Goal: Answer question/provide support: Share knowledge or assist other users

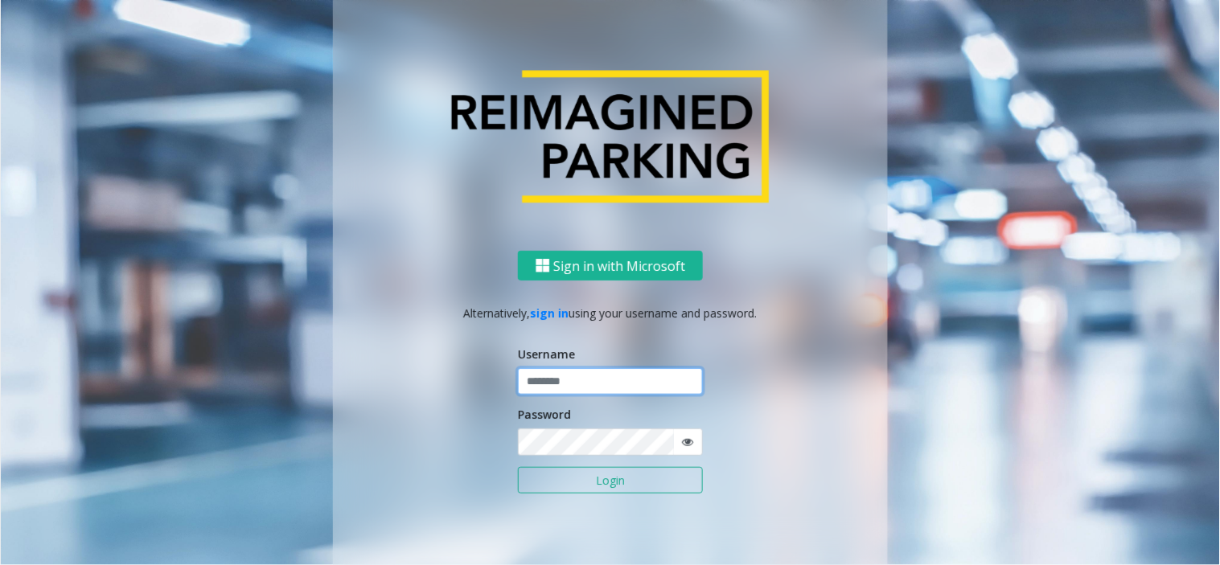
click at [564, 376] on input "text" at bounding box center [610, 381] width 185 height 27
paste input "*******"
type input "*******"
click at [598, 480] on button "Login" at bounding box center [610, 480] width 185 height 27
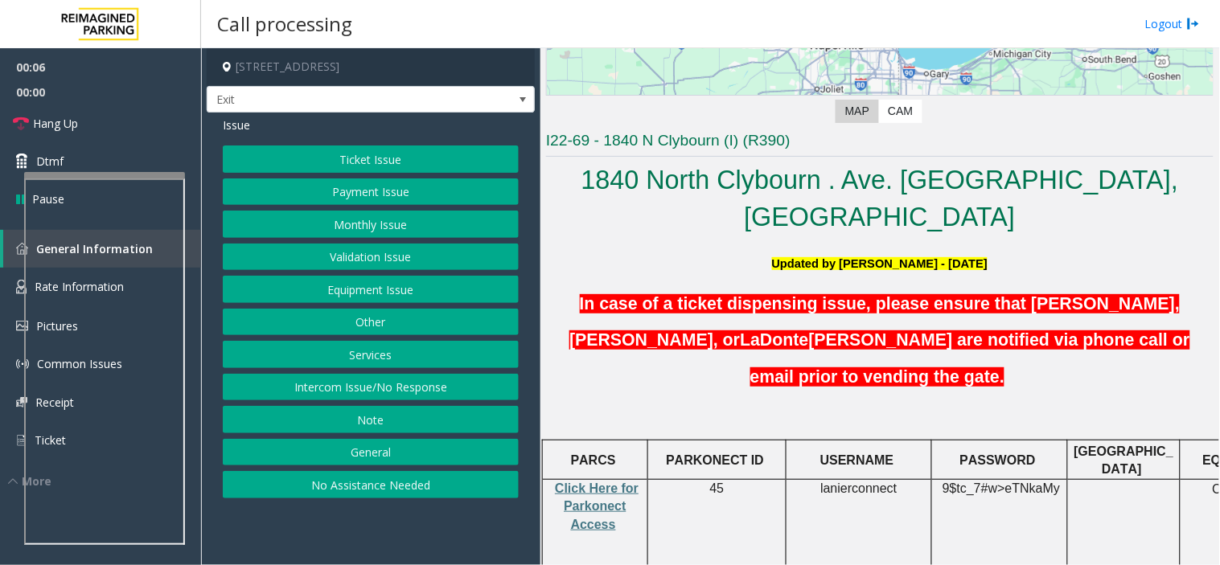
scroll to position [357, 0]
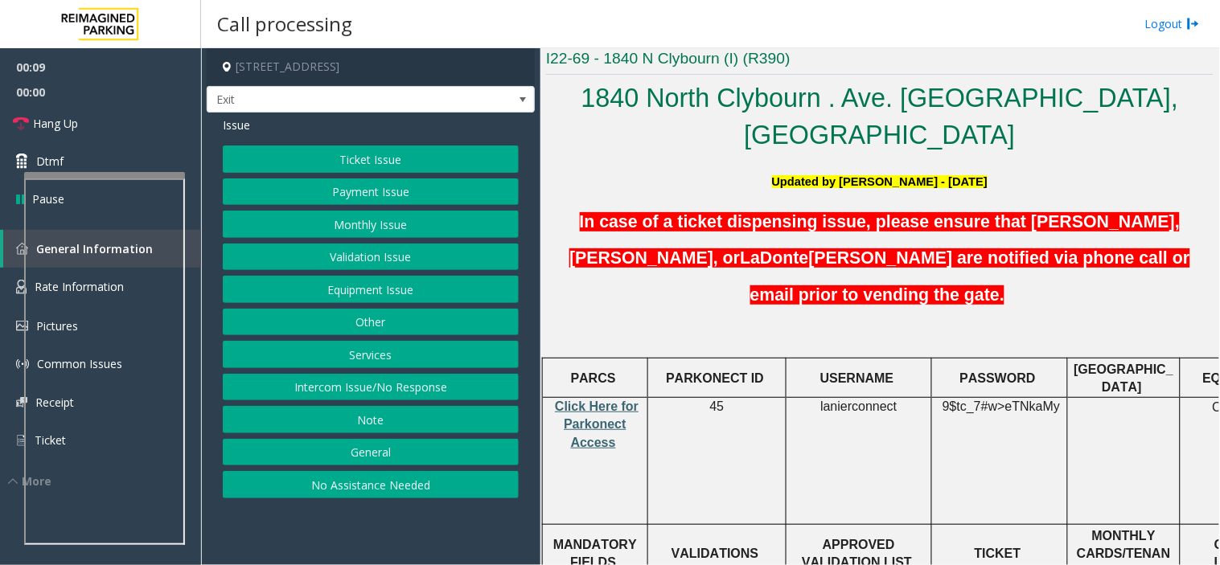
click at [581, 400] on span "Click Here for Parkonect Access" at bounding box center [597, 425] width 84 height 50
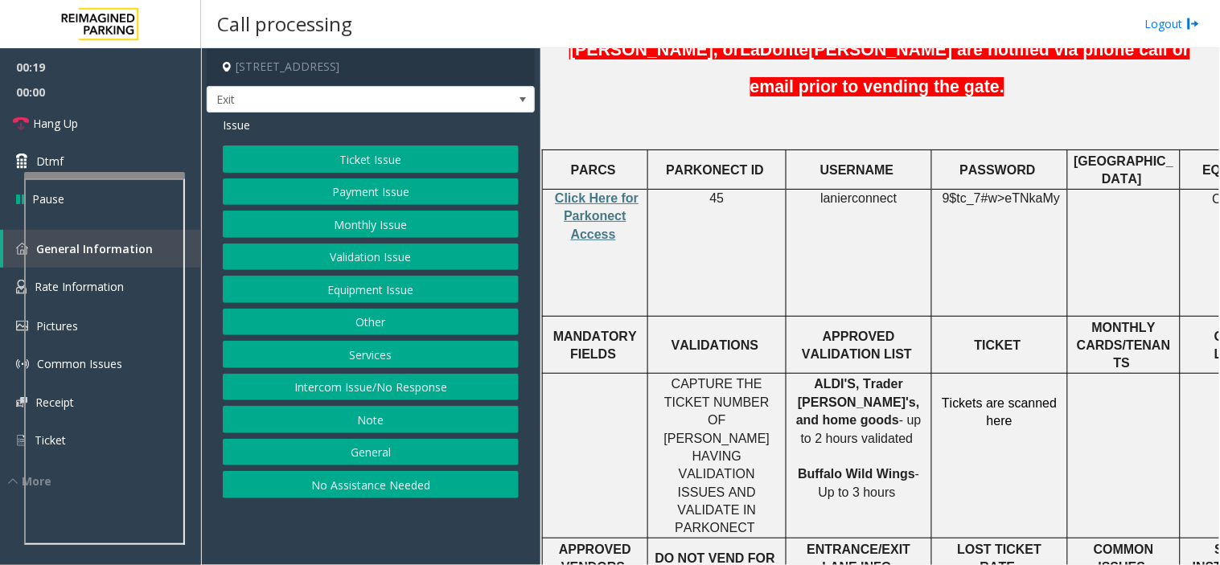
scroll to position [536, 0]
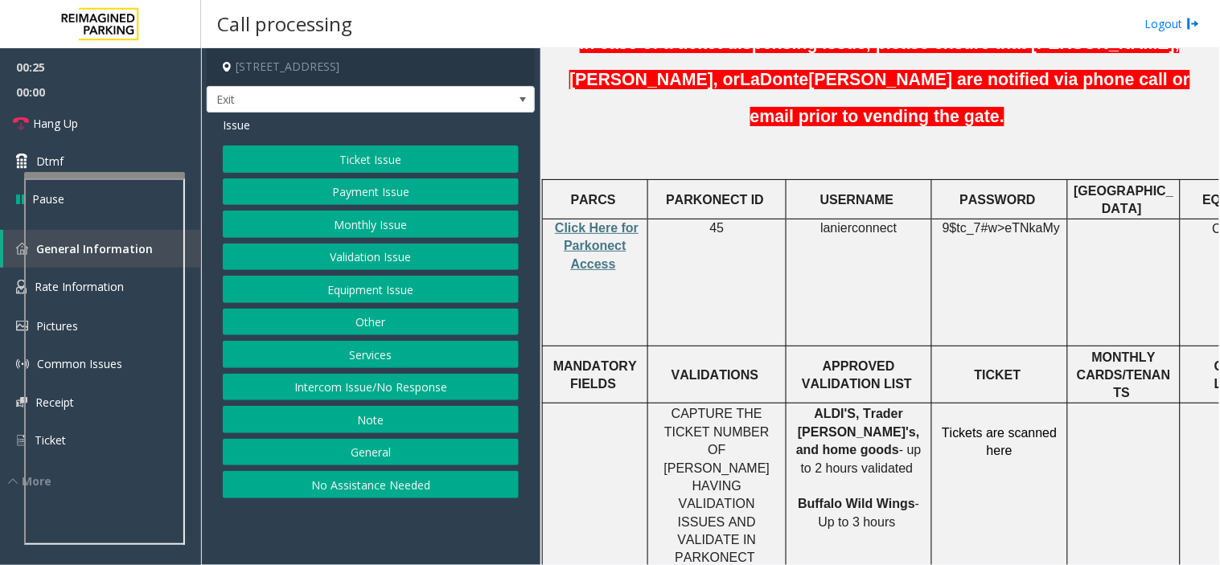
click at [867, 221] on span "lanierconnect" at bounding box center [858, 228] width 76 height 14
click at [1042, 221] on span "eTNkaMy" at bounding box center [1032, 228] width 55 height 14
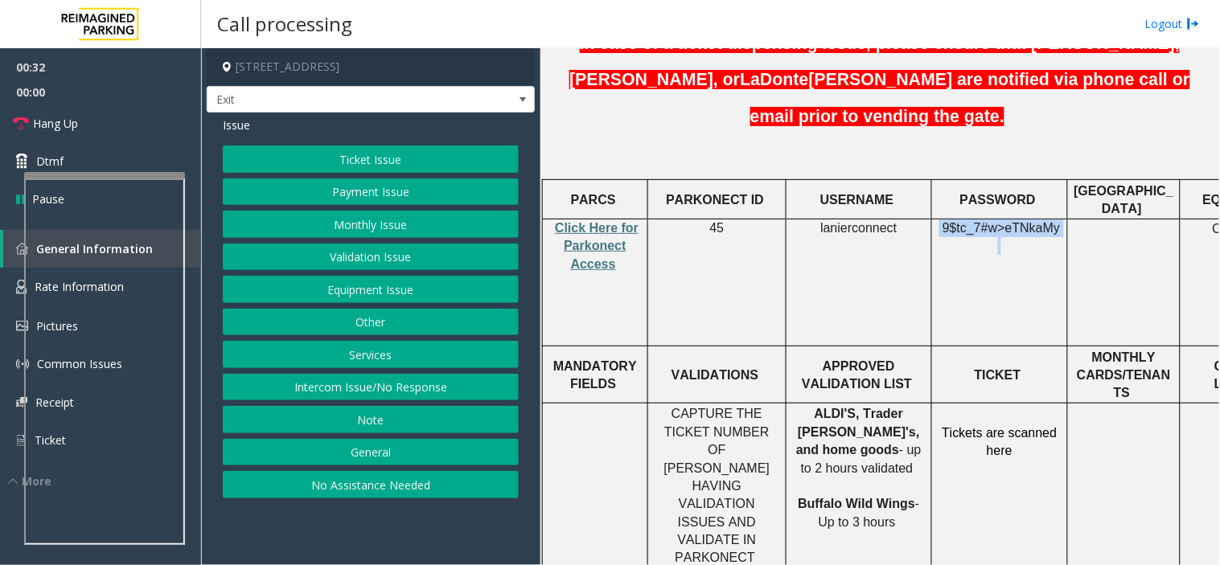
click at [1042, 221] on span "eTNkaMy" at bounding box center [1032, 228] width 55 height 14
copy p "9$tc_7#w> eTNkaMy"
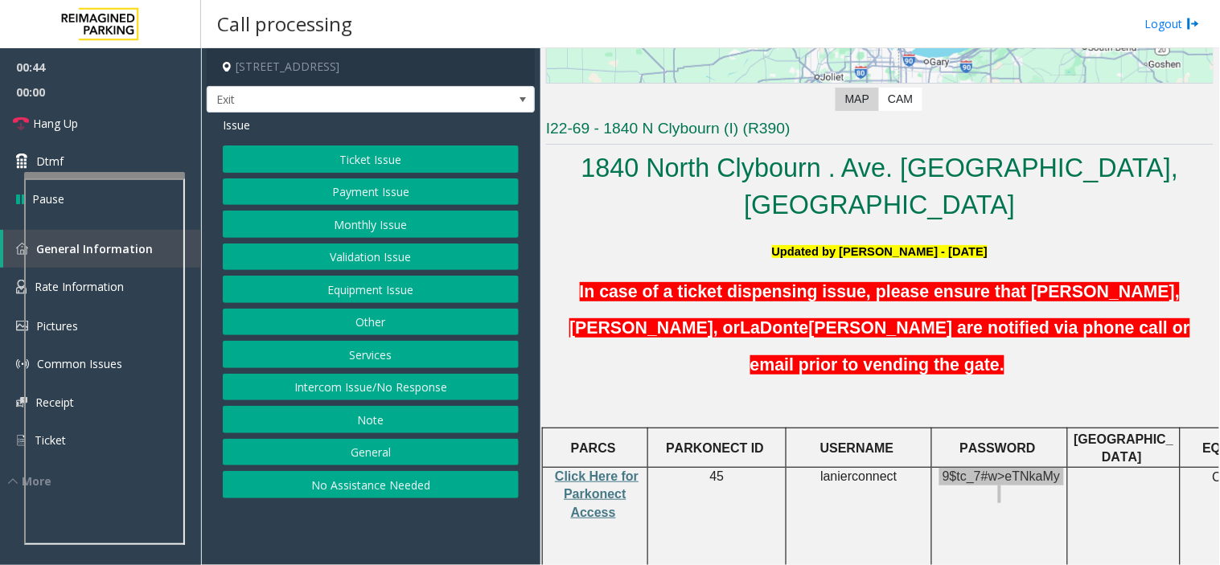
scroll to position [179, 0]
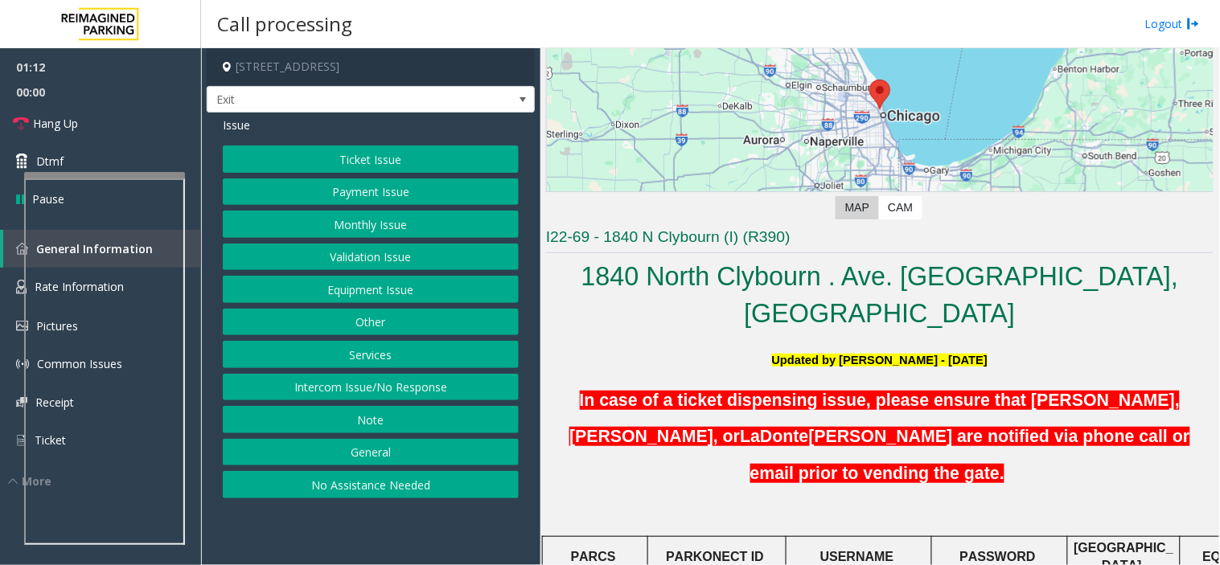
click at [394, 162] on button "Ticket Issue" at bounding box center [371, 159] width 296 height 27
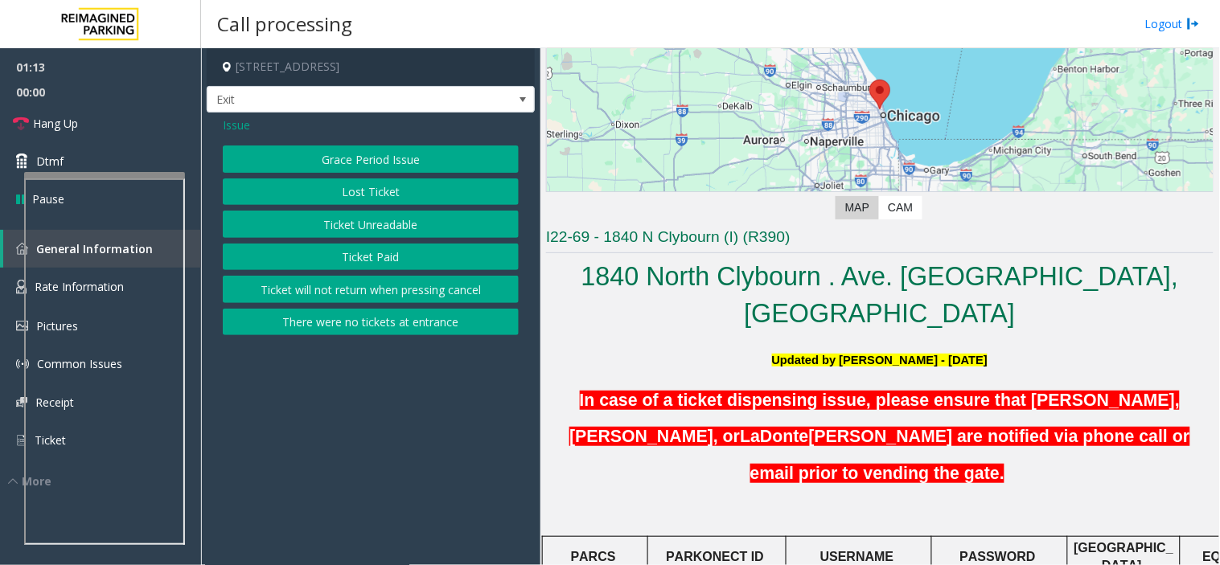
click at [390, 222] on button "Ticket Unreadable" at bounding box center [371, 224] width 296 height 27
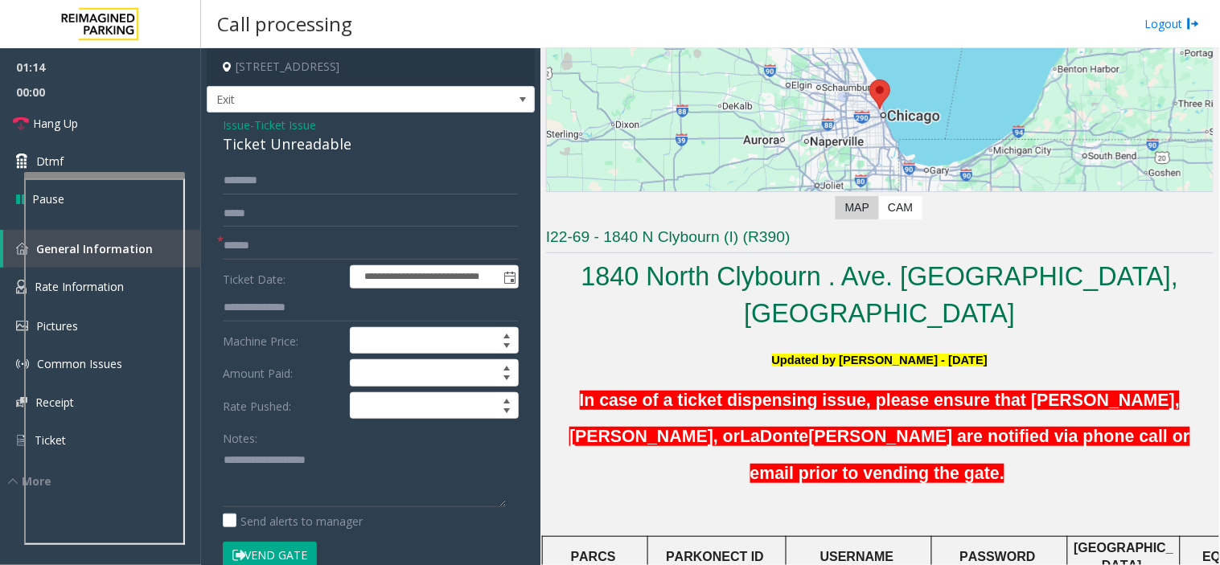
scroll to position [89, 0]
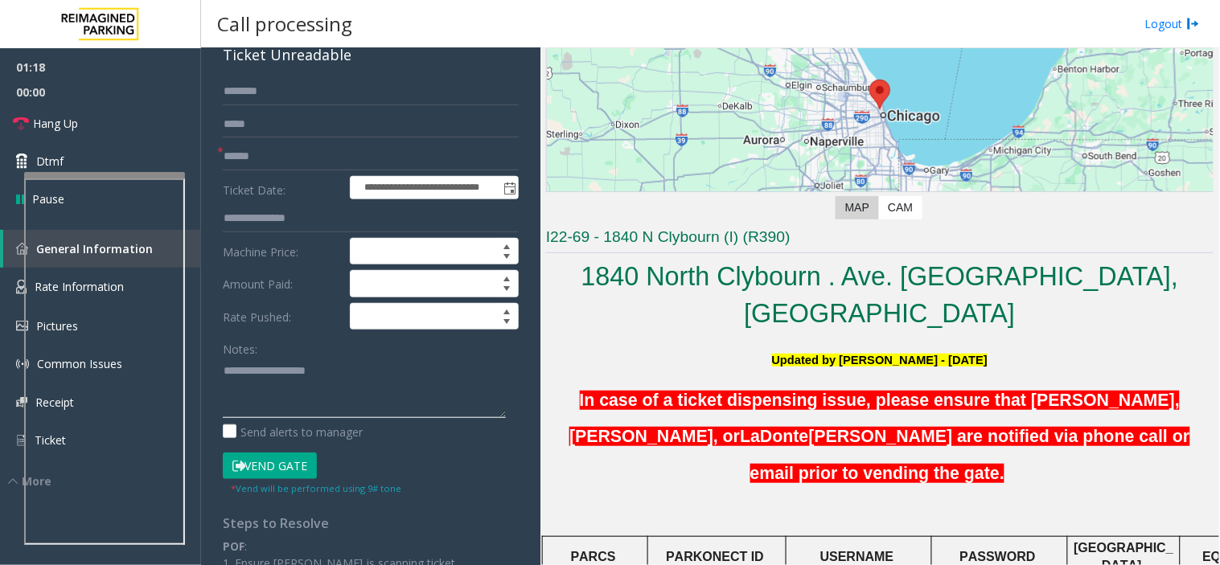
click at [403, 370] on textarea at bounding box center [364, 388] width 283 height 60
type textarea "******** *****"
paste input "**********"
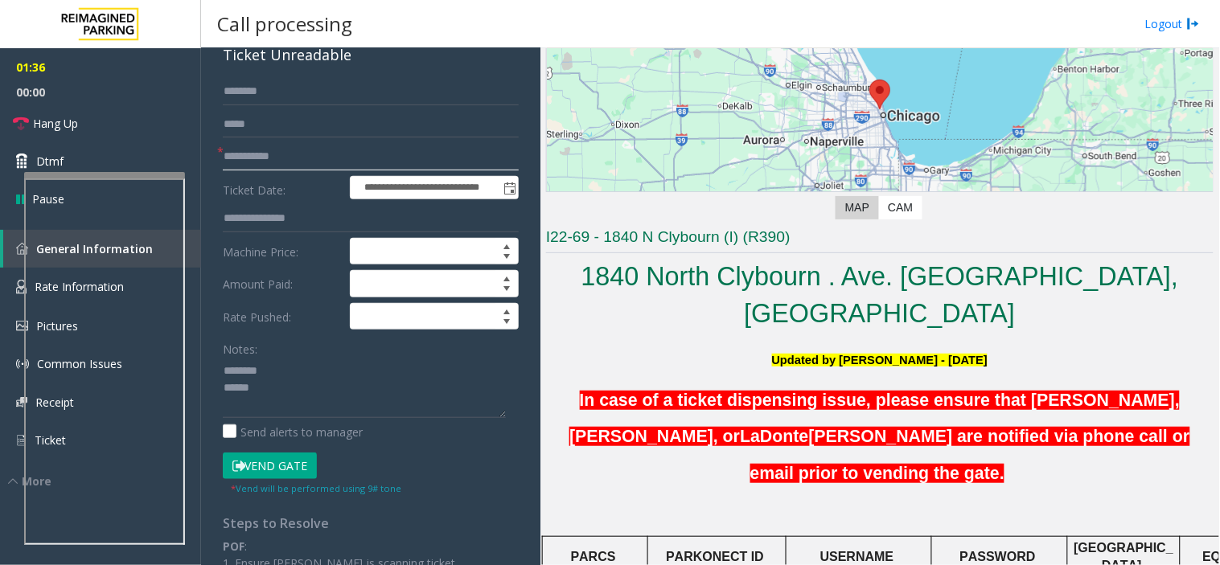
click at [135, 179] on div at bounding box center [104, 175] width 161 height 6
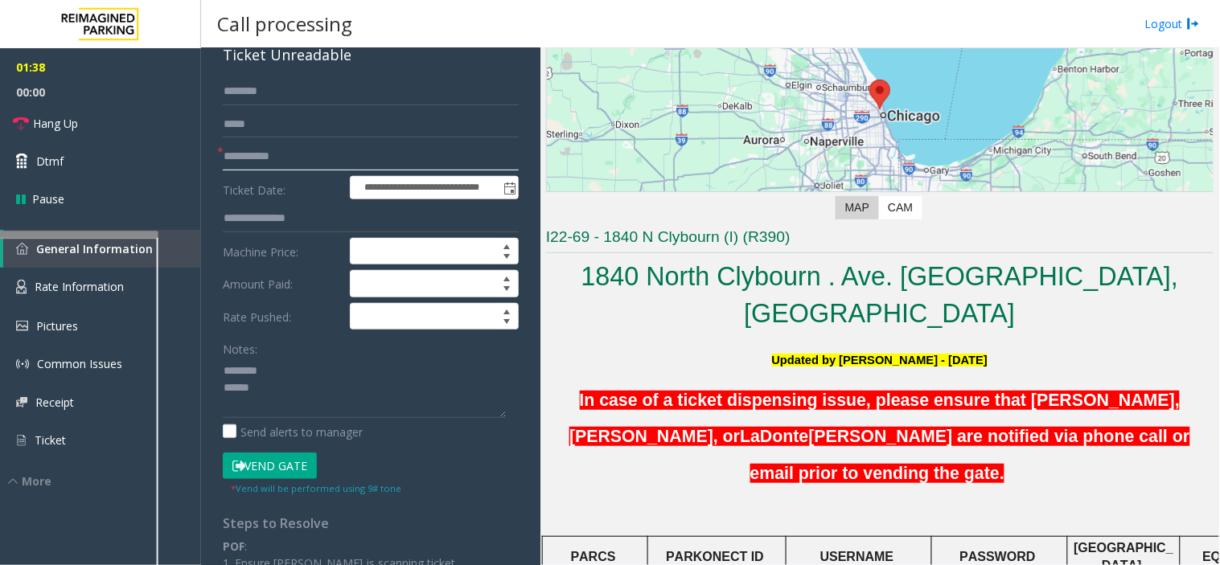
click at [106, 237] on div at bounding box center [78, 234] width 161 height 6
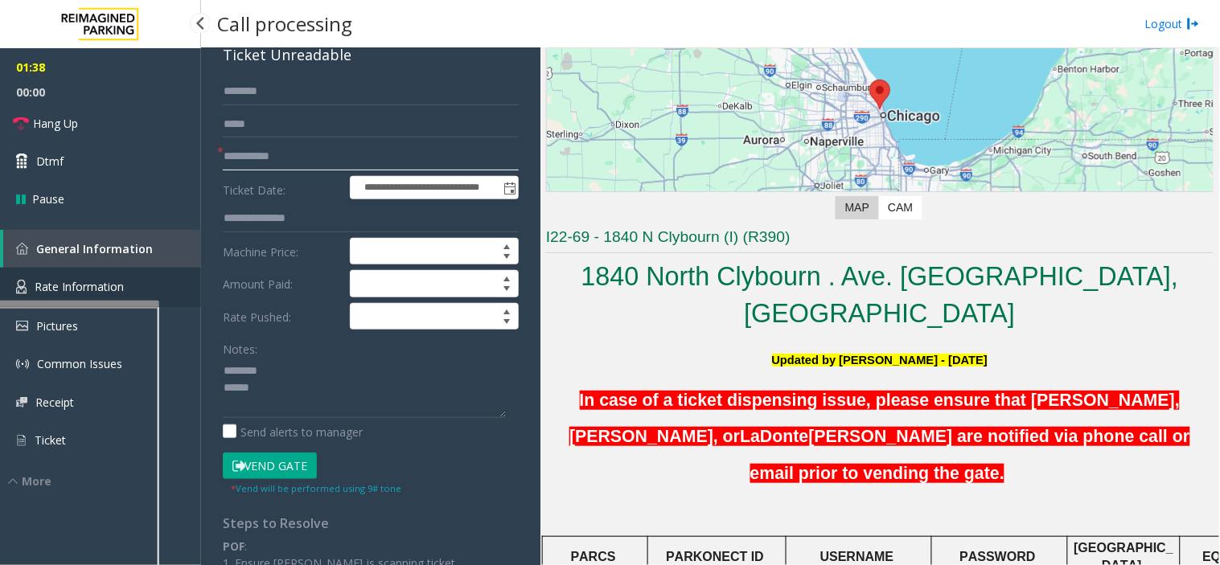
type input "**********"
click at [91, 274] on link "Rate Information" at bounding box center [100, 287] width 201 height 39
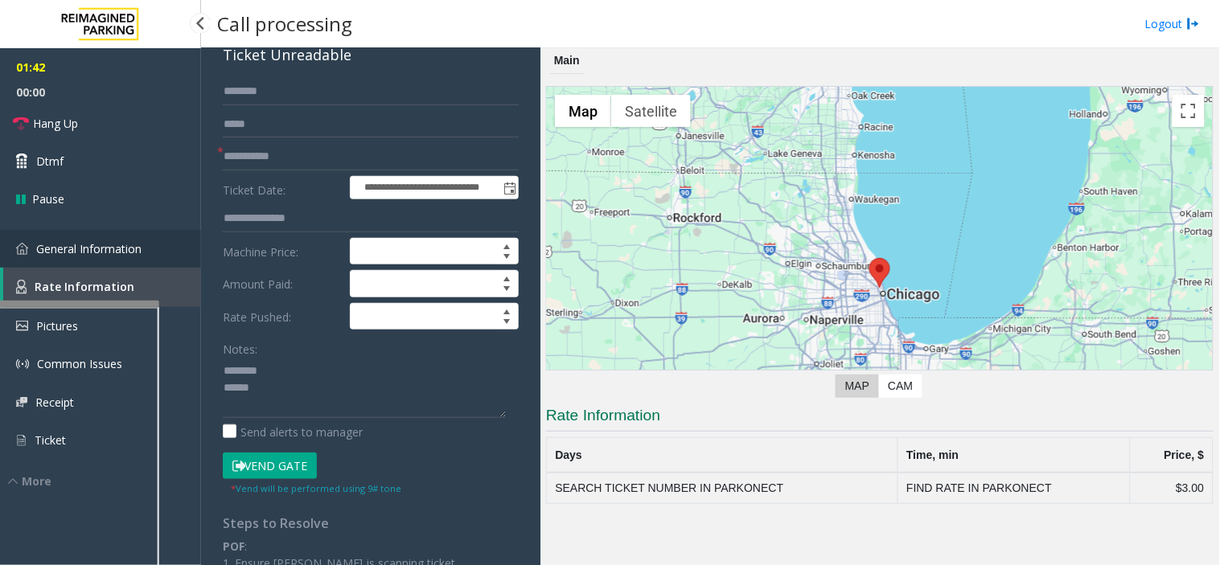
click at [106, 256] on link "General Information" at bounding box center [100, 249] width 201 height 38
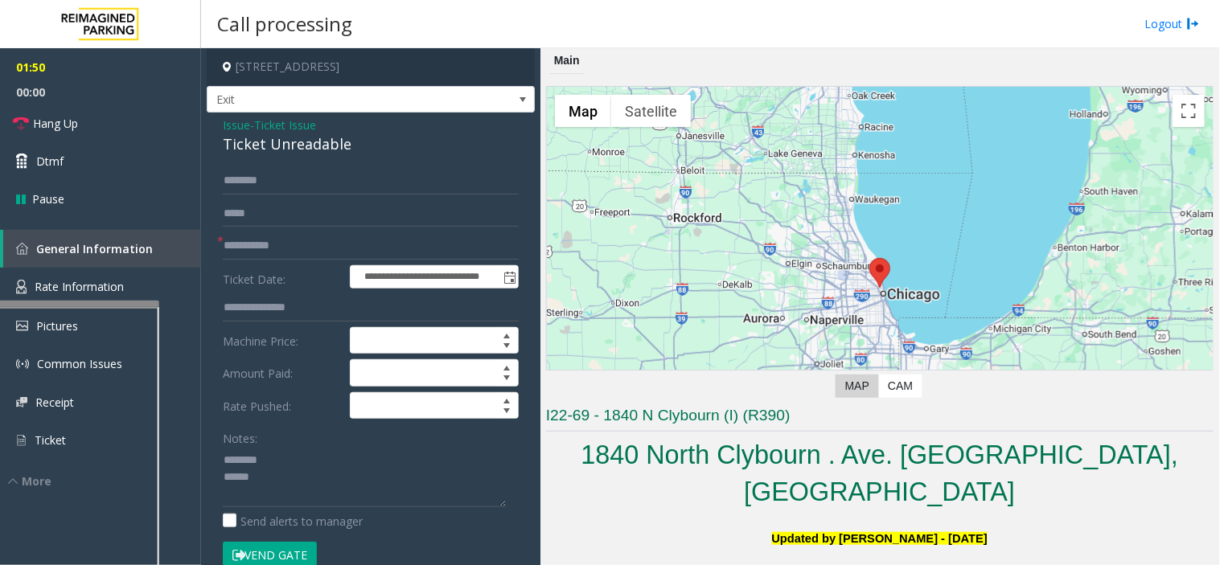
click at [318, 146] on div "Ticket Unreadable" at bounding box center [371, 145] width 296 height 22
click at [269, 487] on textarea at bounding box center [364, 477] width 283 height 60
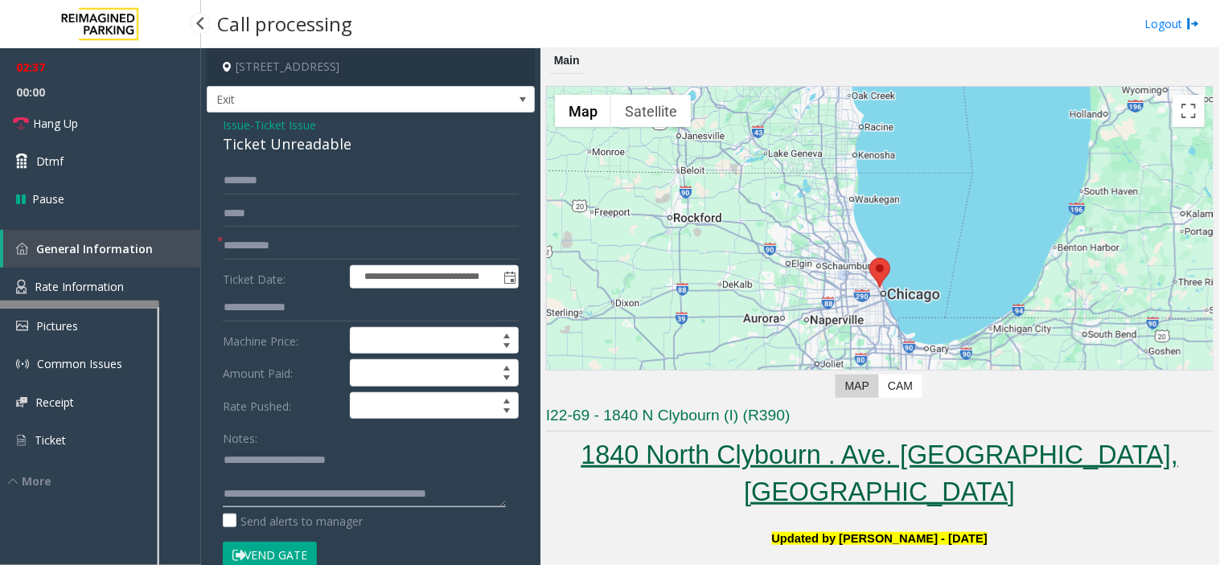
scroll to position [17, 0]
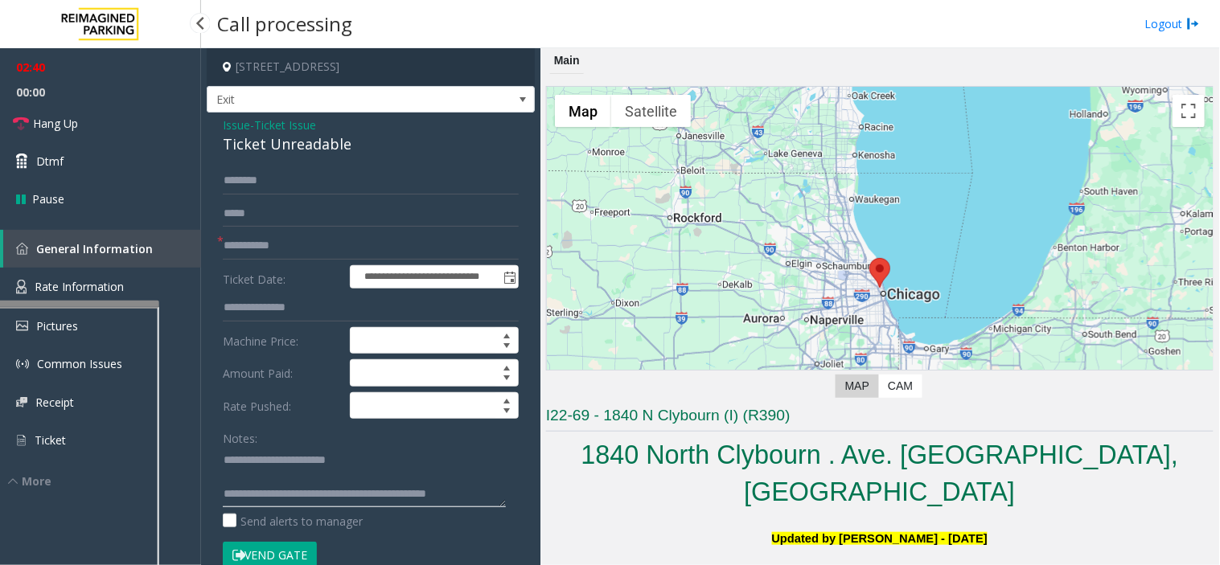
click at [466, 473] on textarea at bounding box center [364, 477] width 283 height 60
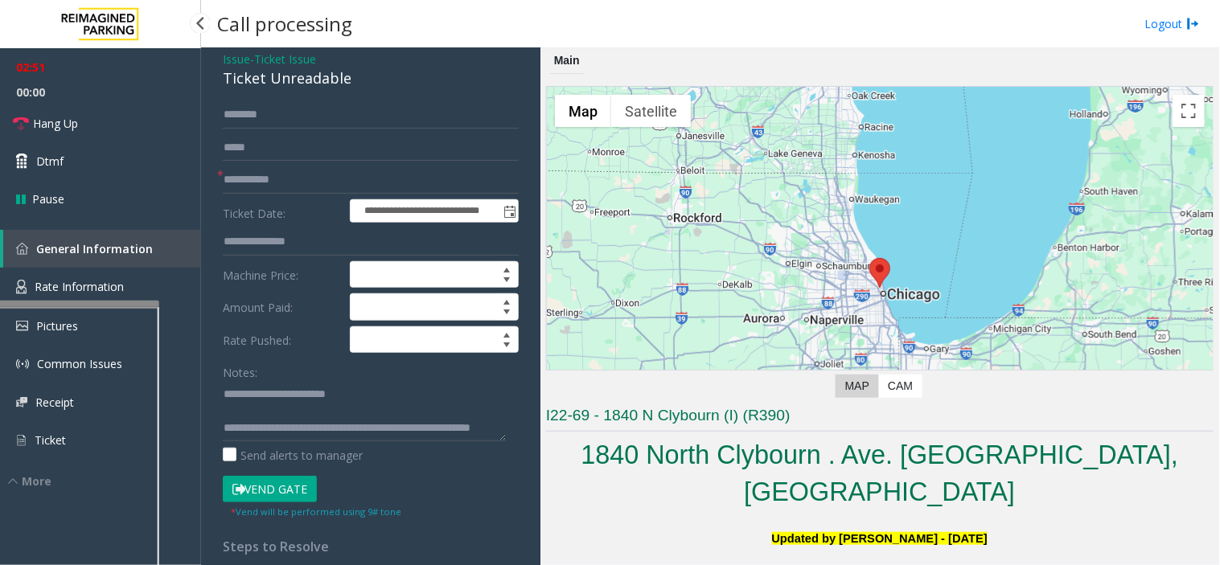
scroll to position [179, 0]
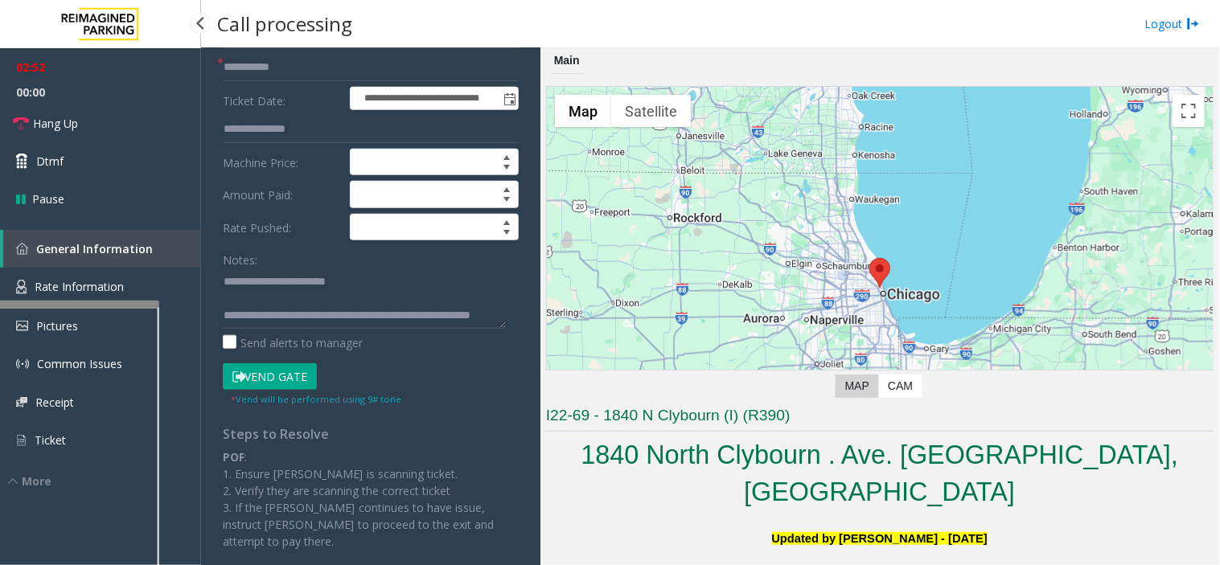
click at [283, 368] on button "Vend Gate" at bounding box center [270, 377] width 94 height 27
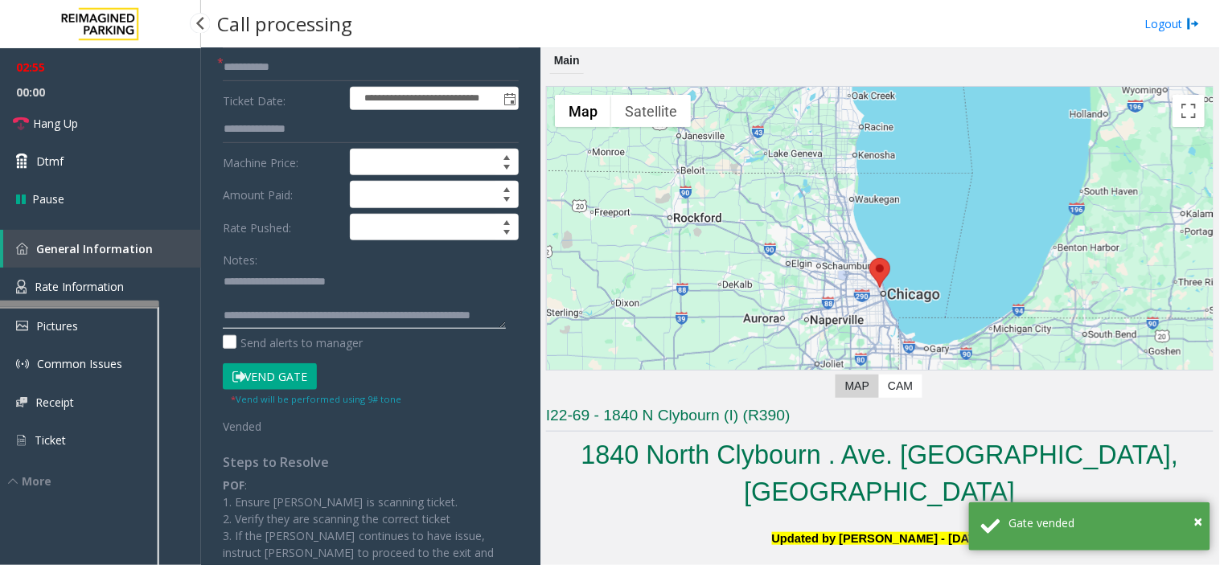
click at [325, 295] on textarea at bounding box center [364, 299] width 283 height 60
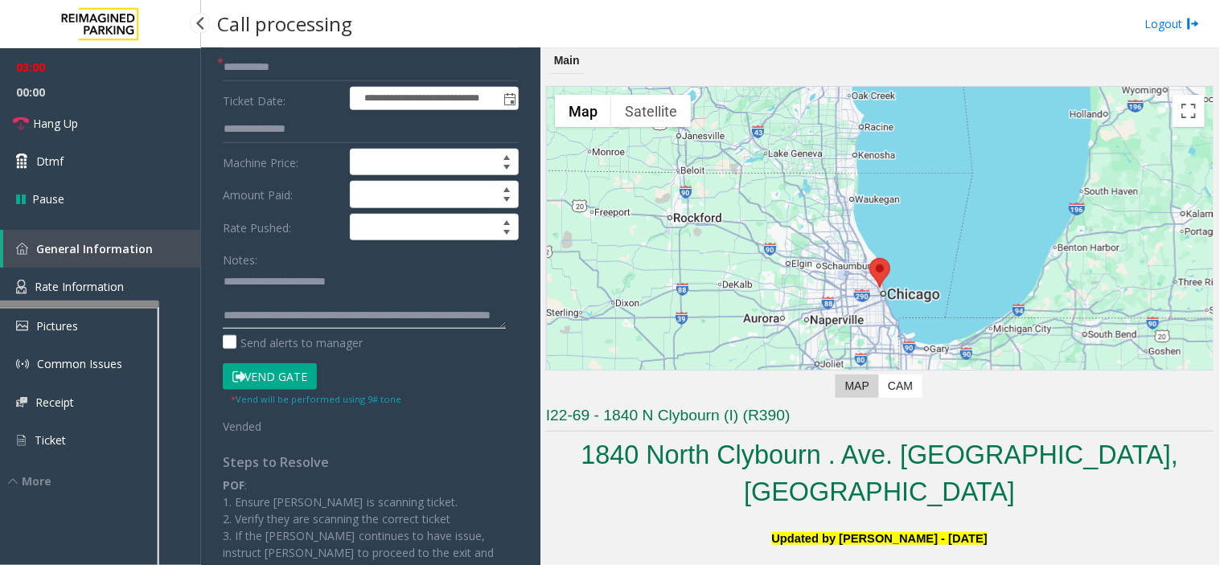
drag, startPoint x: 431, startPoint y: 296, endPoint x: 458, endPoint y: 308, distance: 29.9
click at [455, 308] on textarea at bounding box center [364, 299] width 283 height 60
click at [91, 114] on link "Hang Up" at bounding box center [100, 124] width 201 height 38
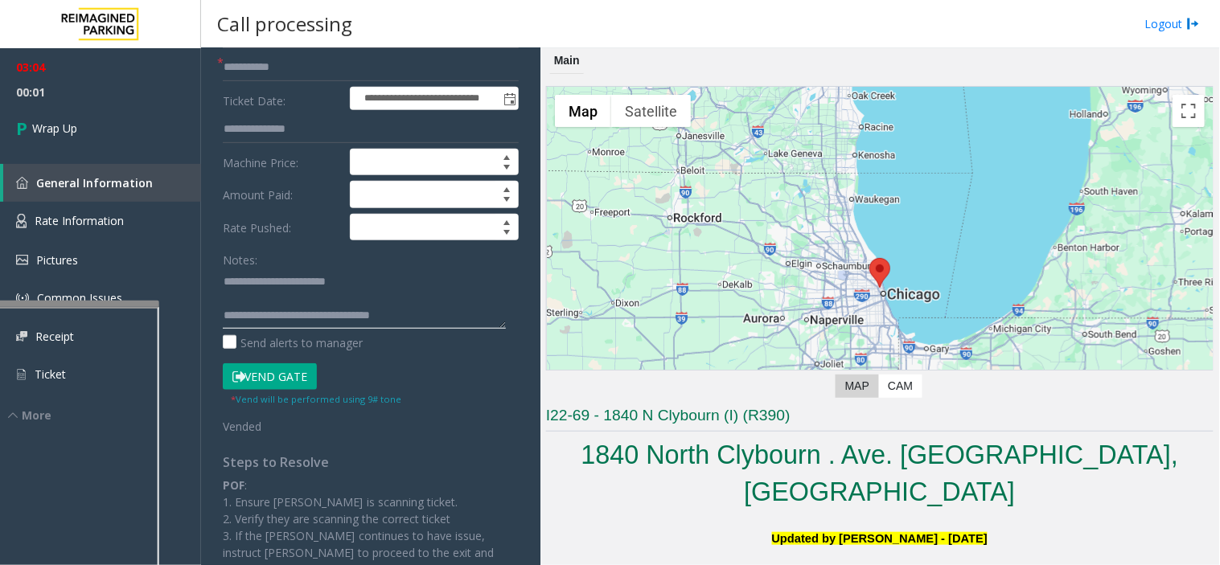
click at [455, 306] on textarea at bounding box center [364, 299] width 283 height 60
click at [459, 319] on textarea at bounding box center [364, 299] width 283 height 60
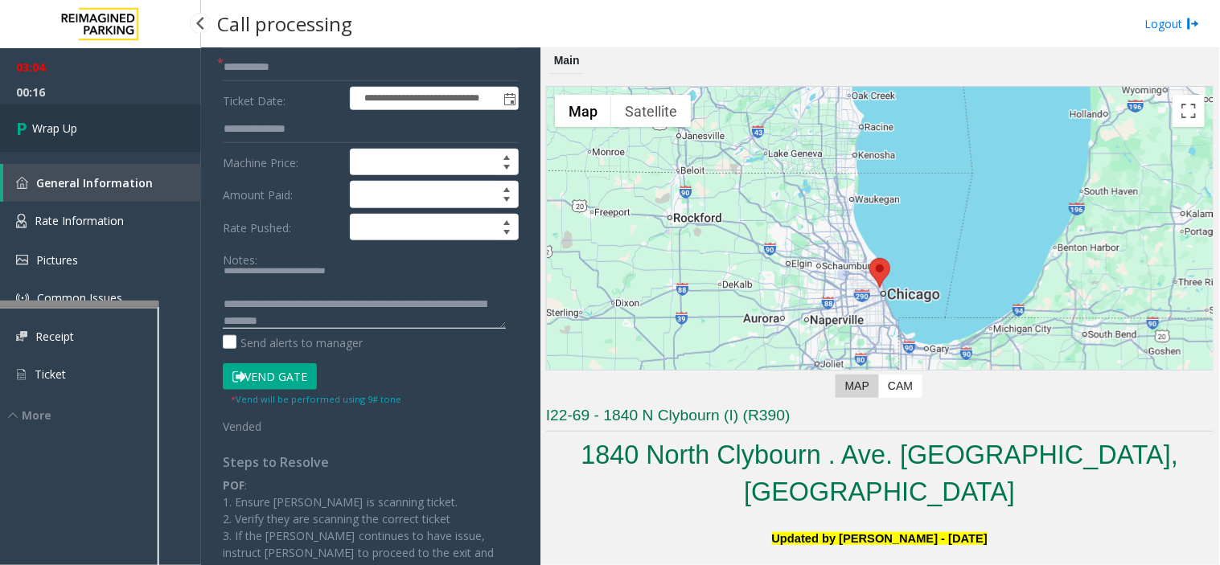
type textarea "**********"
click at [91, 117] on link "Wrap Up" at bounding box center [100, 128] width 201 height 47
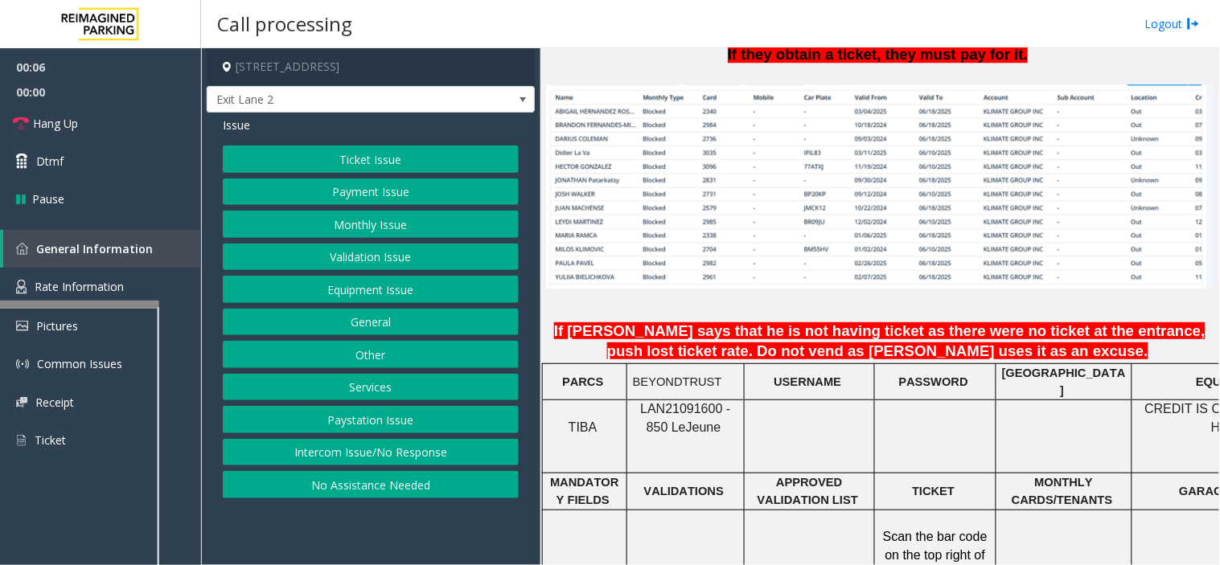
scroll to position [1251, 0]
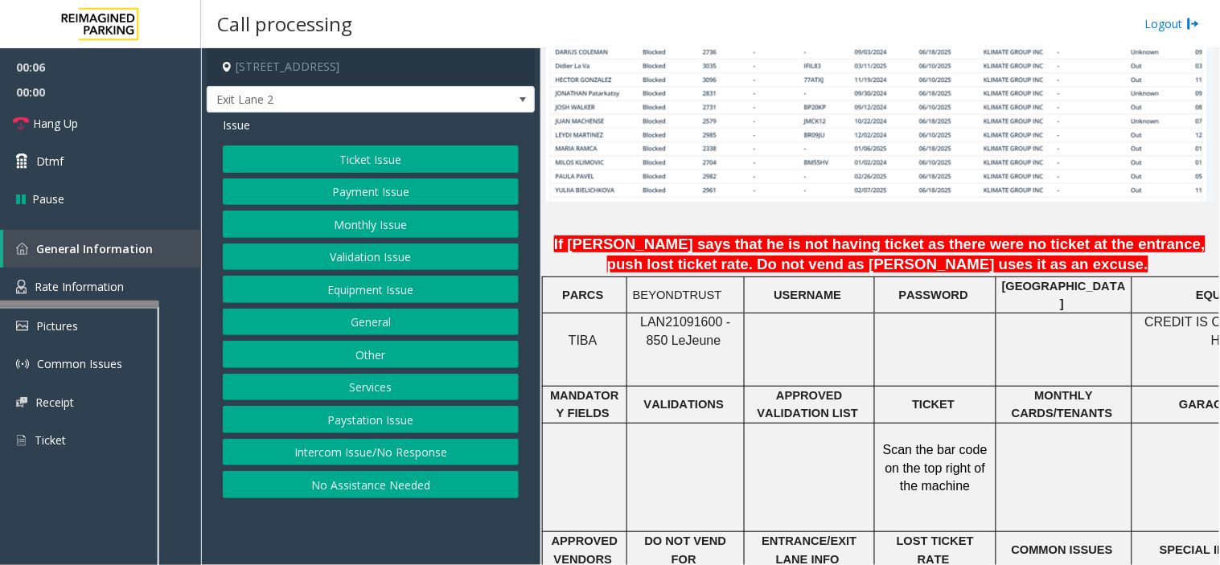
click at [647, 315] on span "LAN21091600 - 850 Le" at bounding box center [685, 330] width 90 height 31
copy span "LAN21091600"
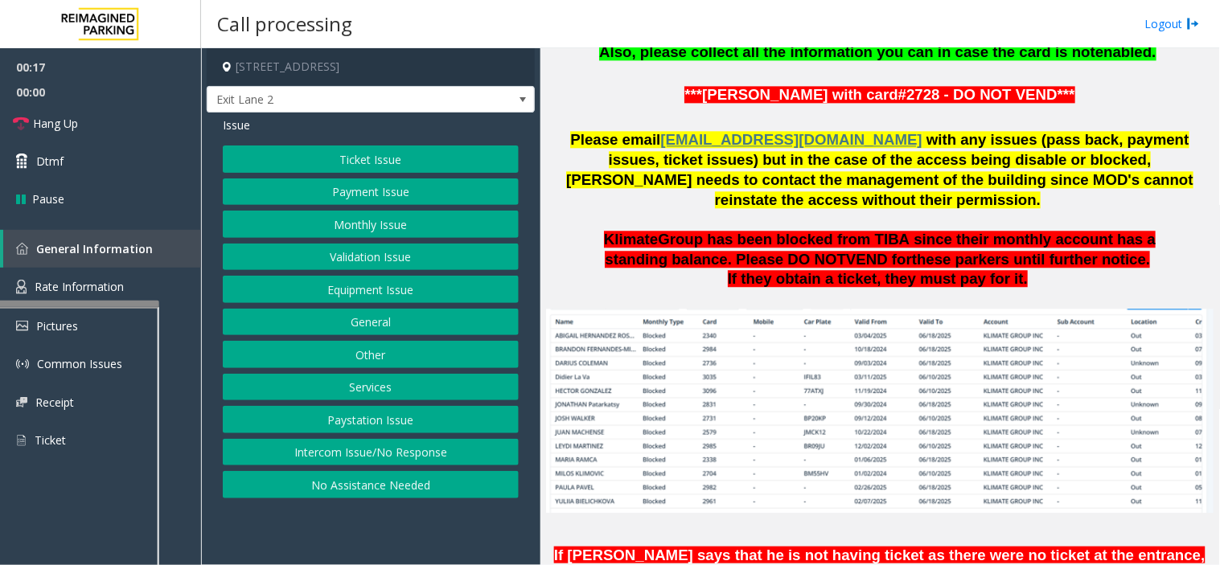
scroll to position [893, 0]
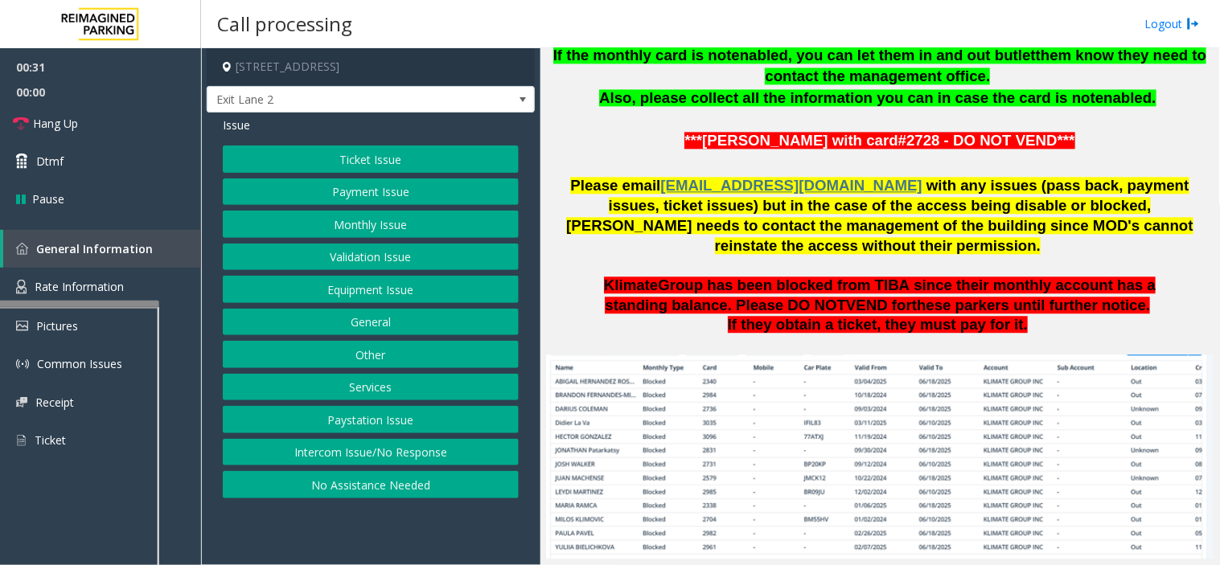
click at [355, 246] on button "Validation Issue" at bounding box center [371, 257] width 296 height 27
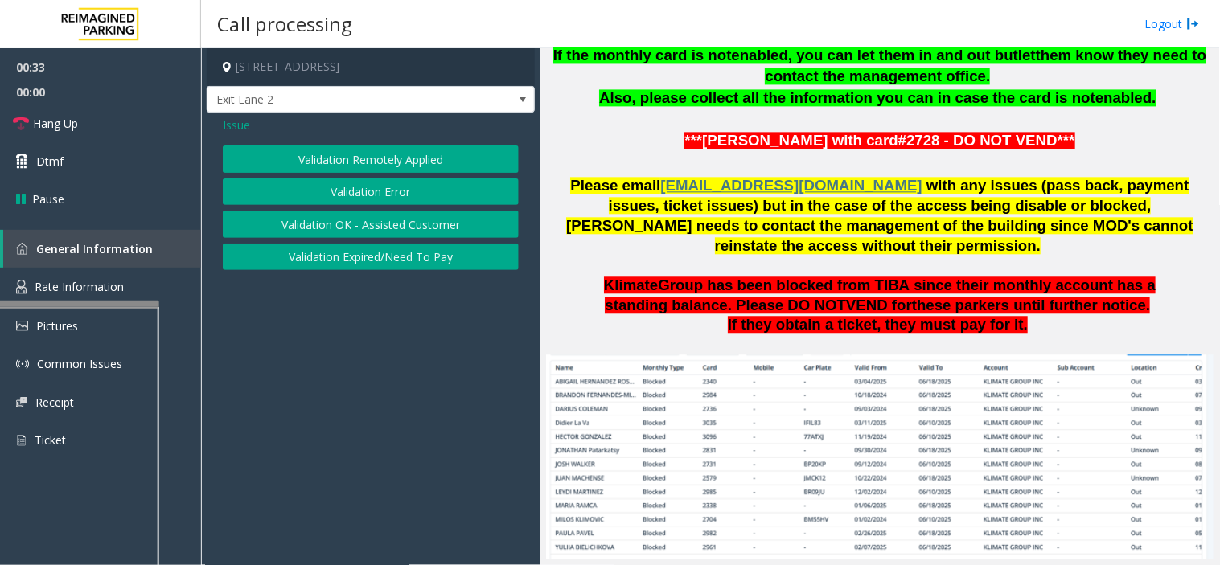
click at [357, 193] on button "Validation Error" at bounding box center [371, 192] width 296 height 27
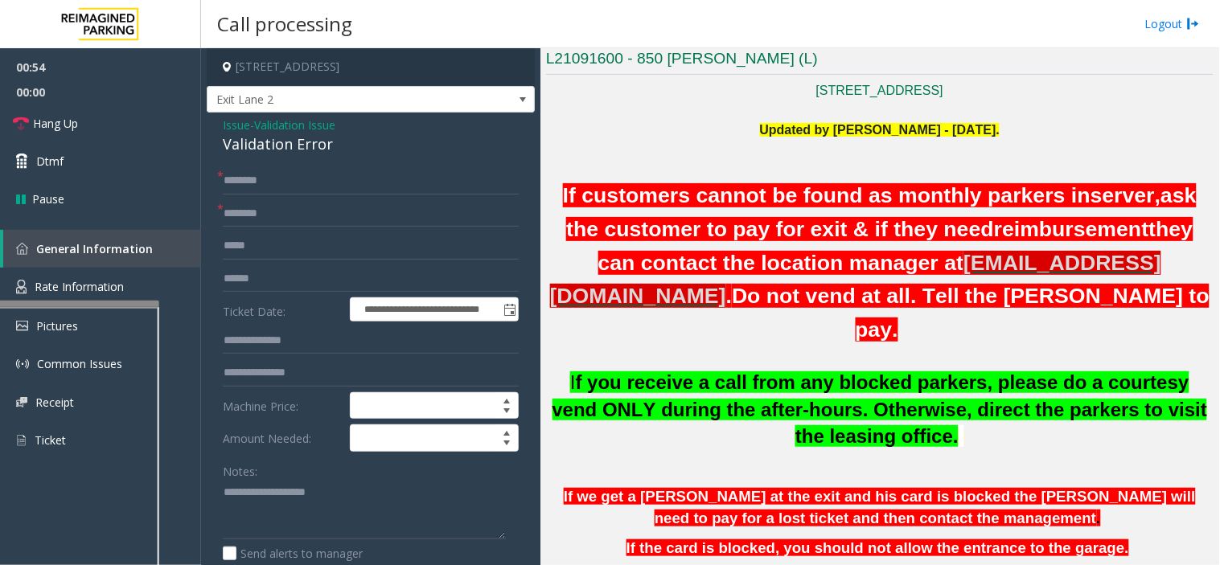
scroll to position [179, 0]
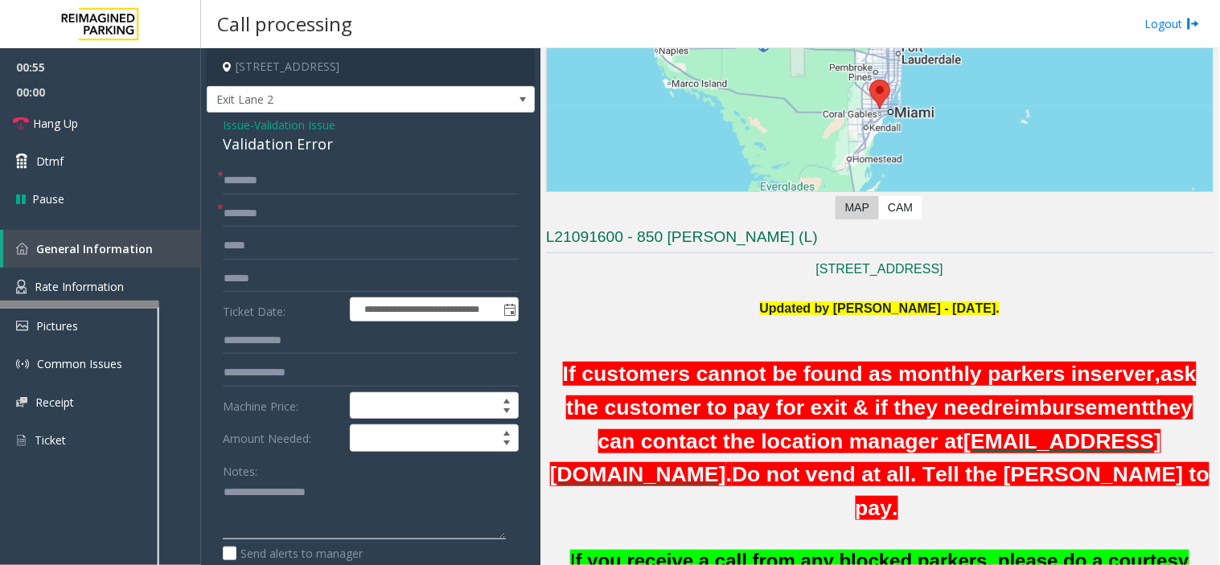
click at [319, 483] on textarea at bounding box center [364, 510] width 283 height 60
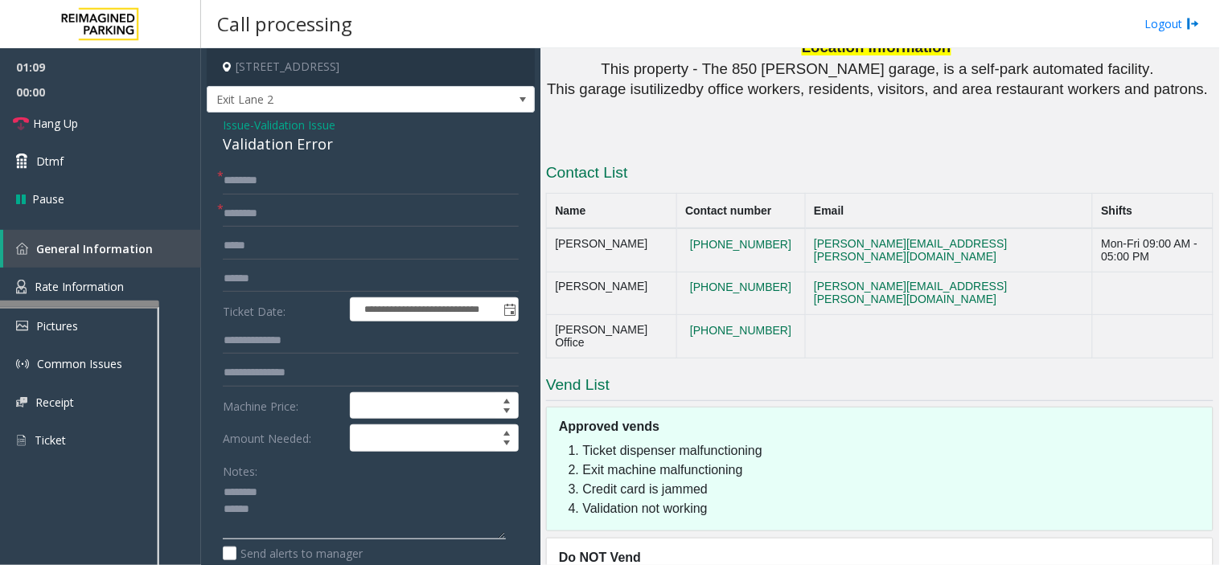
scroll to position [1904, 0]
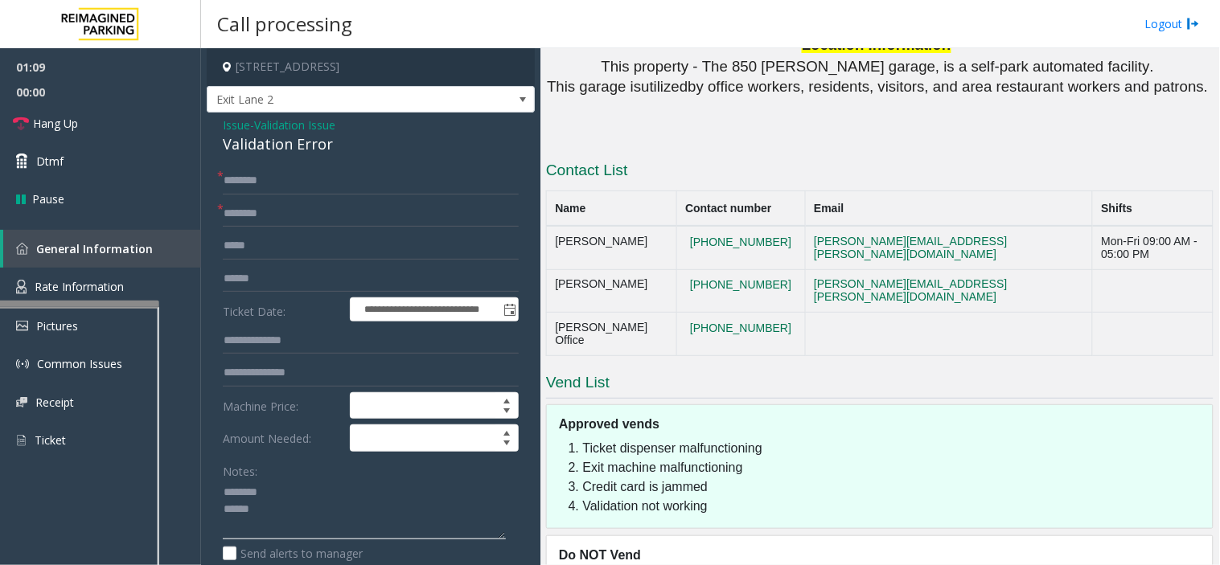
type textarea "******** *****"
drag, startPoint x: 766, startPoint y: 199, endPoint x: 671, endPoint y: 193, distance: 95.9
click at [676, 226] on td "[PHONE_NUMBER]" at bounding box center [740, 247] width 129 height 43
copy button "[PHONE_NUMBER]"
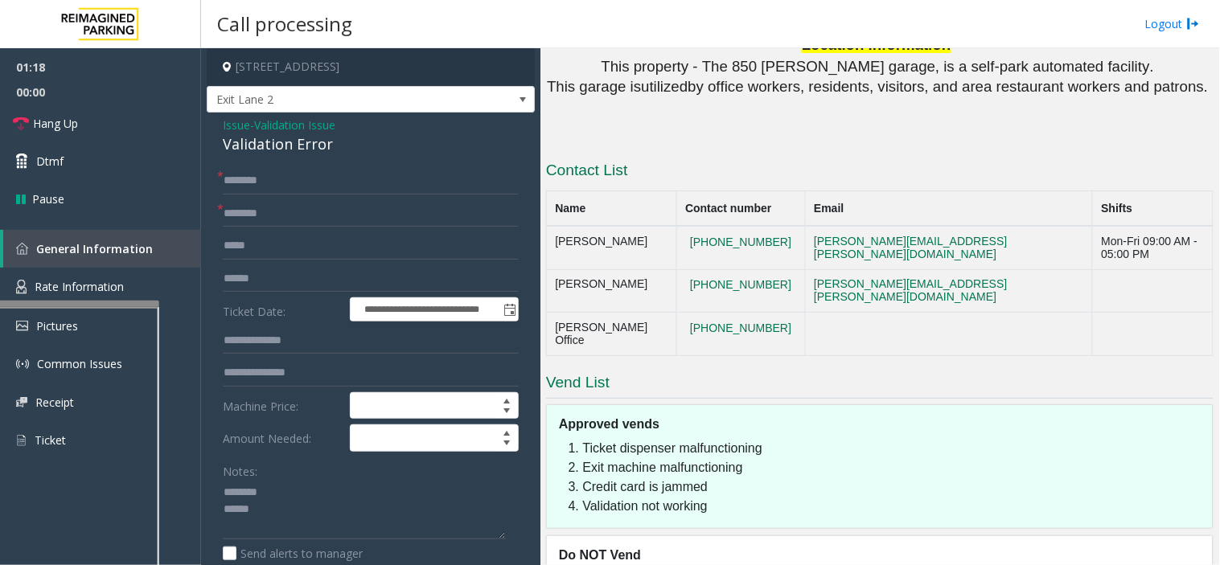
click at [298, 118] on span "Validation Issue" at bounding box center [294, 125] width 81 height 17
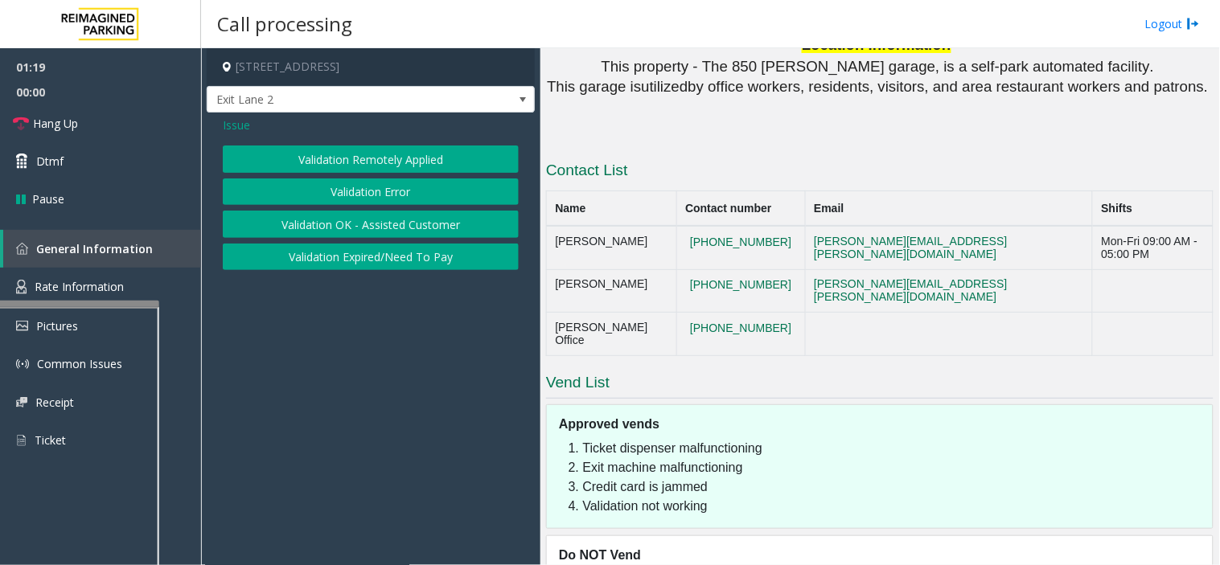
click at [240, 143] on div "Issue Validation Remotely Applied Validation Error Validation OK - Assisted Cus…" at bounding box center [371, 196] width 328 height 166
click at [233, 129] on span "Issue" at bounding box center [236, 125] width 27 height 17
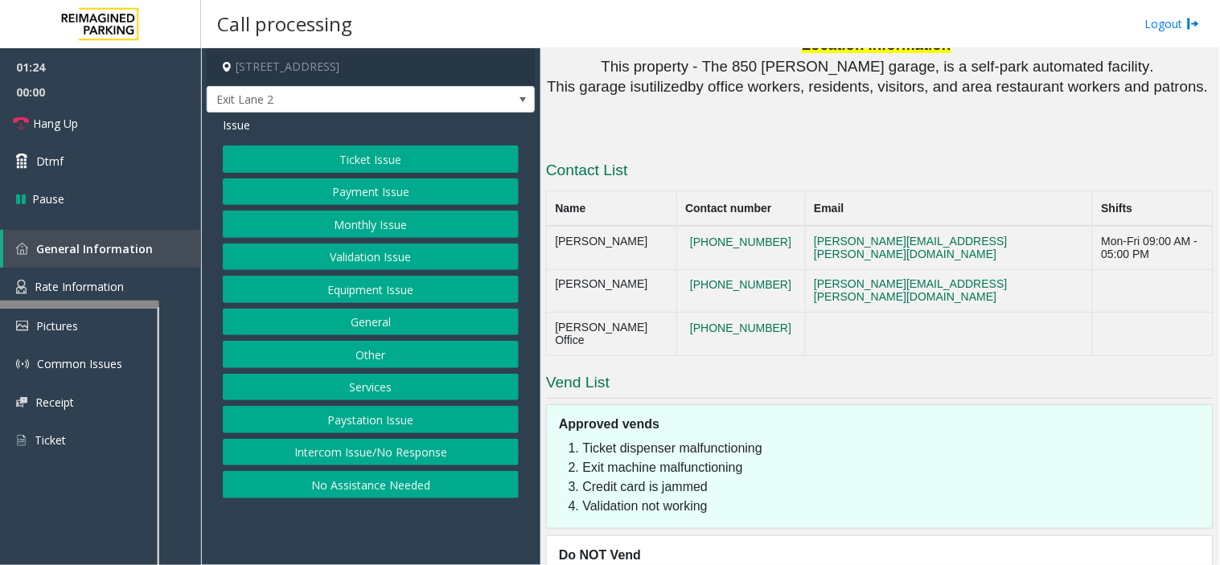
click at [421, 285] on button "Equipment Issue" at bounding box center [371, 289] width 296 height 27
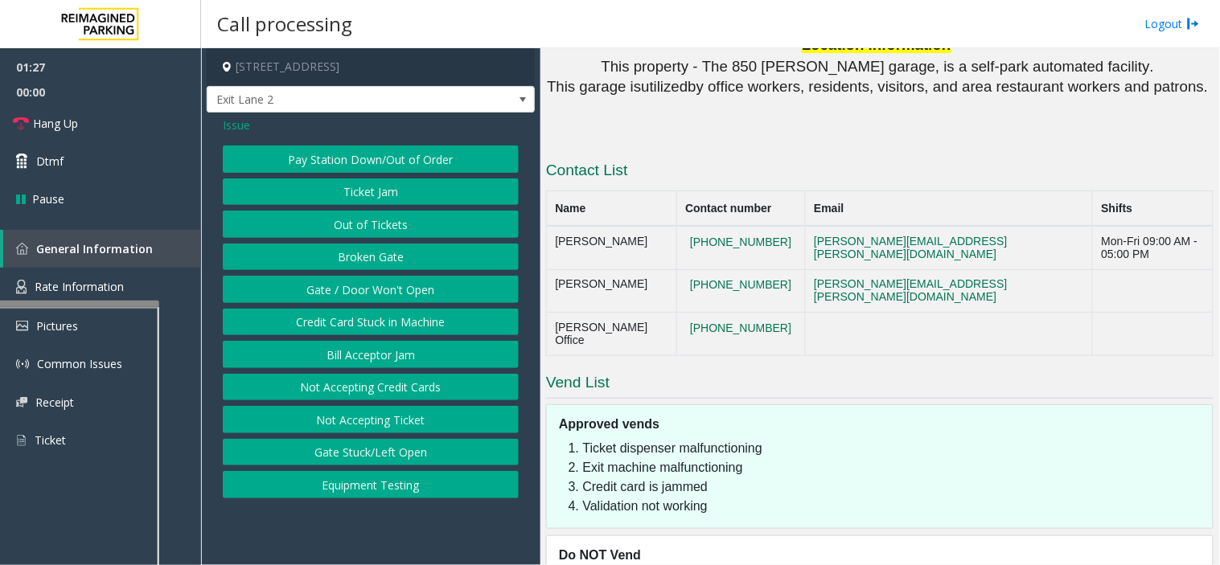
click at [388, 293] on button "Gate / Door Won't Open" at bounding box center [371, 289] width 296 height 27
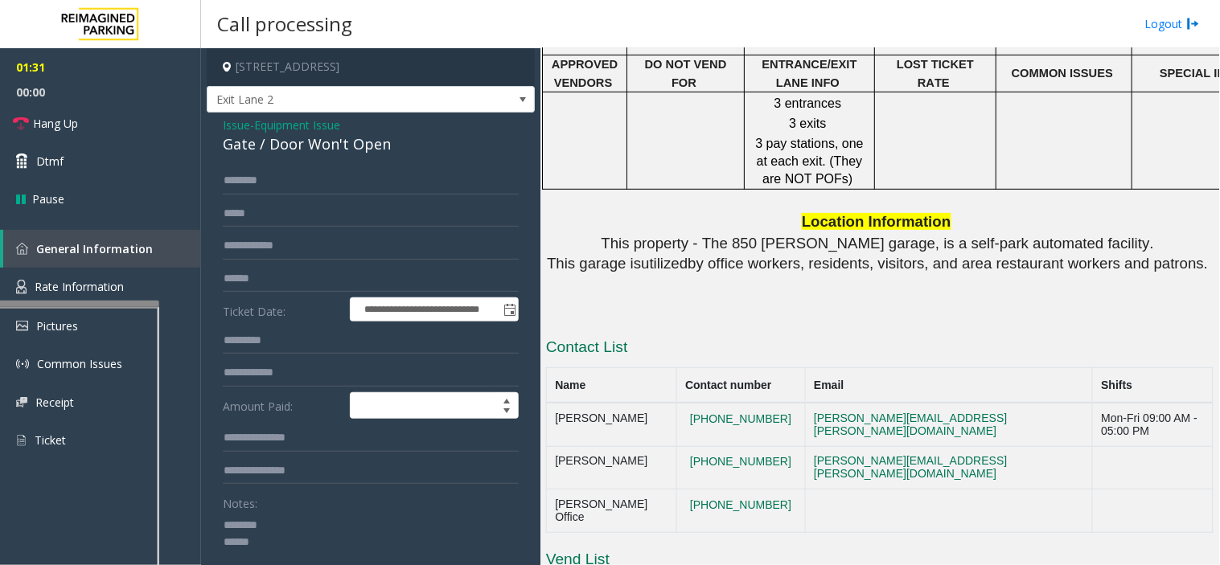
scroll to position [1726, 0]
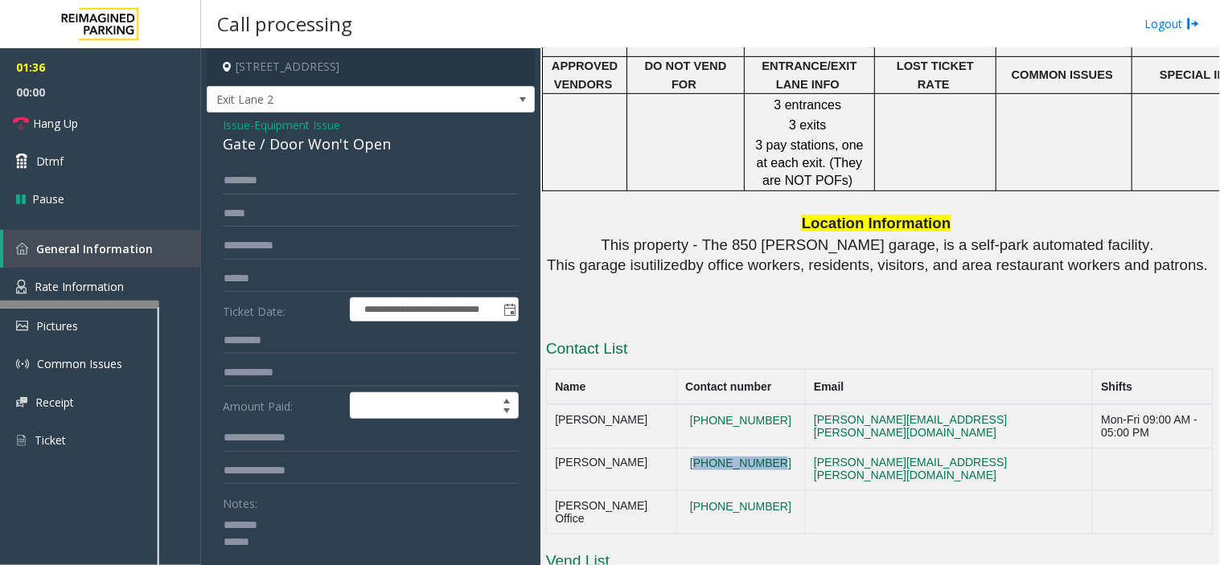
drag, startPoint x: 758, startPoint y: 403, endPoint x: 679, endPoint y: 394, distance: 79.3
click at [679, 448] on td "[PHONE_NUMBER]" at bounding box center [740, 469] width 129 height 43
copy button "[PHONE_NUMBER]"
drag, startPoint x: 772, startPoint y: 424, endPoint x: 680, endPoint y: 435, distance: 93.2
click at [680, 491] on td "[PHONE_NUMBER]" at bounding box center [740, 512] width 129 height 43
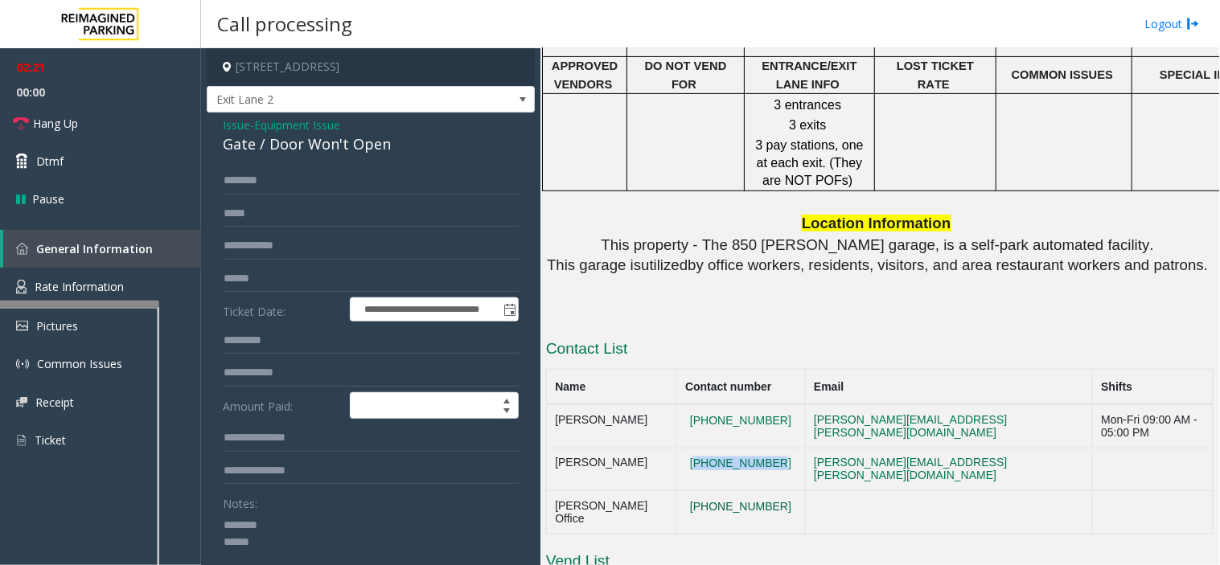
copy button "[PHONE_NUMBER]"
drag, startPoint x: 34, startPoint y: 310, endPoint x: 271, endPoint y: 523, distance: 318.9
click at [271, 523] on textarea at bounding box center [364, 542] width 283 height 60
click at [31, 130] on link "Hang Up" at bounding box center [100, 124] width 201 height 38
drag, startPoint x: 278, startPoint y: 534, endPoint x: 364, endPoint y: 525, distance: 86.5
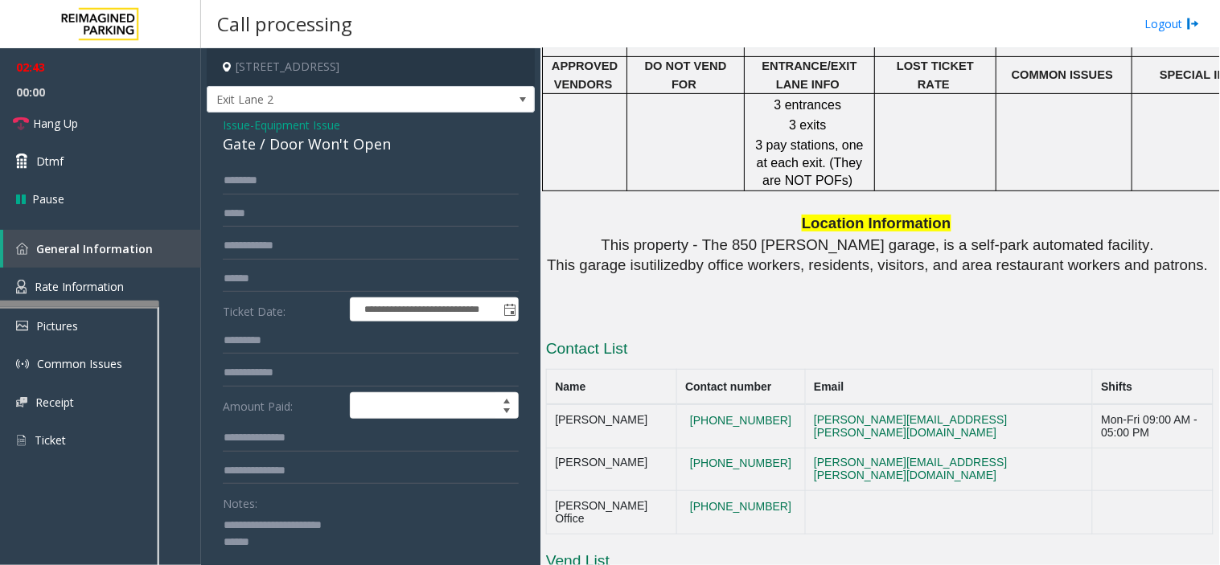
click at [290, 544] on textarea at bounding box center [364, 542] width 283 height 60
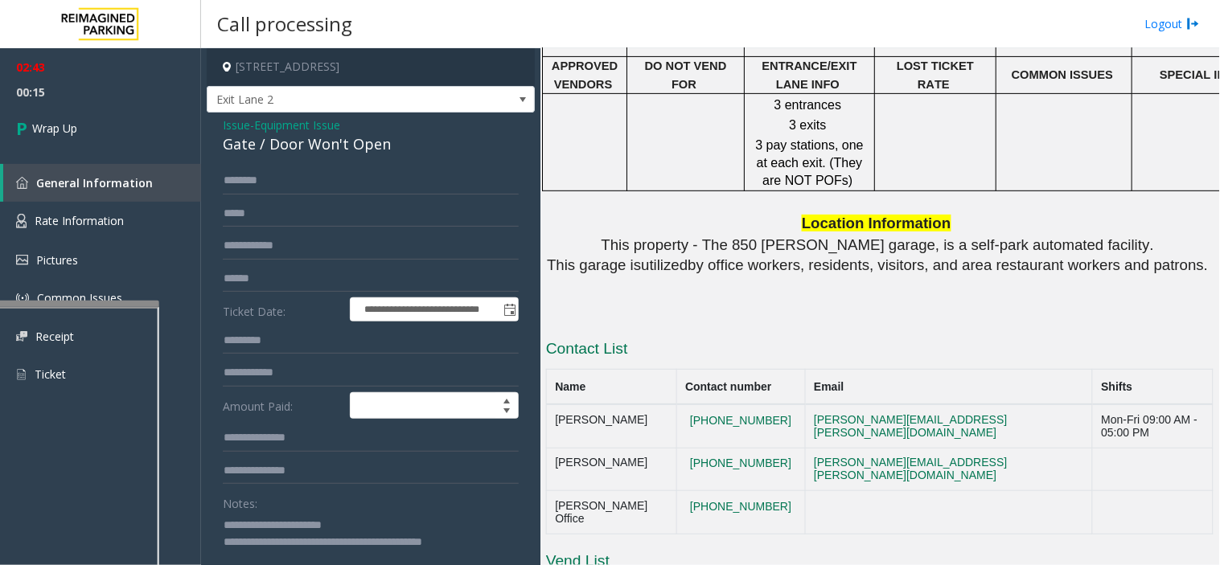
scroll to position [1, 0]
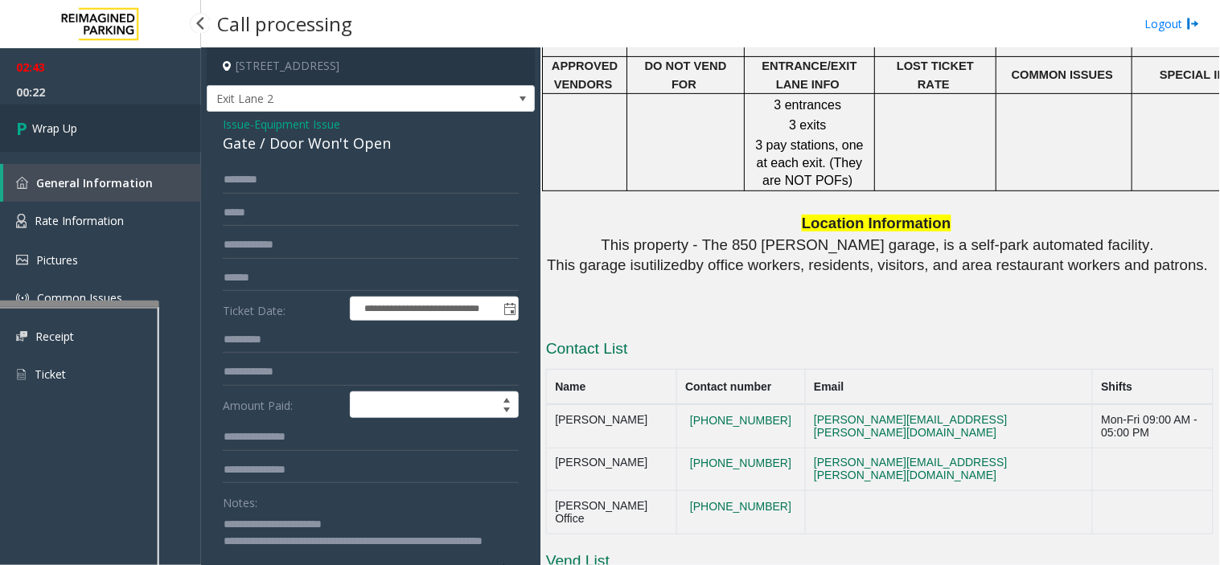
type textarea "**********"
click at [132, 123] on link "Wrap Up" at bounding box center [100, 128] width 201 height 47
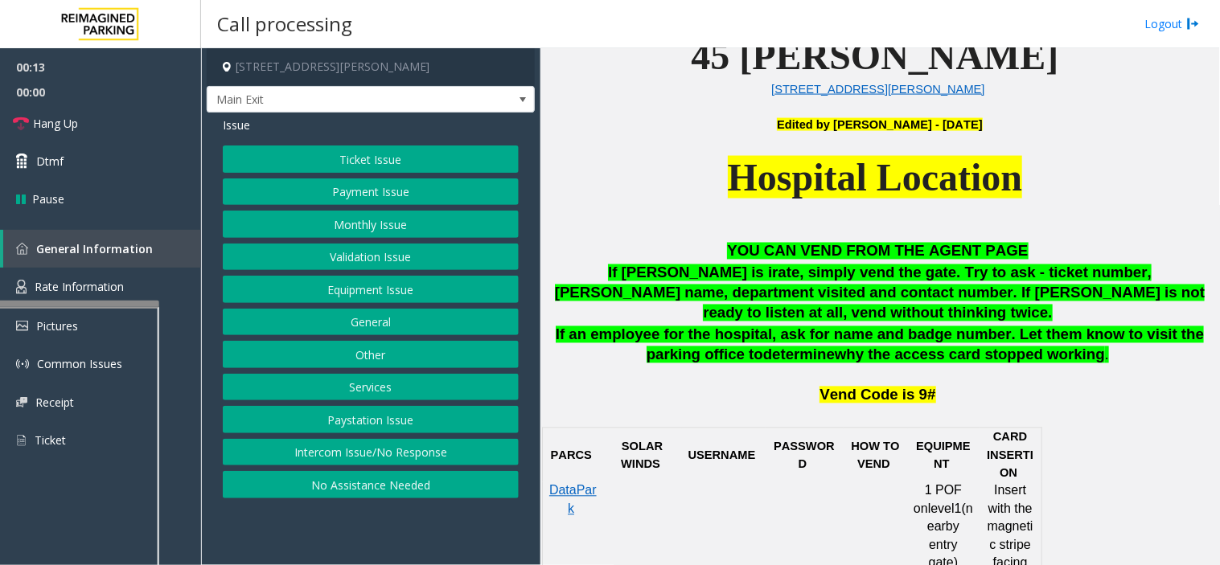
scroll to position [714, 0]
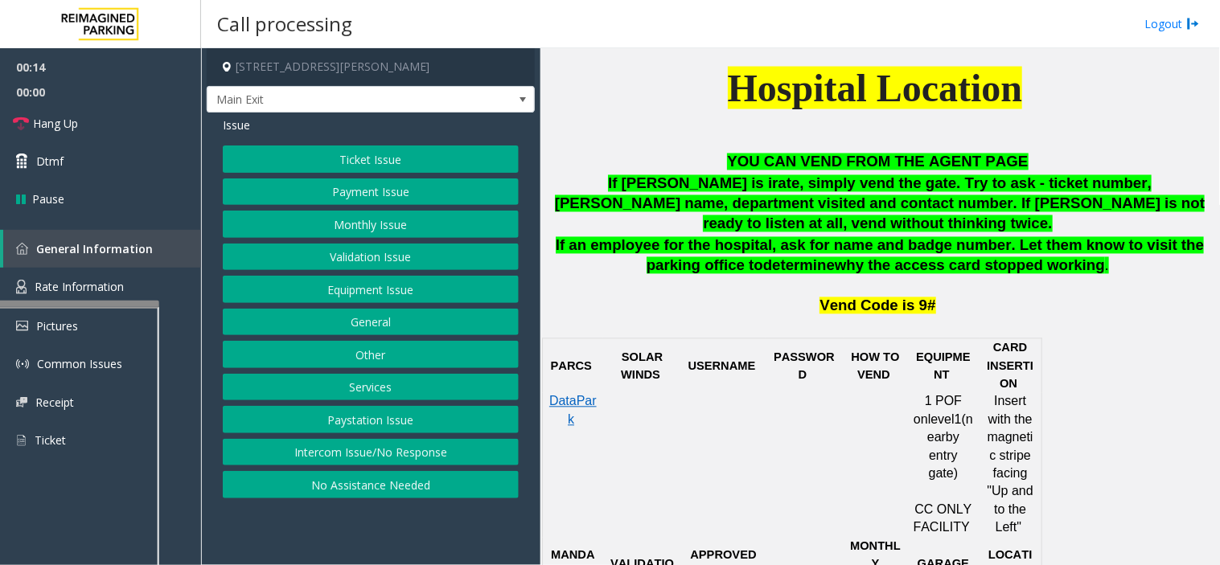
click at [364, 150] on button "Ticket Issue" at bounding box center [371, 159] width 296 height 27
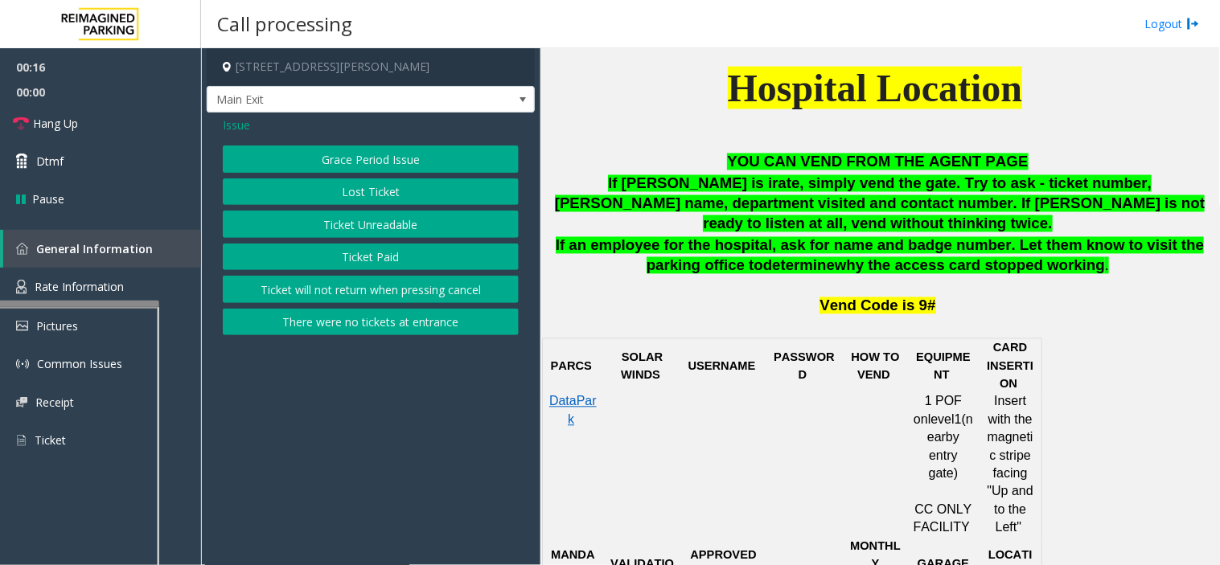
click at [356, 273] on div "Grace Period Issue Lost Ticket Ticket Unreadable Ticket Paid Ticket will not re…" at bounding box center [371, 241] width 296 height 190
click at [348, 266] on button "Ticket Paid" at bounding box center [371, 257] width 296 height 27
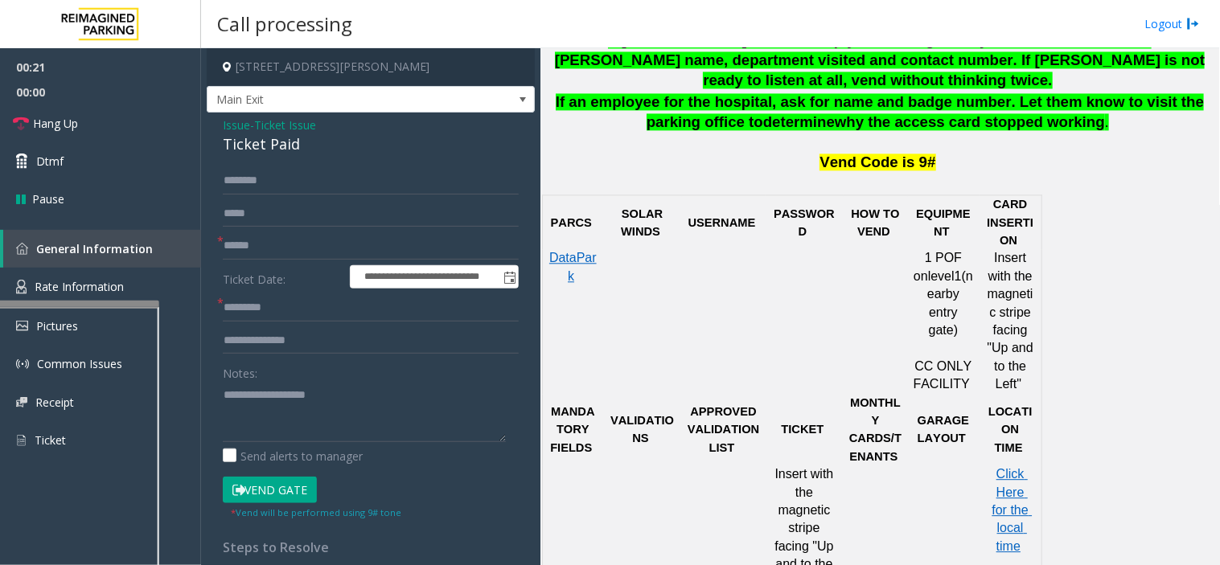
scroll to position [893, 0]
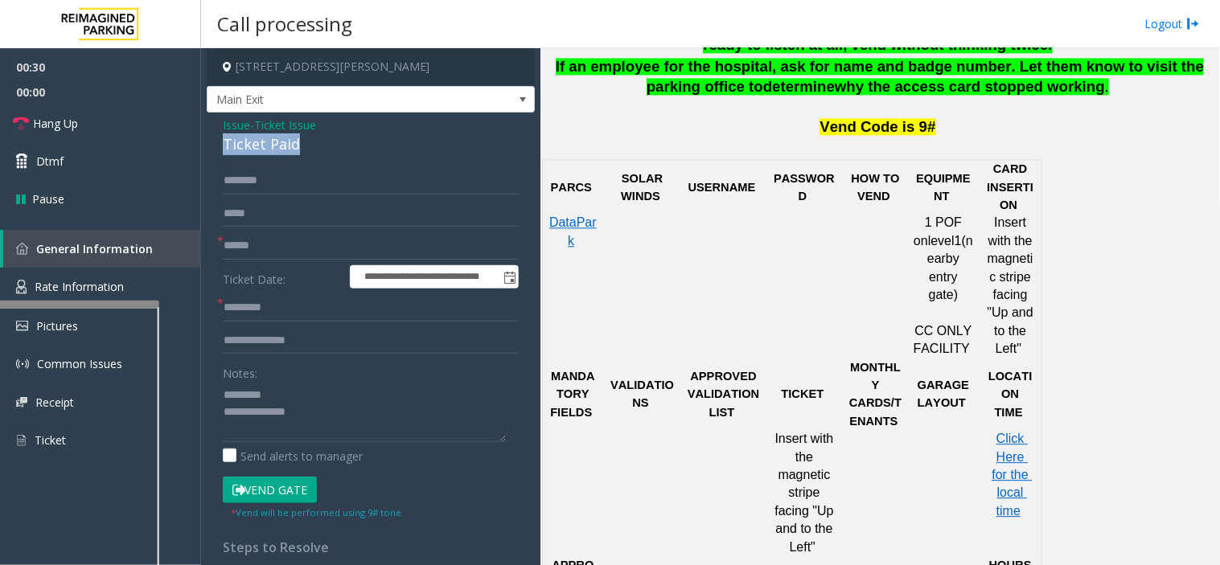
drag, startPoint x: 221, startPoint y: 138, endPoint x: 310, endPoint y: 147, distance: 88.9
click at [310, 147] on div "**********" at bounding box center [371, 489] width 328 height 752
click at [303, 422] on textarea at bounding box center [364, 412] width 283 height 60
click at [276, 425] on textarea at bounding box center [364, 412] width 283 height 60
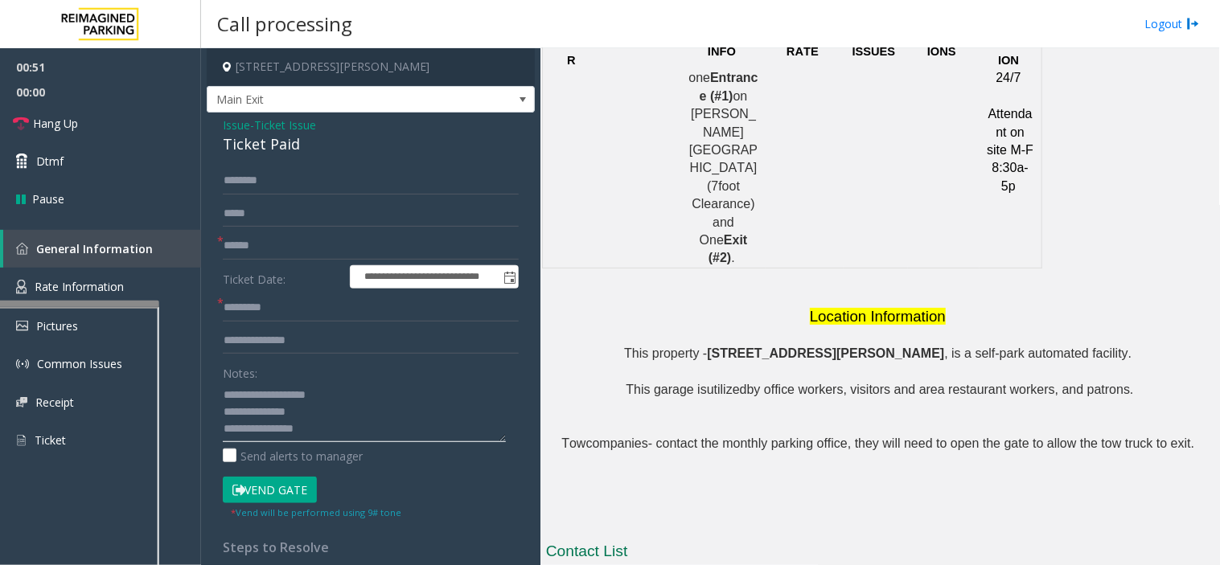
scroll to position [1411, 0]
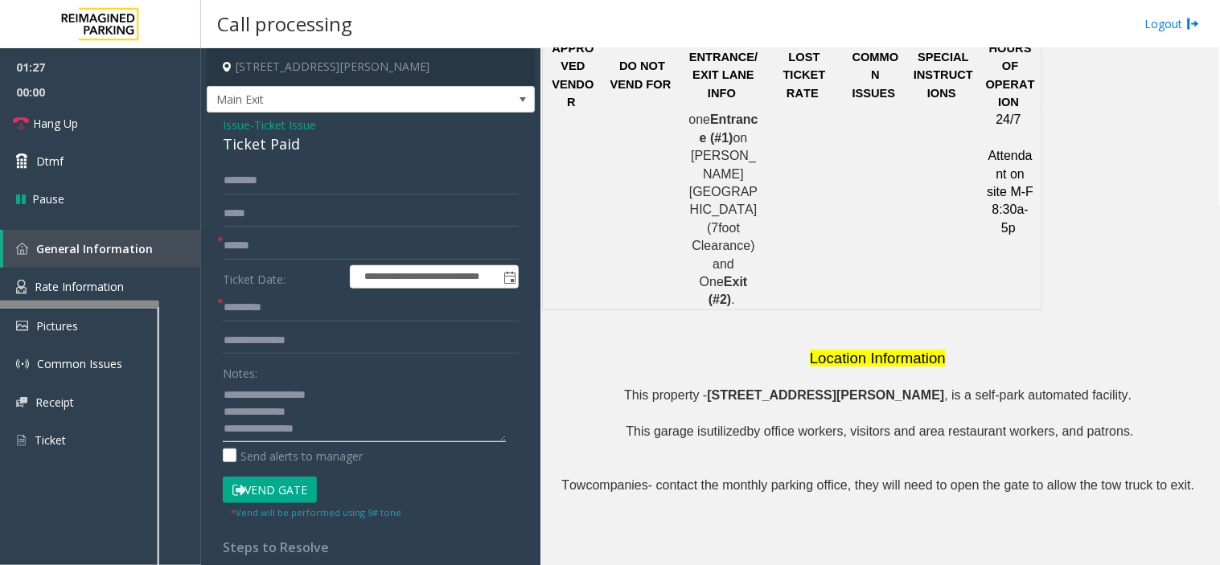
click at [344, 440] on textarea at bounding box center [364, 412] width 283 height 60
paste textarea "**********"
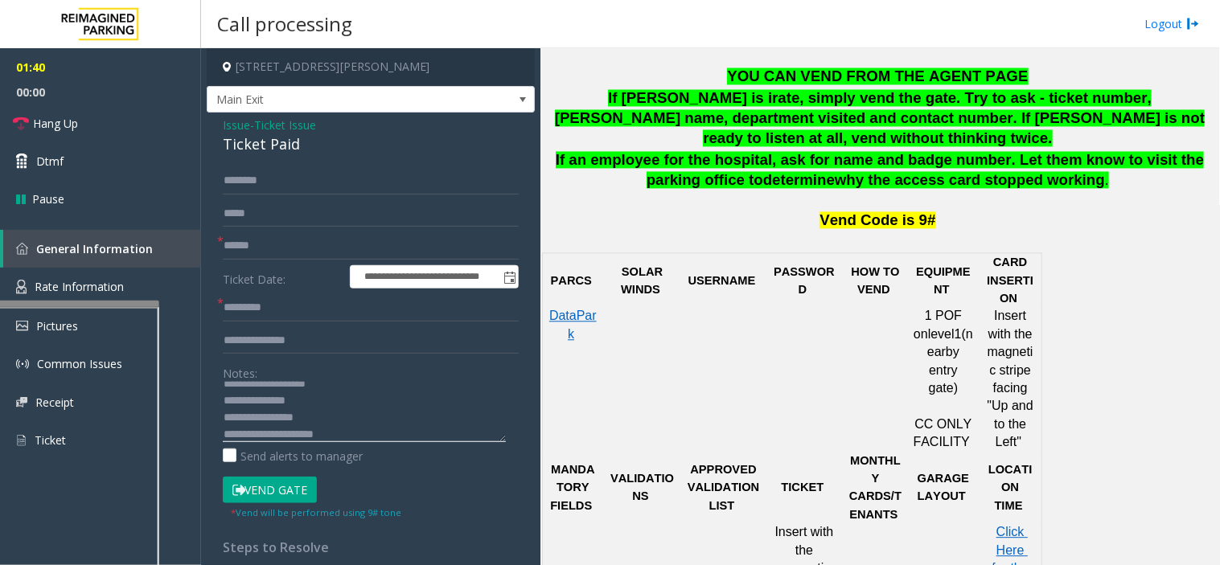
scroll to position [785, 0]
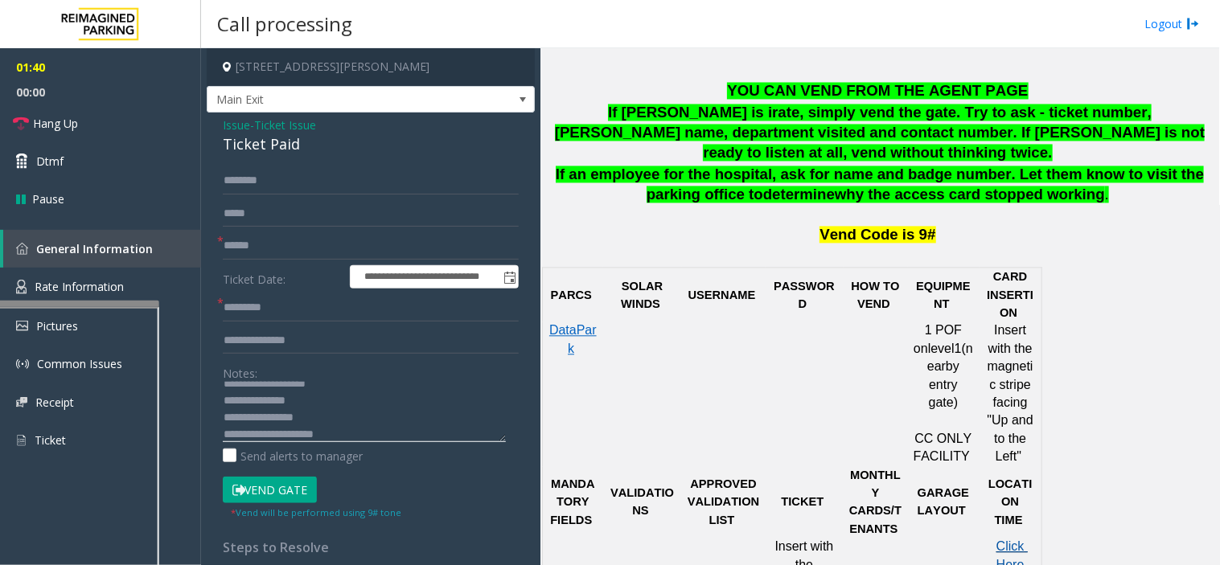
type textarea "**********"
click at [310, 234] on input "text" at bounding box center [371, 245] width 296 height 27
type input "*"
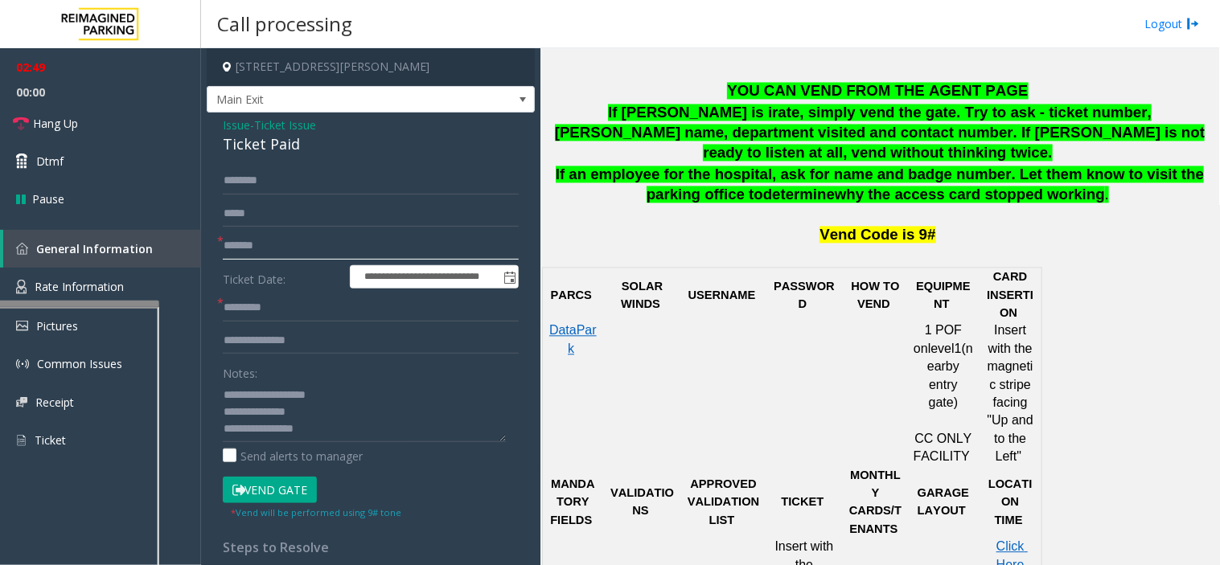
type input "*******"
click at [320, 310] on input "text" at bounding box center [371, 307] width 296 height 27
click at [246, 494] on button "Vend Gate" at bounding box center [270, 490] width 94 height 27
click at [310, 308] on input "text" at bounding box center [371, 307] width 296 height 27
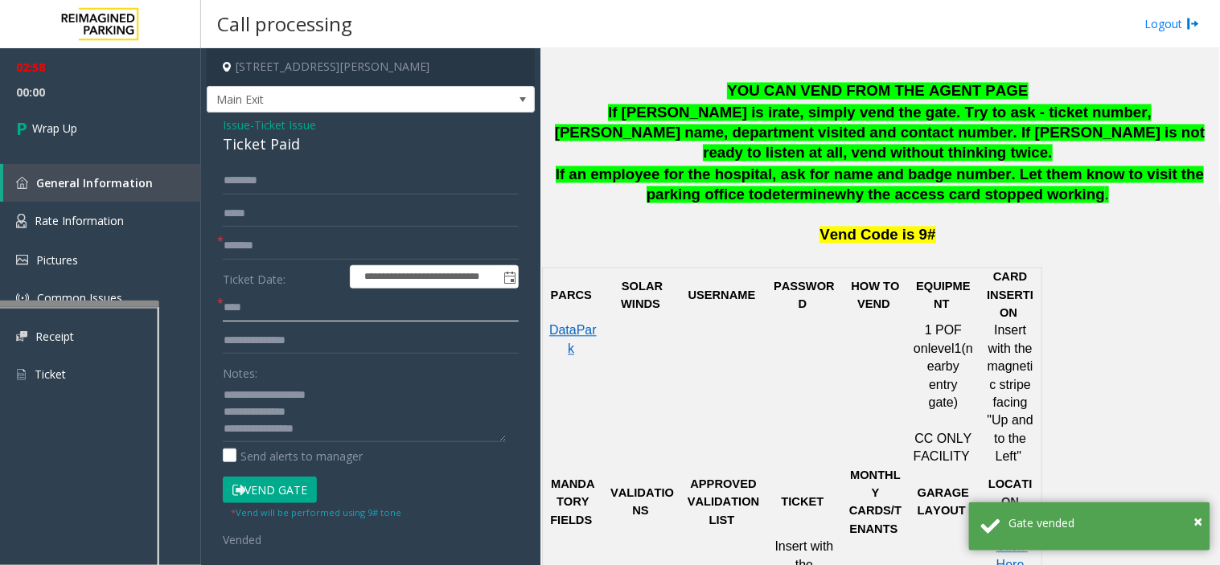
type input "****"
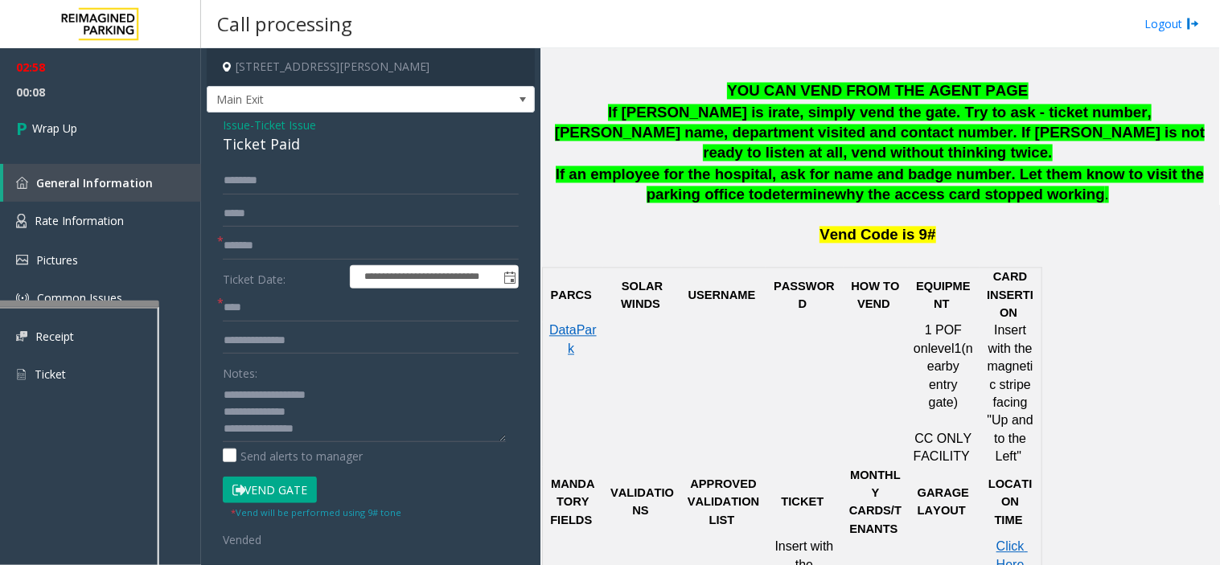
scroll to position [17, 0]
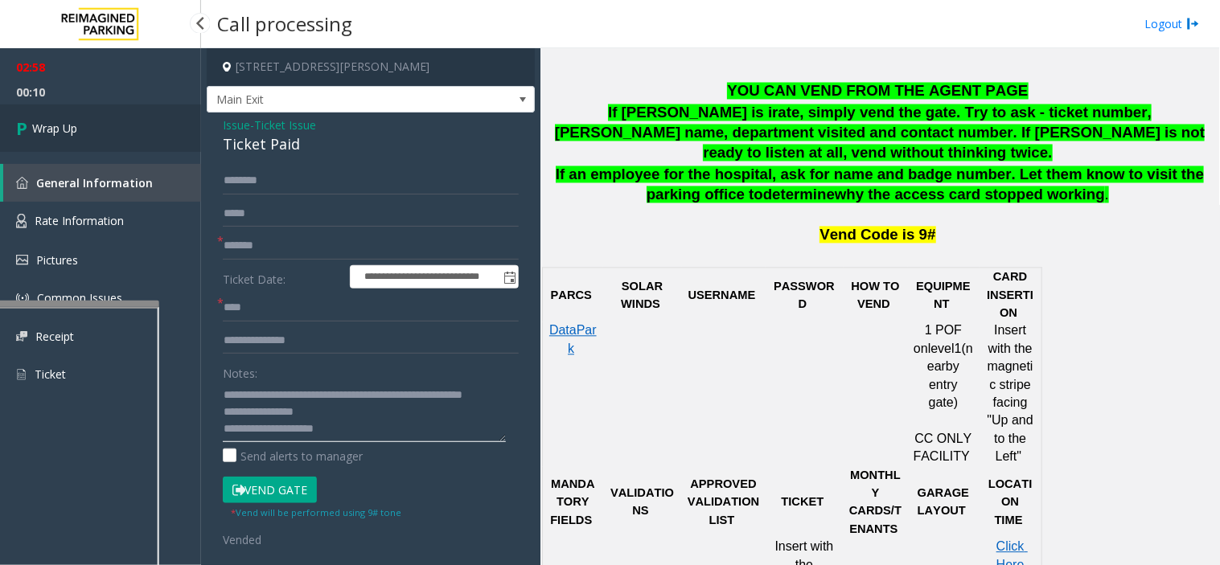
type textarea "**********"
click at [109, 129] on link "Wrap Up" at bounding box center [100, 128] width 201 height 47
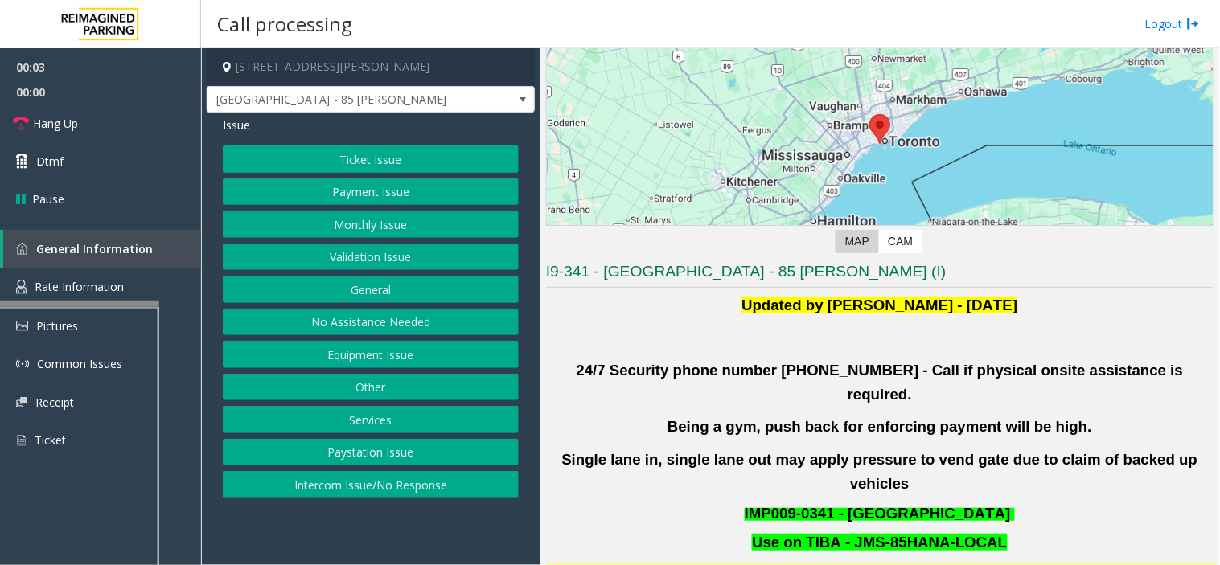
scroll to position [179, 0]
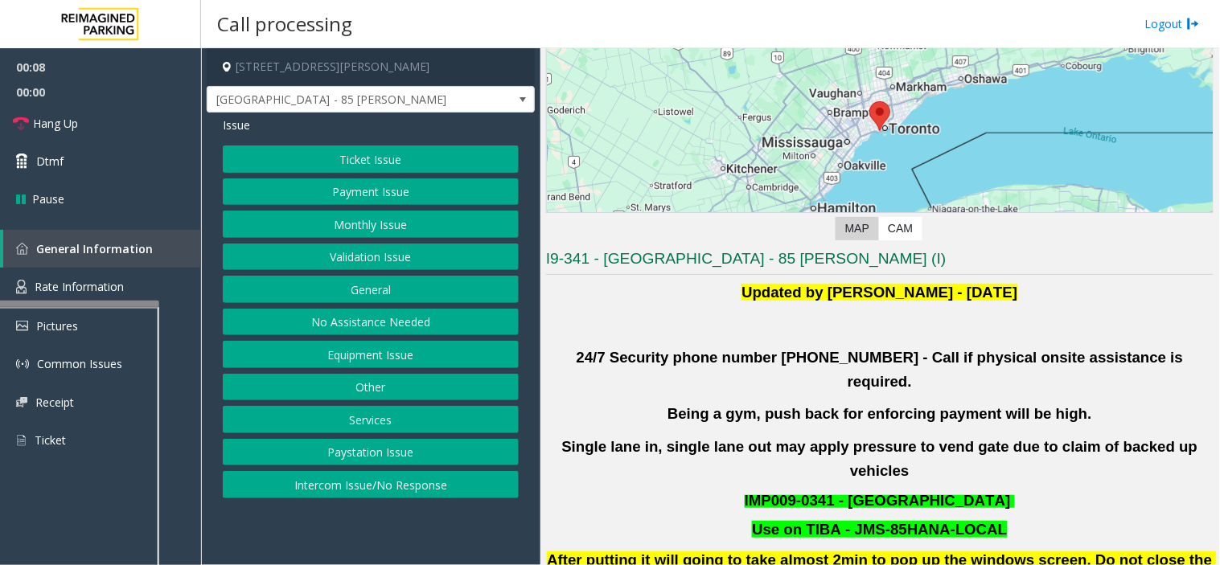
drag, startPoint x: 405, startPoint y: 248, endPoint x: 420, endPoint y: 314, distance: 67.5
click at [420, 314] on div "Ticket Issue Payment Issue Monthly Issue Validation Issue General No Assistance…" at bounding box center [371, 322] width 296 height 353
click at [394, 260] on button "Validation Issue" at bounding box center [371, 257] width 296 height 27
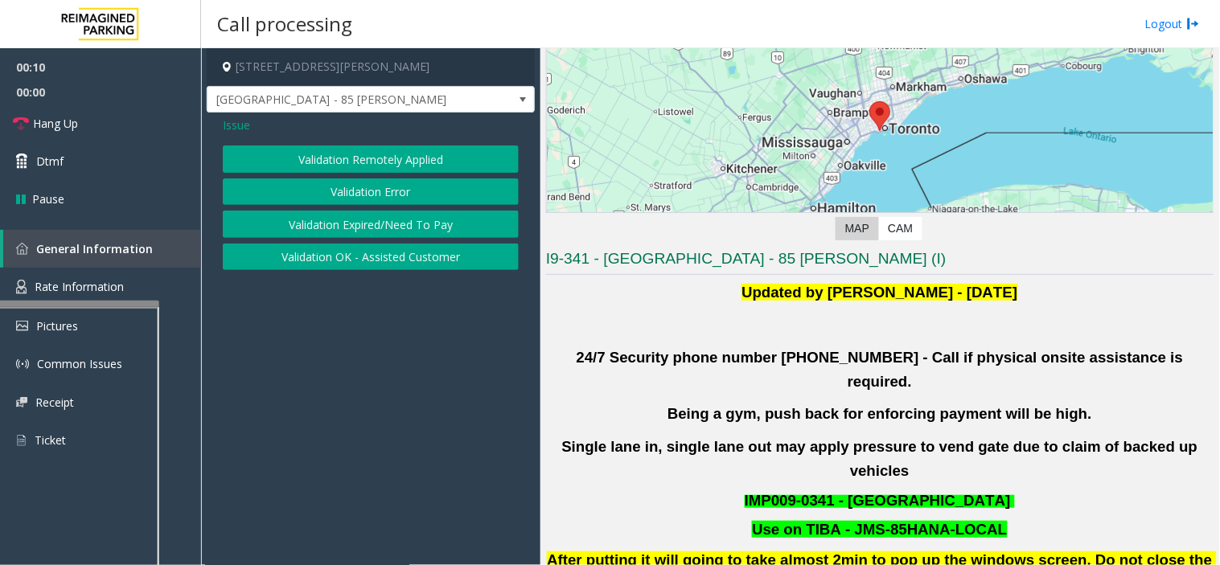
click at [381, 191] on button "Validation Error" at bounding box center [371, 192] width 296 height 27
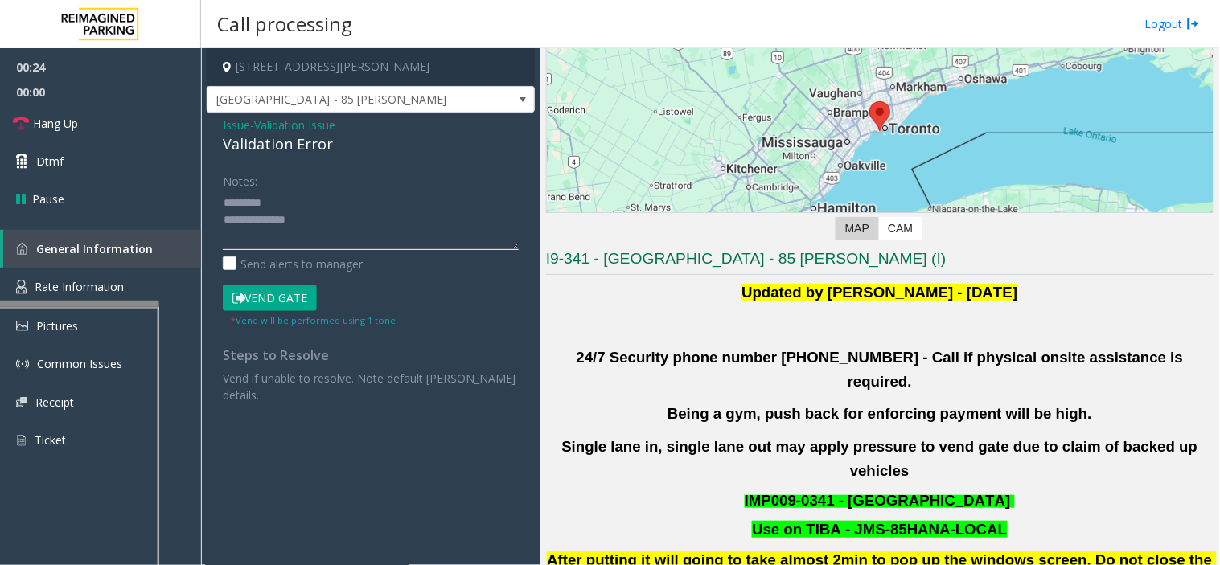
click at [322, 215] on textarea at bounding box center [371, 220] width 296 height 60
click at [331, 245] on textarea at bounding box center [371, 220] width 296 height 60
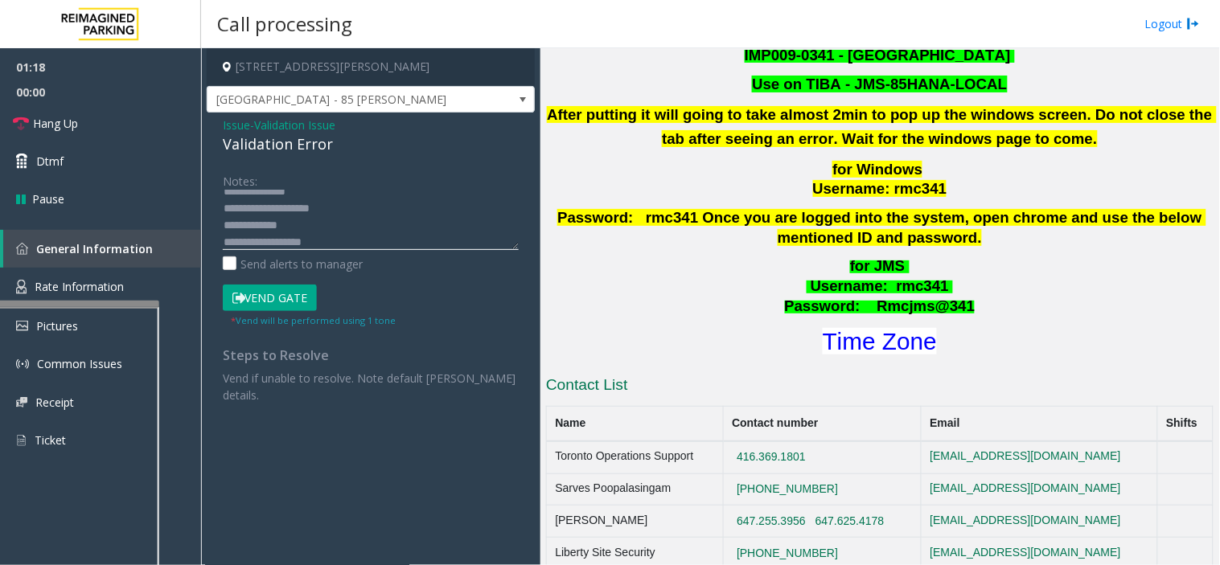
scroll to position [625, 0]
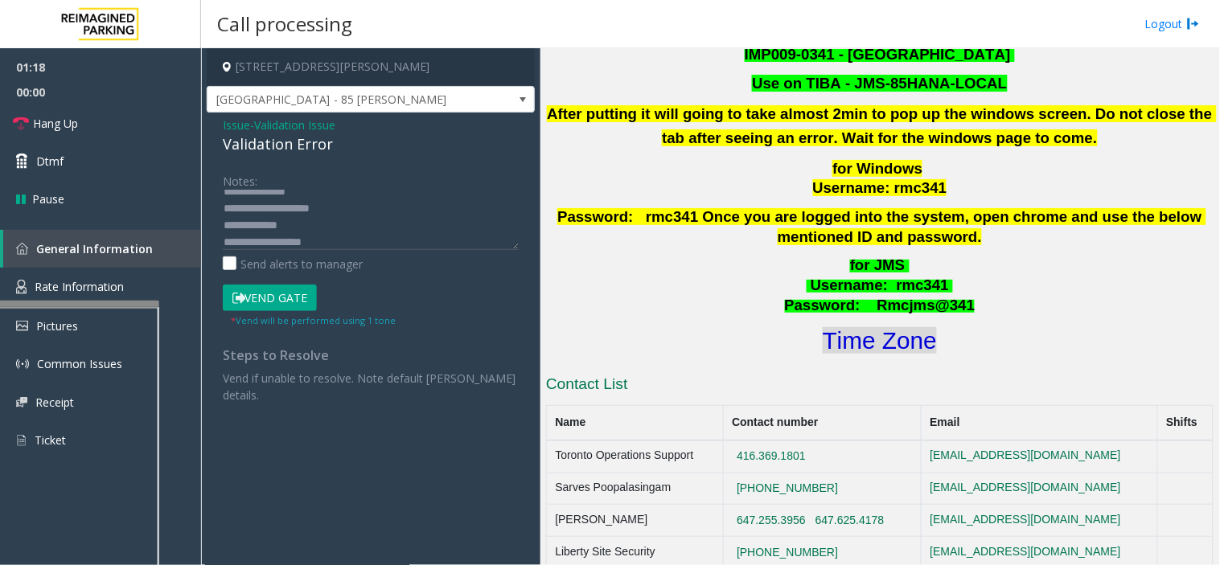
click at [890, 327] on font "Time Zone" at bounding box center [880, 340] width 114 height 27
click at [368, 233] on textarea at bounding box center [371, 220] width 296 height 60
click at [844, 327] on font "Time Zone" at bounding box center [880, 340] width 114 height 27
click at [262, 293] on button "Vend Gate" at bounding box center [270, 298] width 94 height 27
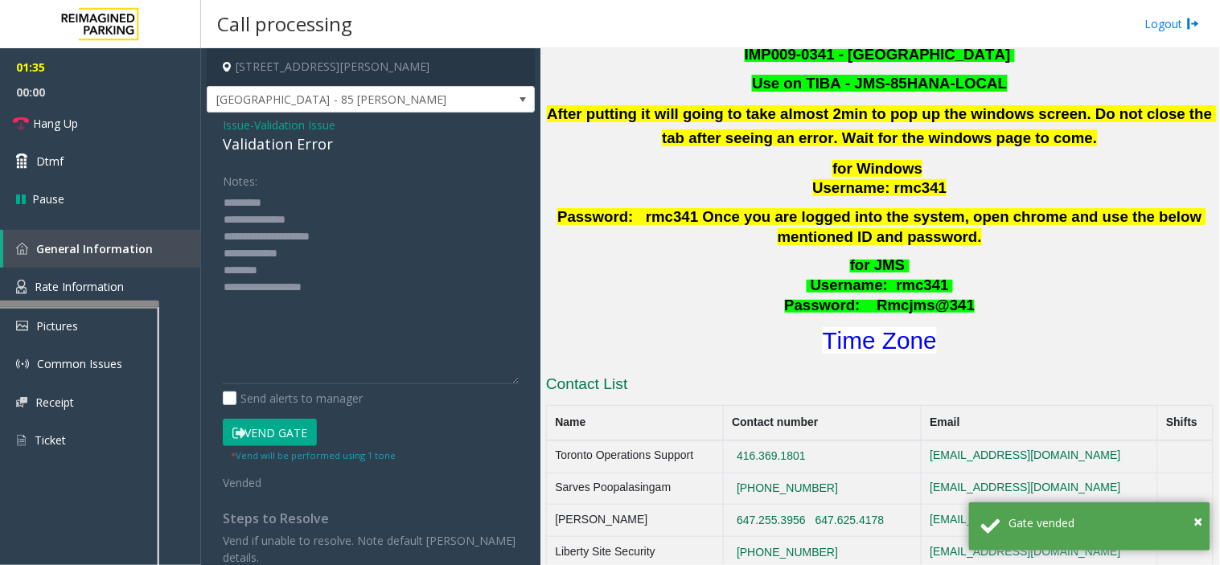
drag, startPoint x: 512, startPoint y: 246, endPoint x: 532, endPoint y: 388, distance: 143.8
click at [532, 388] on app-call-processing-form "[STREET_ADDRESS][PERSON_NAME] [GEOGRAPHIC_DATA] - 85 [PERSON_NAME] Issue - Vali…" at bounding box center [370, 306] width 339 height 517
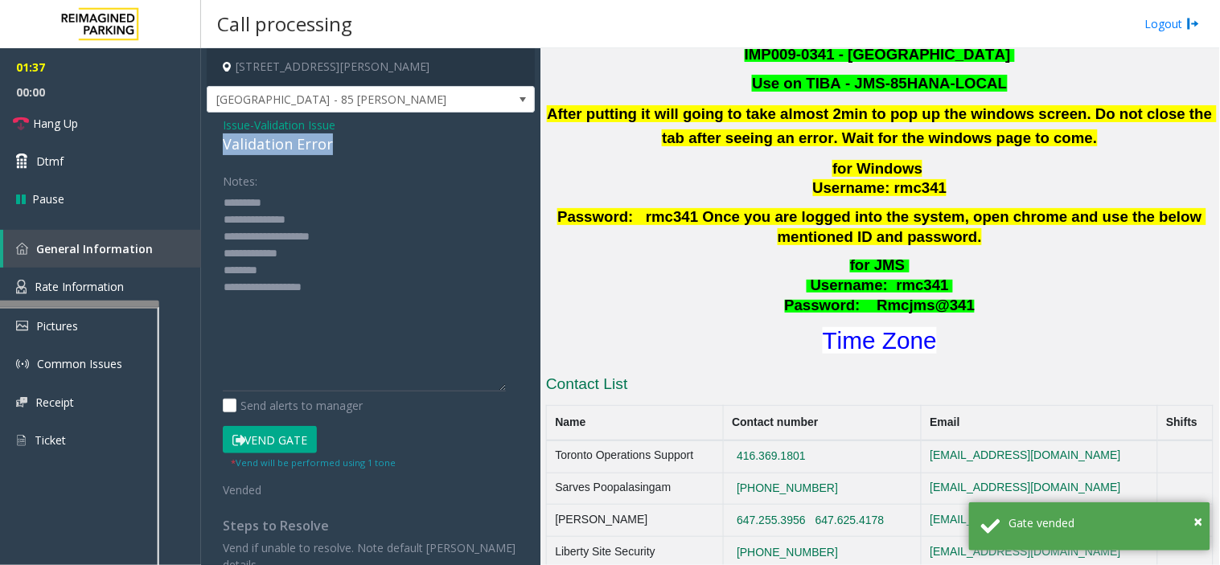
drag, startPoint x: 222, startPoint y: 146, endPoint x: 349, endPoint y: 146, distance: 127.1
click at [349, 146] on div "Validation Error" at bounding box center [371, 145] width 296 height 22
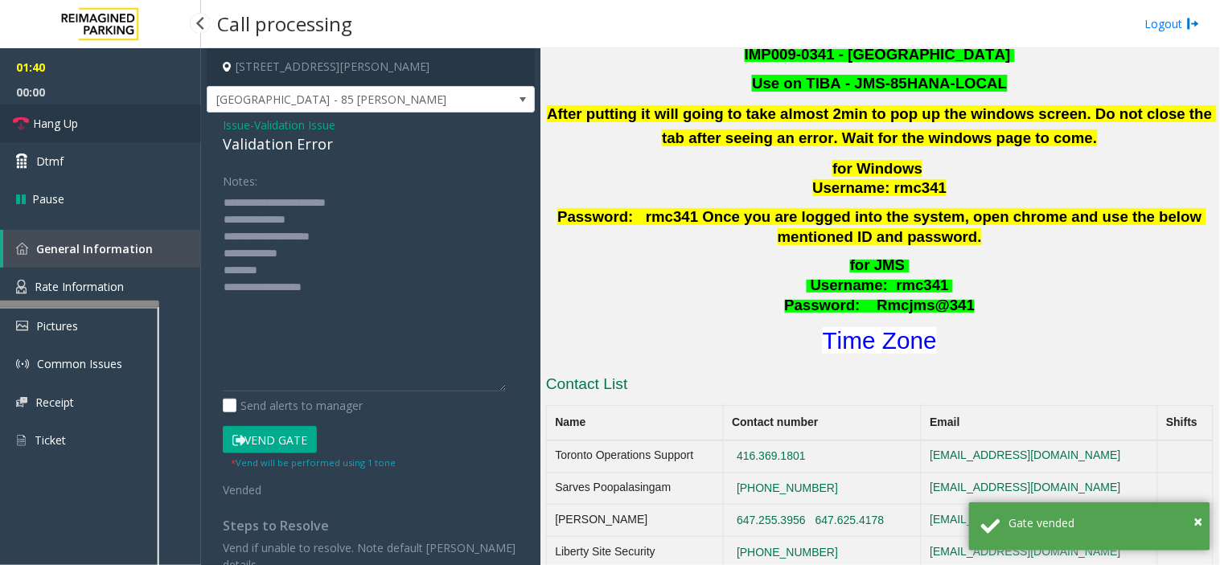
click at [92, 134] on link "Hang Up" at bounding box center [100, 124] width 201 height 38
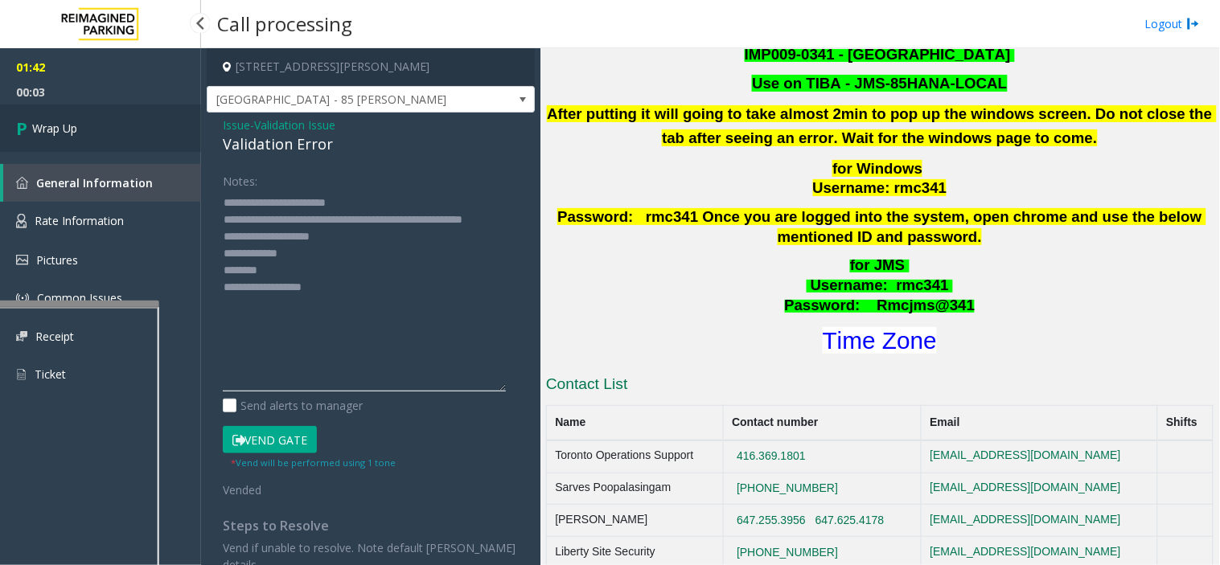
type textarea "**********"
click at [105, 133] on link "Wrap Up" at bounding box center [100, 128] width 201 height 47
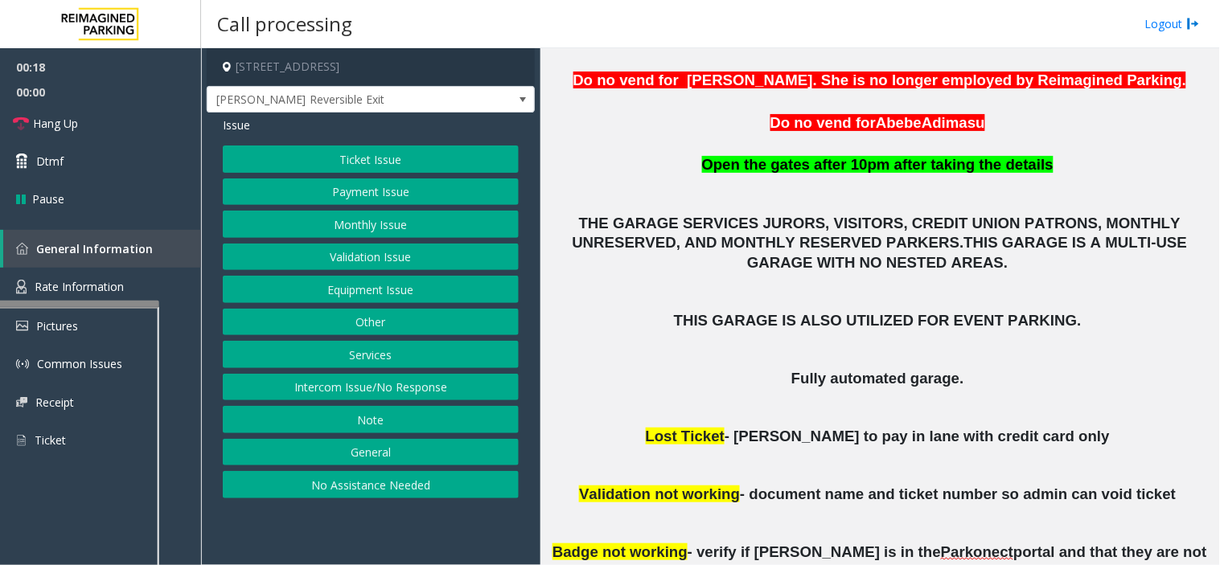
scroll to position [446, 0]
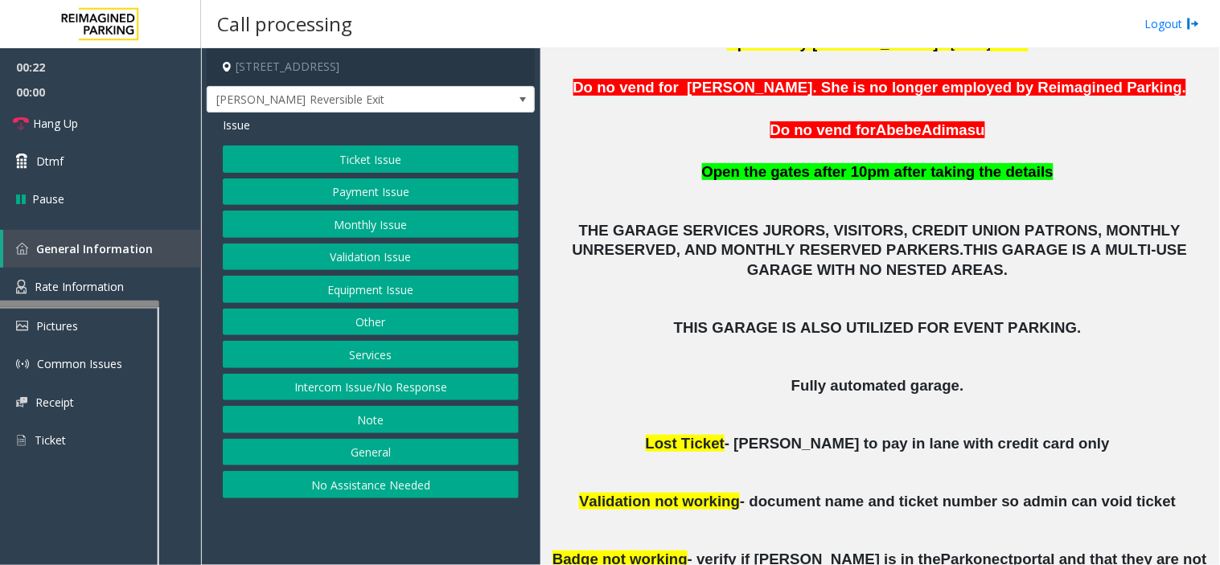
click at [383, 235] on button "Monthly Issue" at bounding box center [371, 224] width 296 height 27
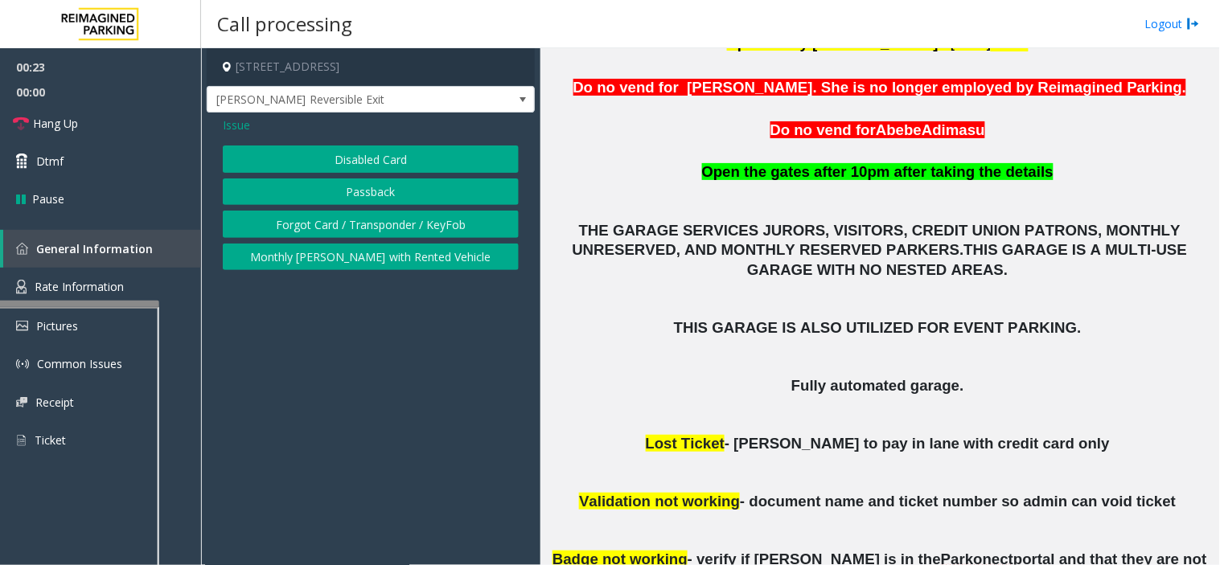
click at [383, 158] on button "Disabled Card" at bounding box center [371, 159] width 296 height 27
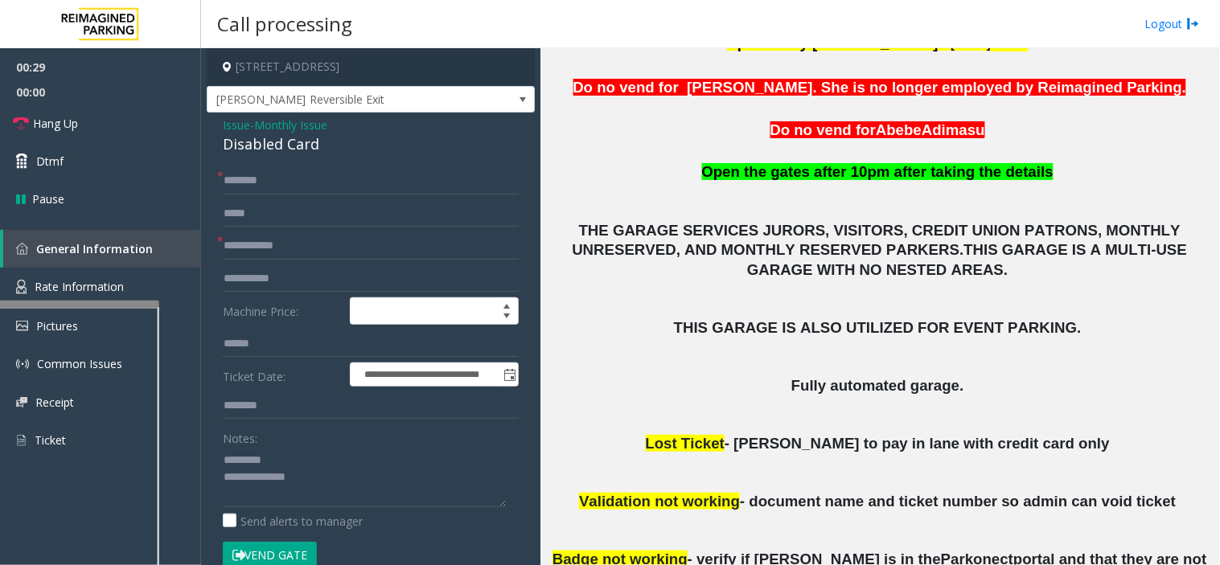
click at [228, 146] on div "Disabled Card" at bounding box center [371, 145] width 296 height 22
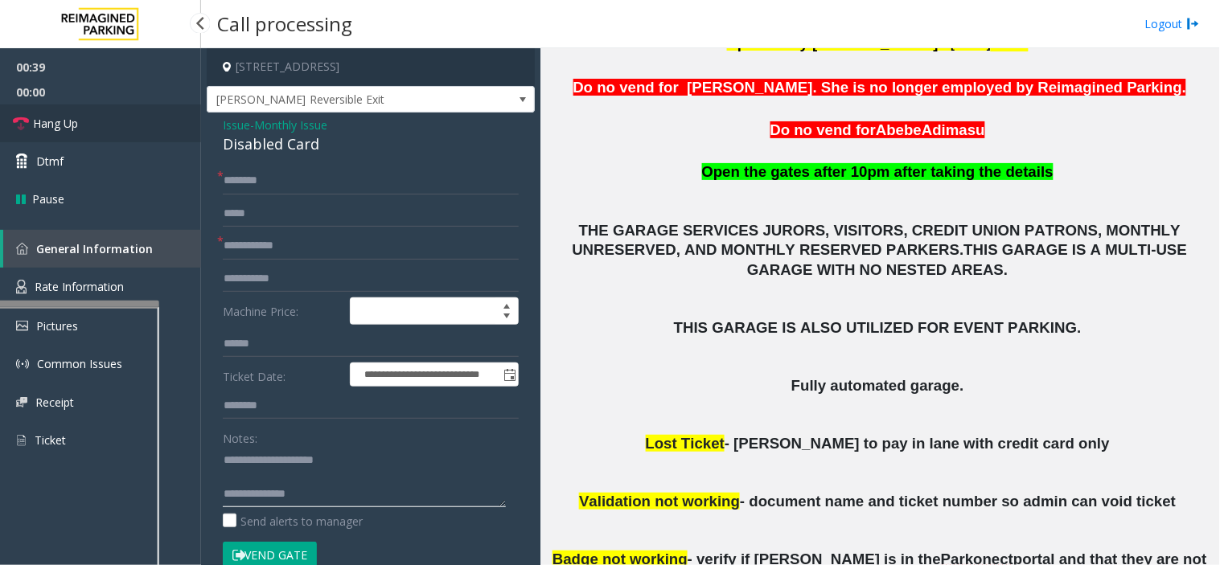
type textarea "**********"
click at [102, 123] on link "Hang Up" at bounding box center [100, 124] width 201 height 38
click at [255, 178] on input "text" at bounding box center [371, 180] width 296 height 27
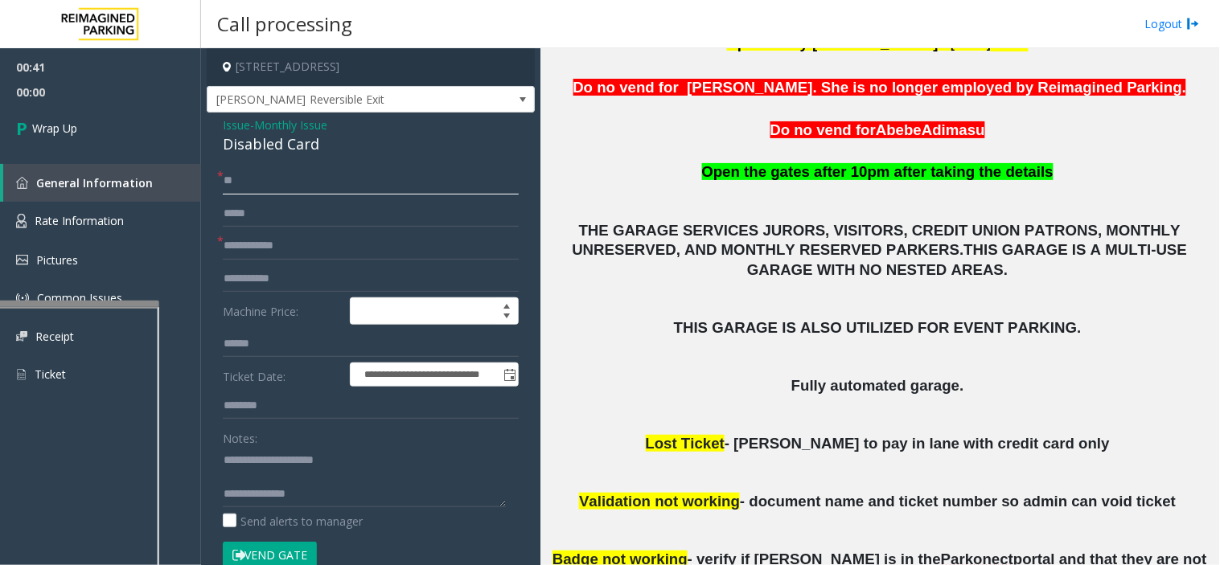
type input "**"
click at [266, 236] on input "text" at bounding box center [371, 245] width 296 height 27
type input "**"
click at [307, 495] on textarea at bounding box center [364, 477] width 283 height 60
paste textarea "**********"
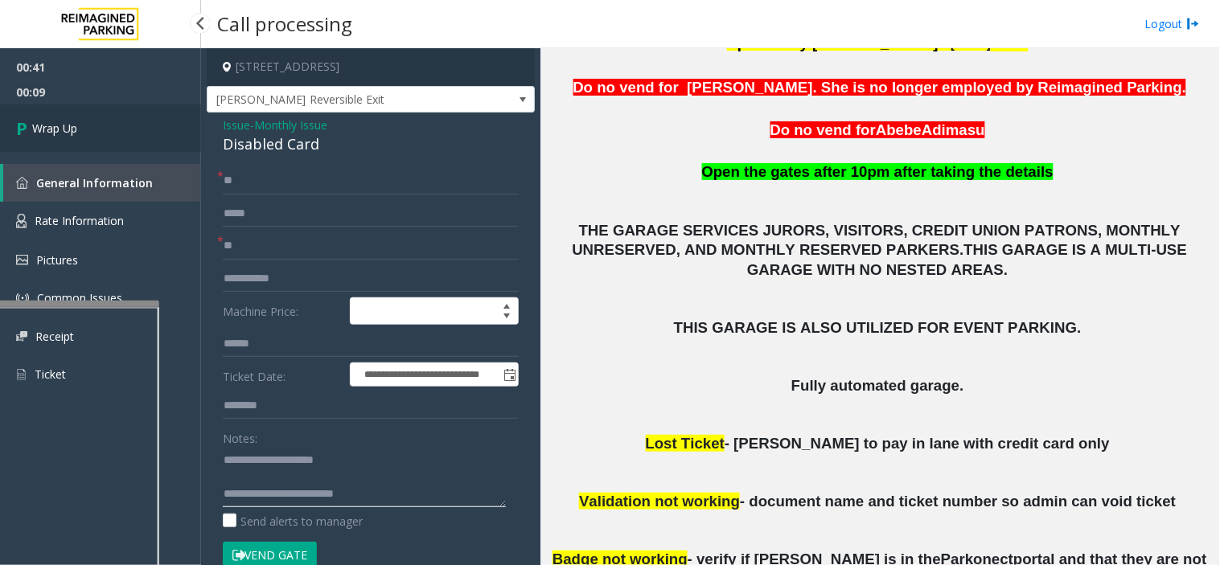
type textarea "**********"
click at [102, 139] on link "Wrap Up" at bounding box center [100, 128] width 201 height 47
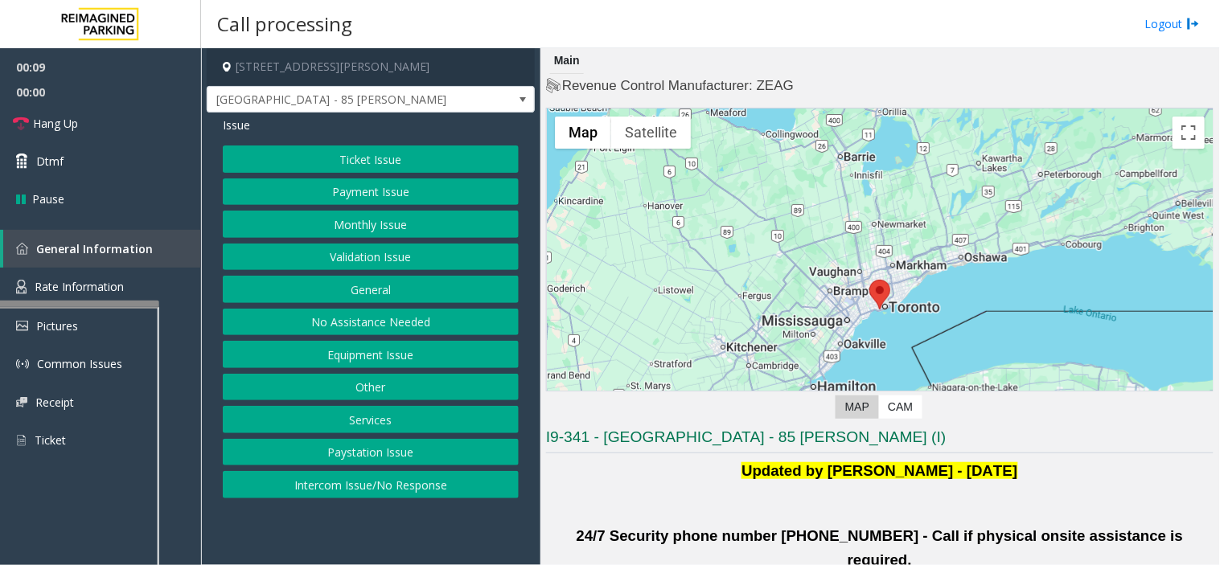
click at [415, 216] on button "Monthly Issue" at bounding box center [371, 224] width 296 height 27
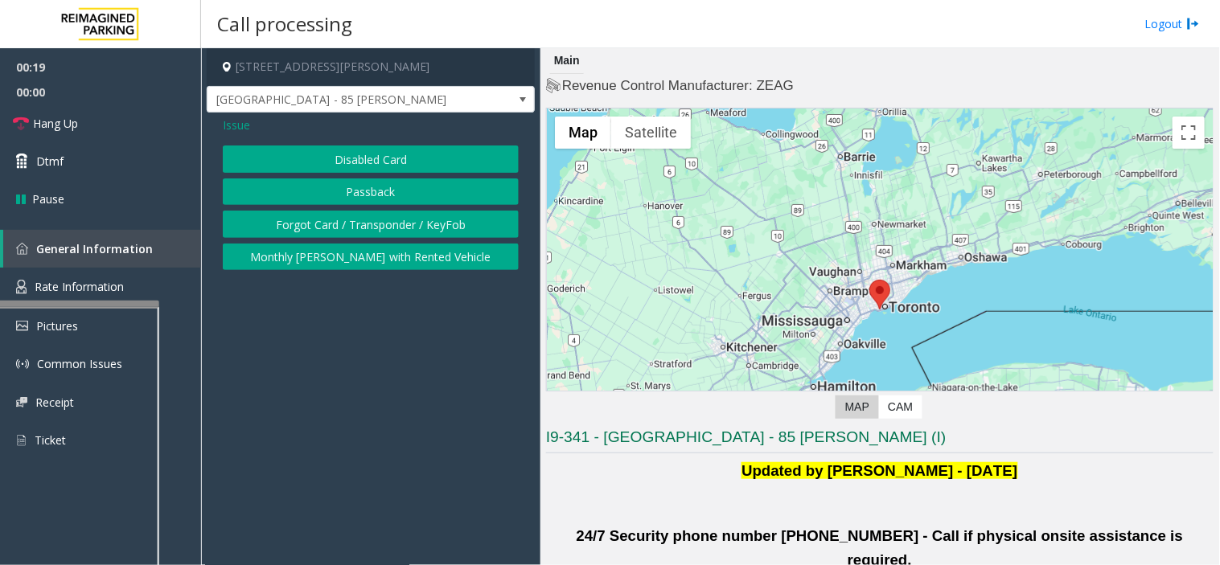
click at [233, 129] on span "Issue" at bounding box center [236, 125] width 27 height 17
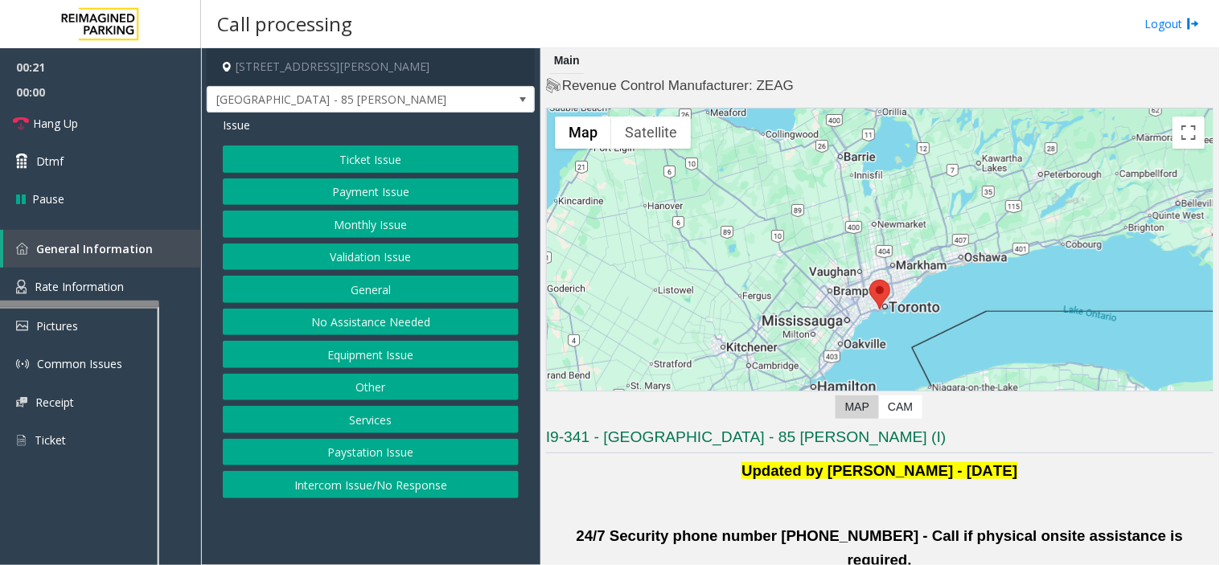
click at [399, 254] on button "Validation Issue" at bounding box center [371, 257] width 296 height 27
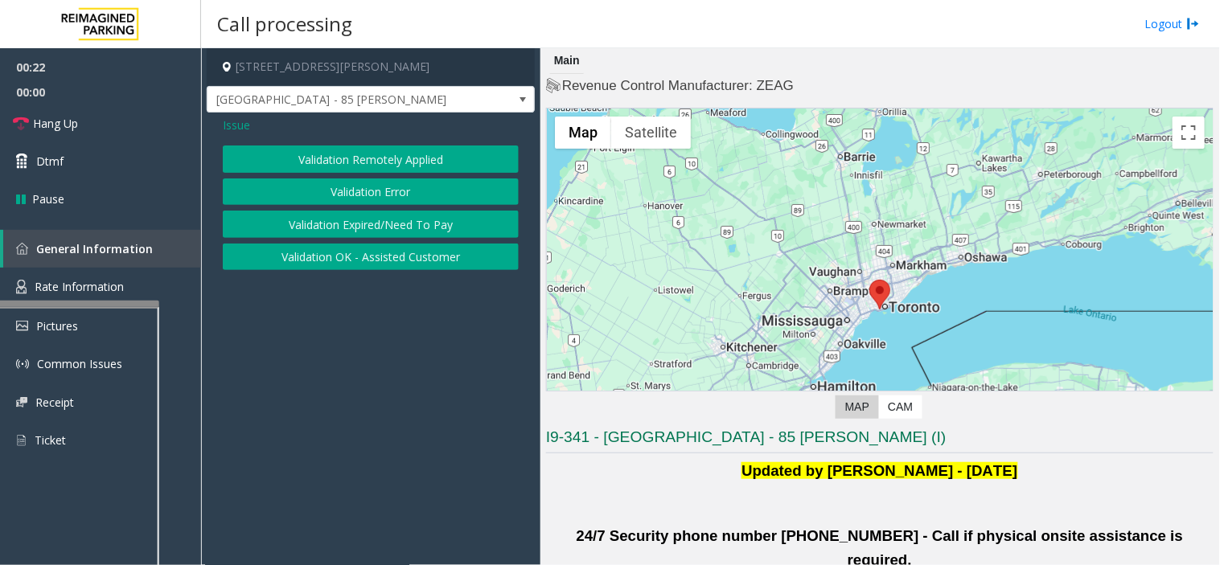
click at [349, 193] on button "Validation Error" at bounding box center [371, 192] width 296 height 27
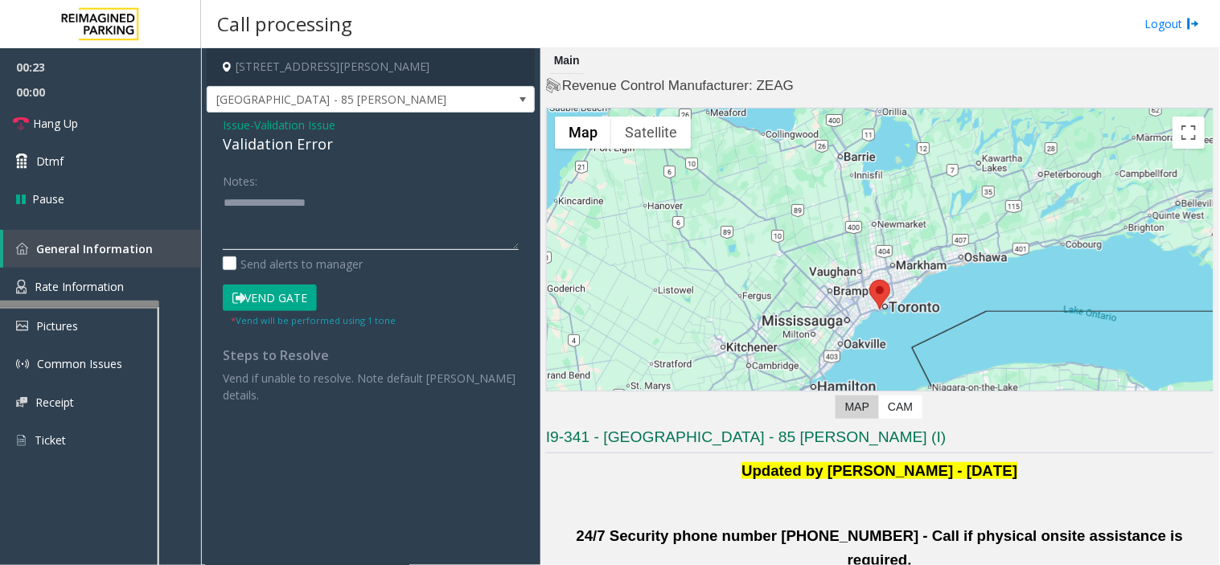
click at [331, 247] on textarea at bounding box center [371, 220] width 296 height 60
drag, startPoint x: 0, startPoint y: 191, endPoint x: 343, endPoint y: 193, distance: 342.6
click at [343, 193] on textarea at bounding box center [371, 220] width 296 height 60
click at [362, 199] on textarea at bounding box center [371, 220] width 296 height 60
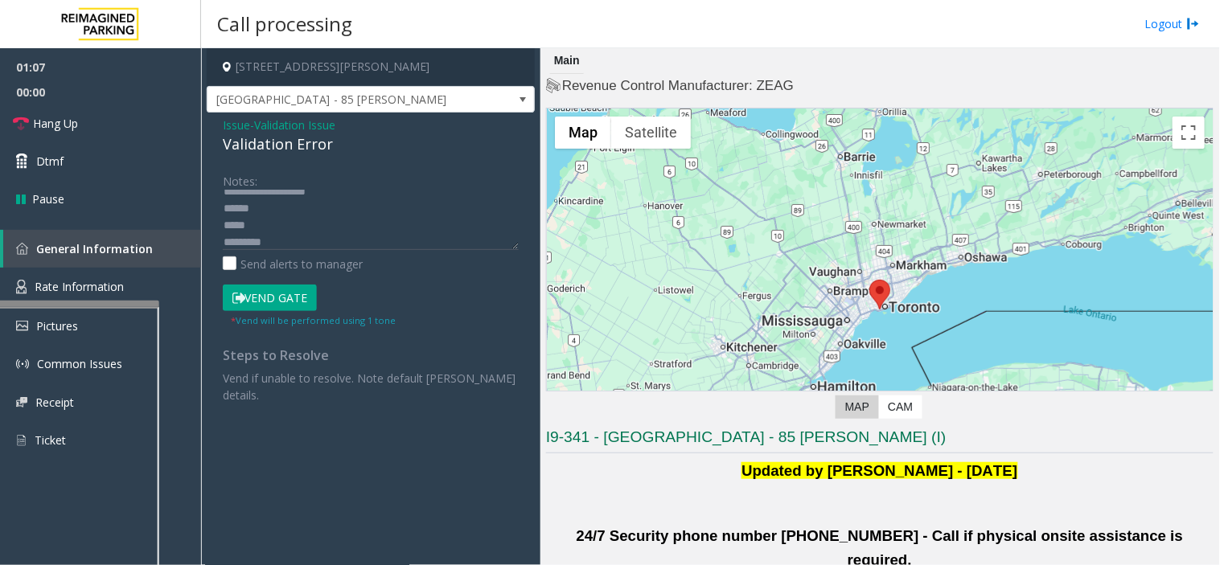
click at [255, 303] on button "Vend Gate" at bounding box center [270, 298] width 94 height 27
click at [272, 220] on textarea at bounding box center [371, 220] width 296 height 60
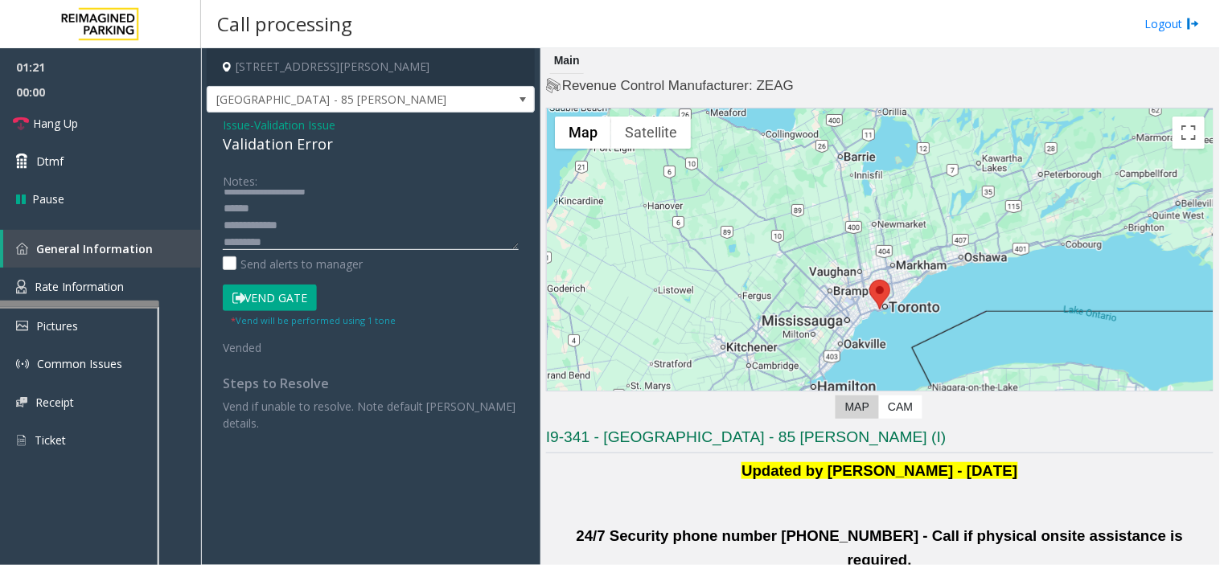
click at [223, 214] on textarea at bounding box center [371, 220] width 296 height 60
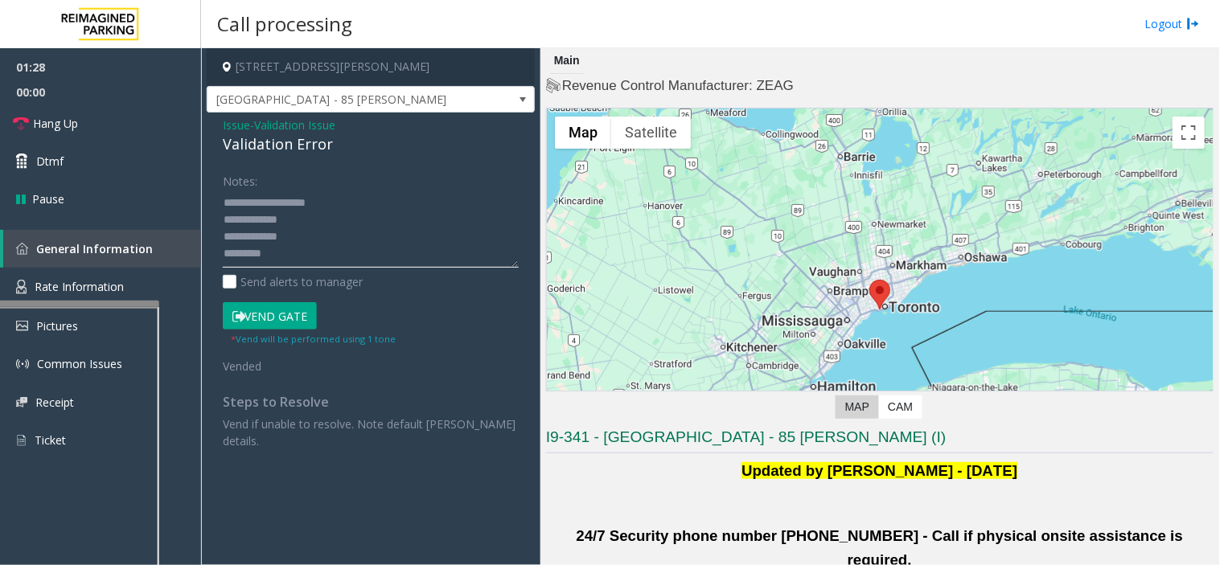
scroll to position [0, 0]
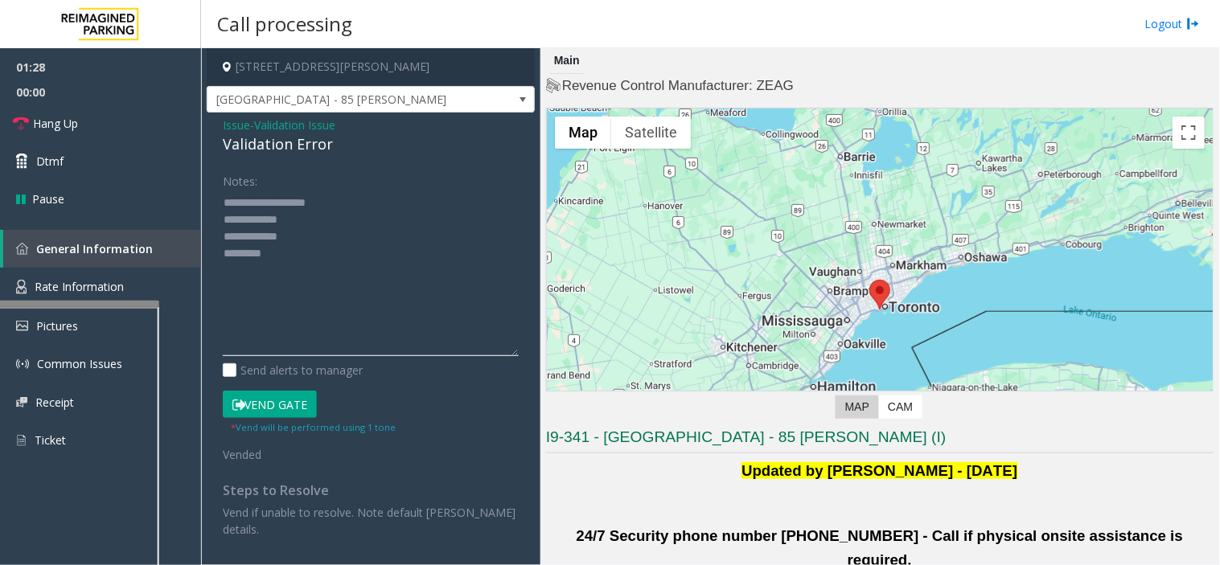
drag, startPoint x: 517, startPoint y: 247, endPoint x: 507, endPoint y: 355, distance: 109.1
click at [507, 355] on textarea at bounding box center [371, 273] width 296 height 166
click at [92, 126] on link "Hang Up" at bounding box center [100, 124] width 201 height 38
drag, startPoint x: 273, startPoint y: 202, endPoint x: 223, endPoint y: 203, distance: 50.7
click at [223, 203] on textarea at bounding box center [371, 273] width 296 height 167
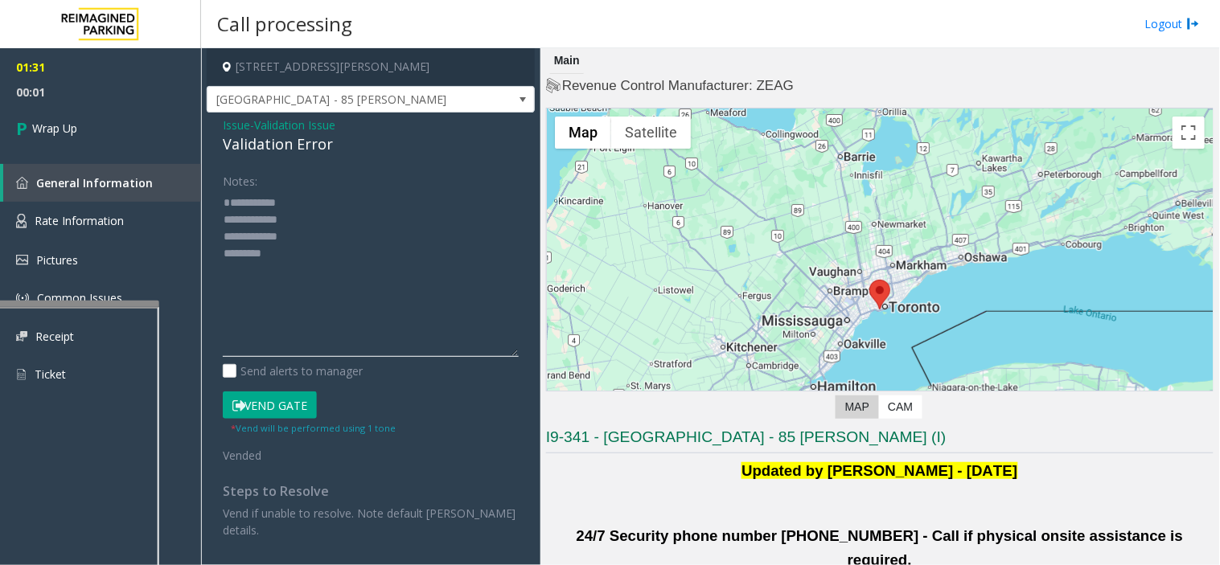
click at [327, 198] on textarea at bounding box center [371, 273] width 296 height 167
paste textarea "********"
click at [285, 264] on textarea at bounding box center [371, 273] width 296 height 167
click at [340, 326] on textarea at bounding box center [371, 273] width 296 height 167
paste textarea "**********"
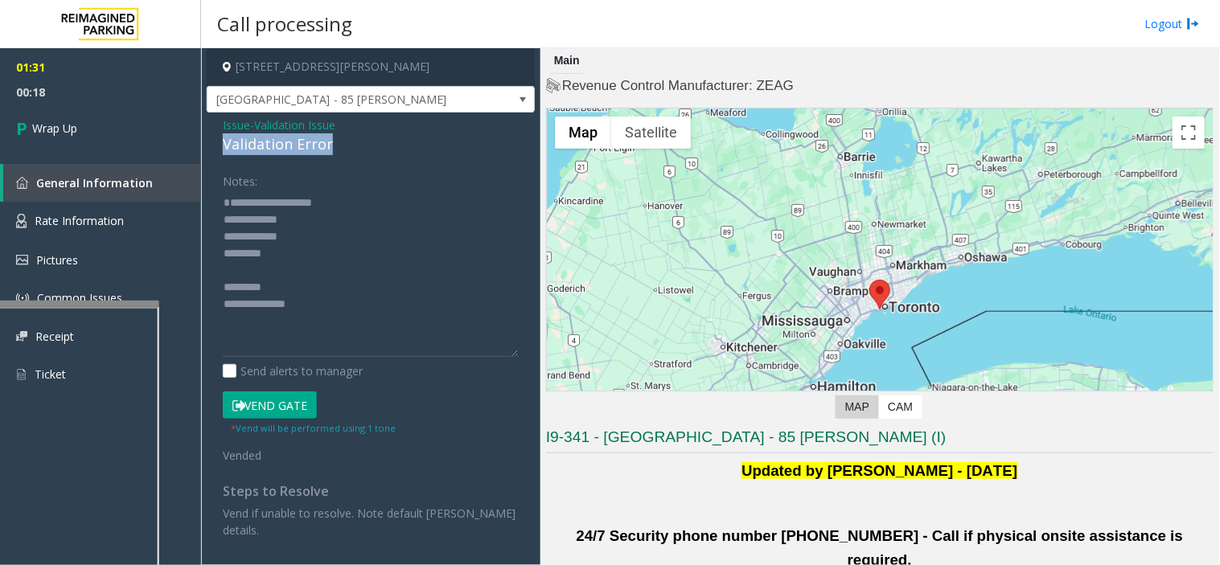
drag, startPoint x: 224, startPoint y: 148, endPoint x: 380, endPoint y: 148, distance: 156.0
click at [380, 148] on div "Validation Error" at bounding box center [371, 145] width 296 height 22
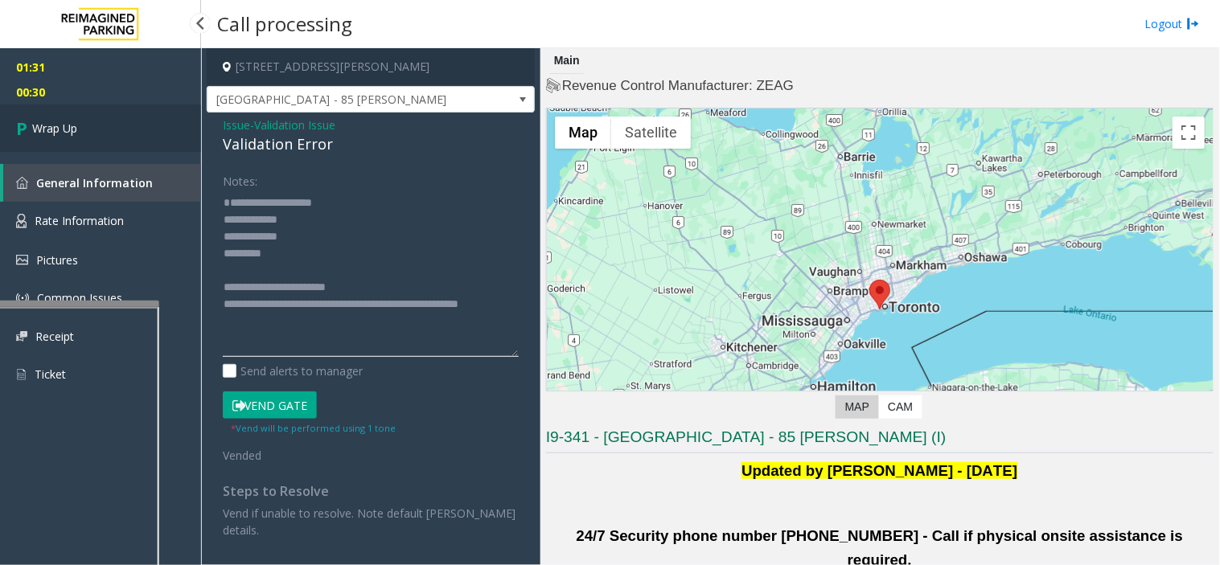
type textarea "**********"
click at [155, 113] on link "Wrap Up" at bounding box center [100, 128] width 201 height 47
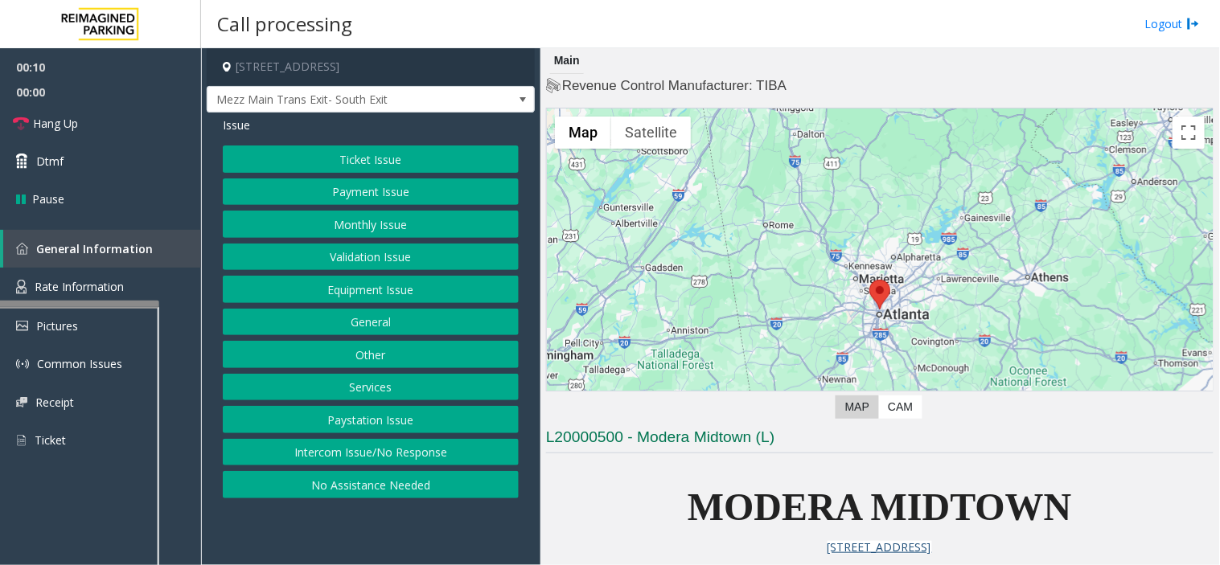
click at [335, 158] on button "Ticket Issue" at bounding box center [371, 159] width 296 height 27
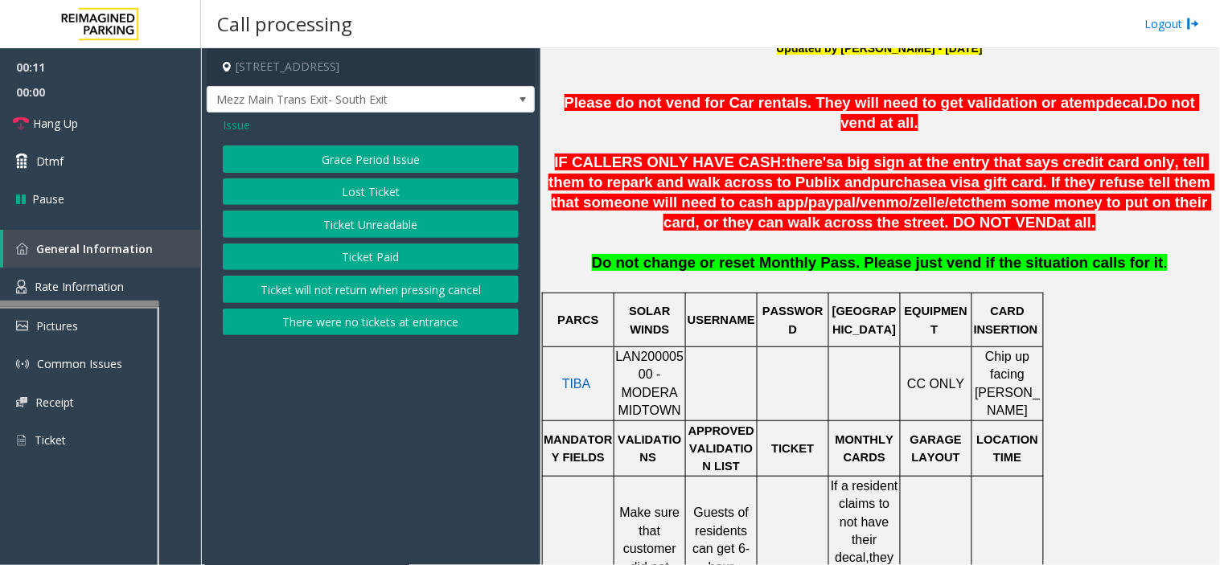
scroll to position [1072, 0]
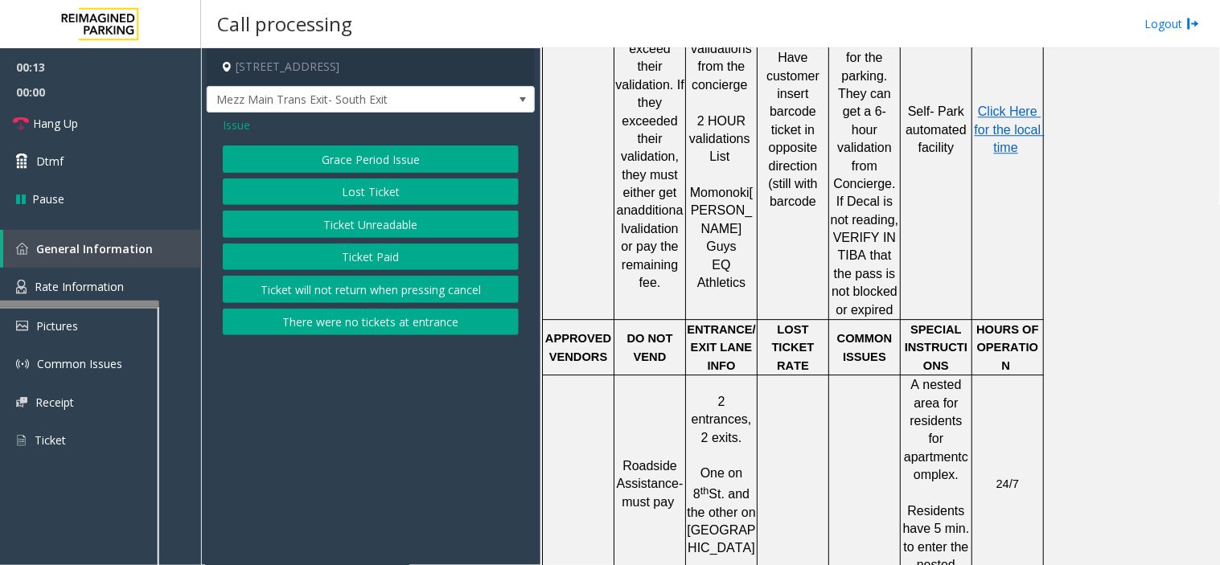
click at [421, 187] on button "Lost Ticket" at bounding box center [371, 192] width 296 height 27
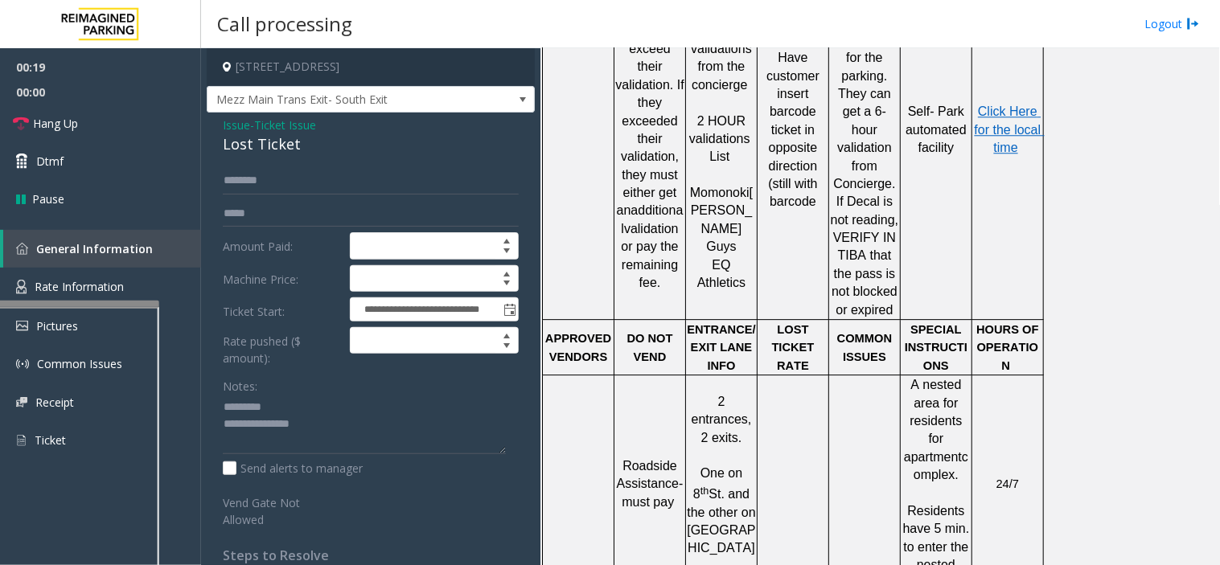
click at [261, 143] on div "Lost Ticket" at bounding box center [371, 145] width 296 height 22
paste textarea "**********"
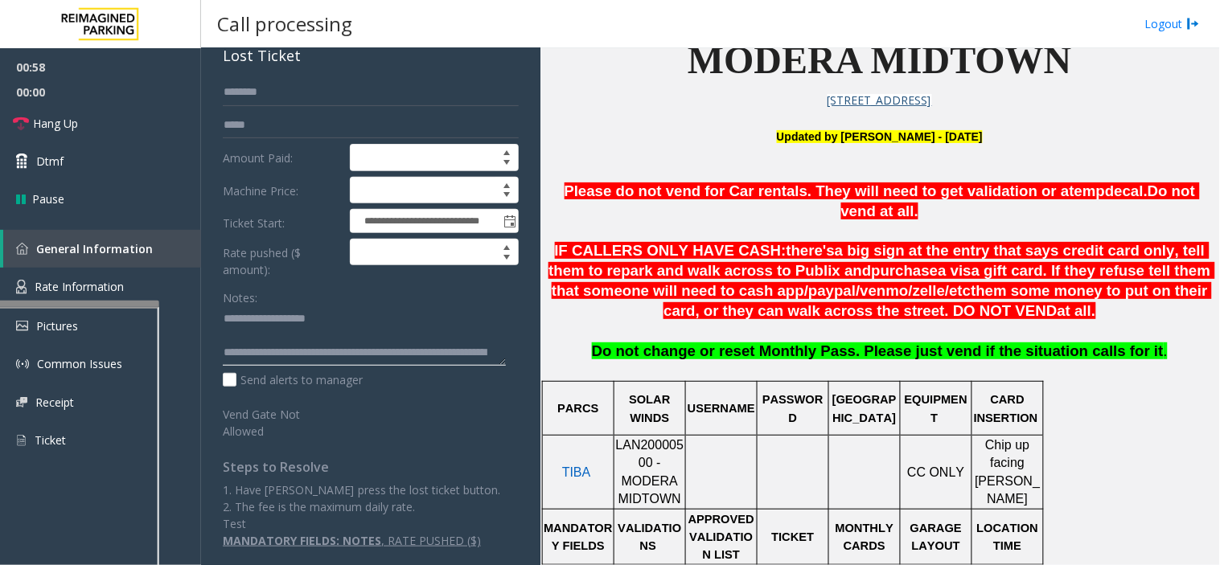
scroll to position [446, 0]
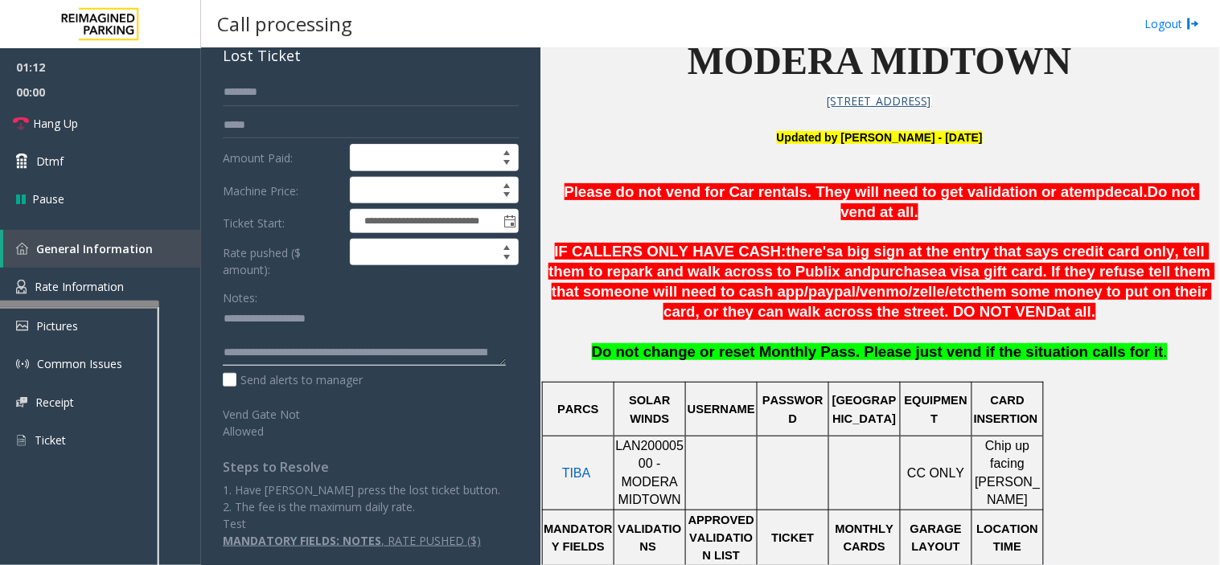
click at [362, 310] on textarea at bounding box center [364, 336] width 283 height 60
click at [366, 328] on textarea at bounding box center [364, 336] width 283 height 60
click at [354, 327] on textarea at bounding box center [364, 336] width 283 height 60
click at [477, 327] on textarea at bounding box center [364, 336] width 283 height 60
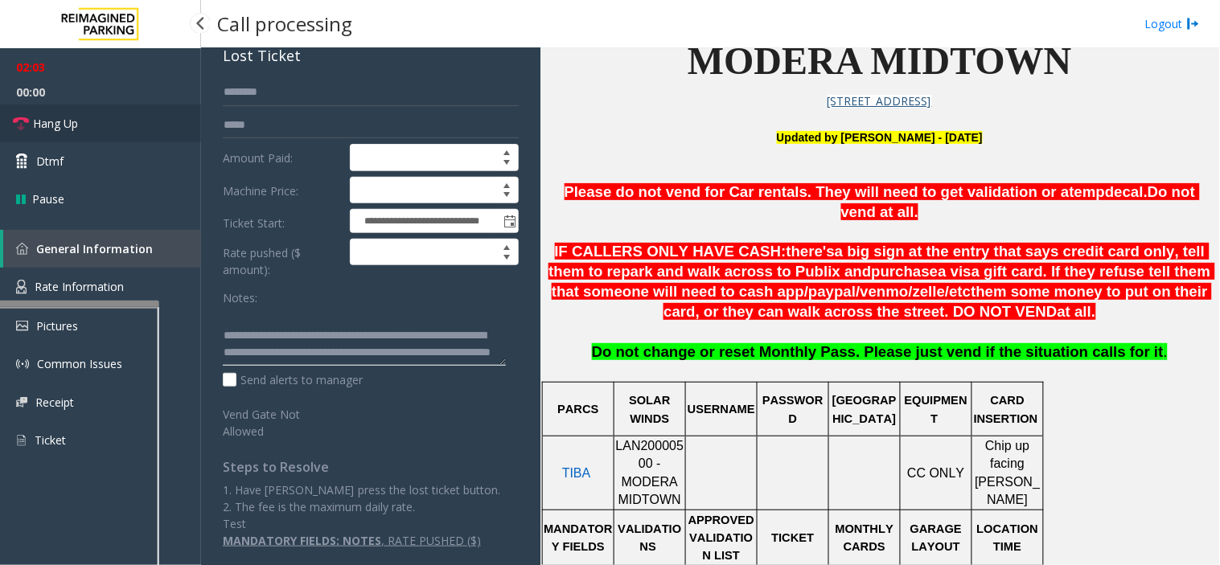
type textarea "**********"
click at [76, 117] on span "Hang Up" at bounding box center [55, 123] width 45 height 17
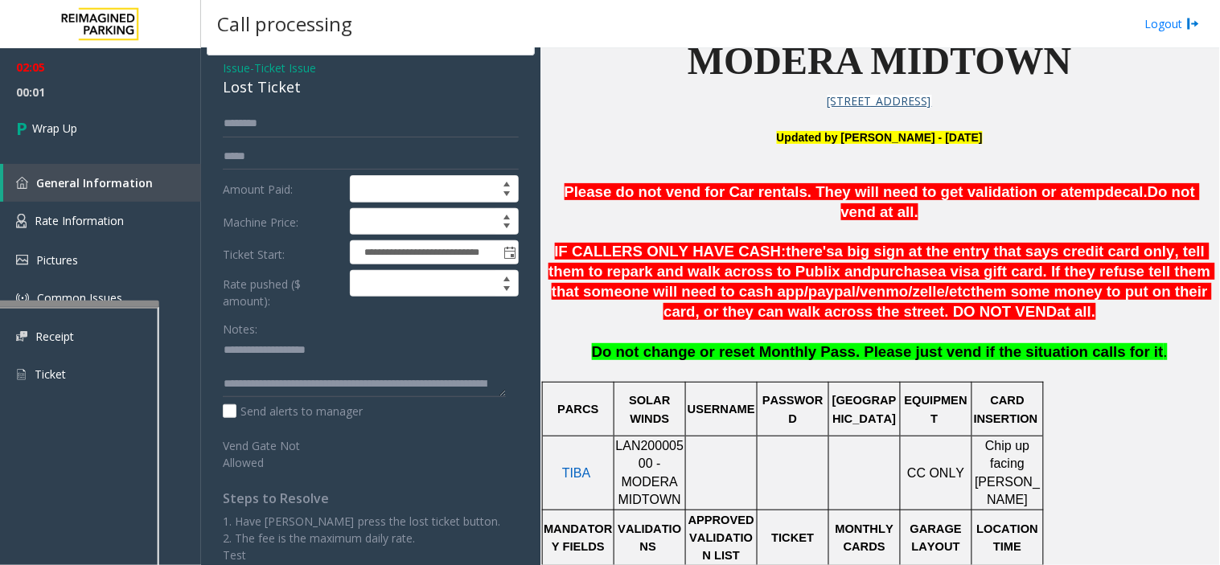
scroll to position [88, 0]
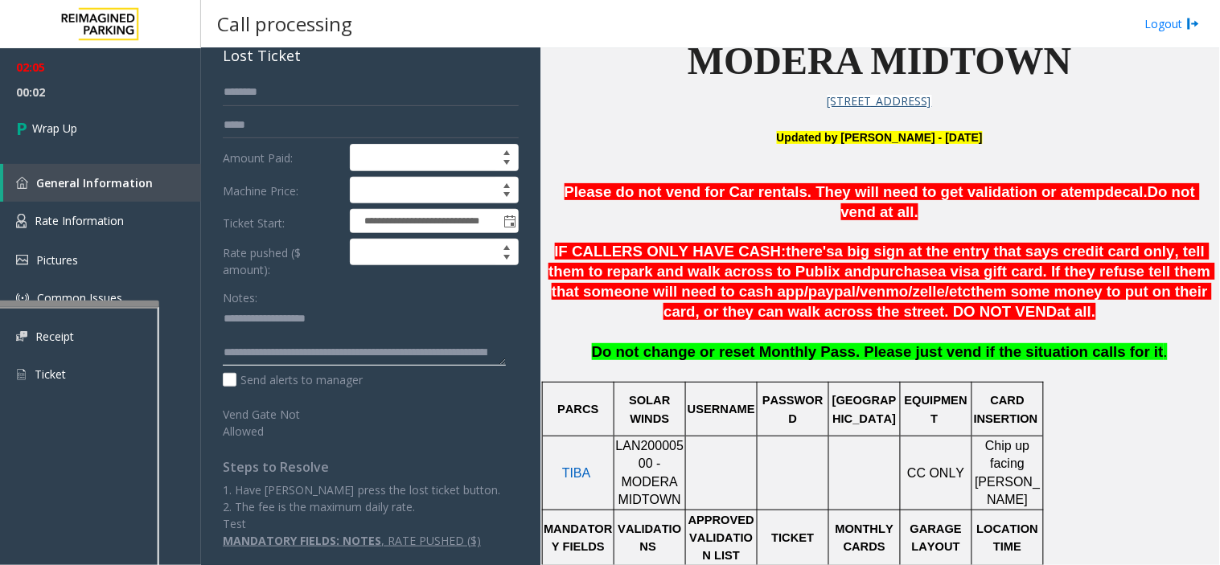
click at [349, 325] on textarea at bounding box center [364, 336] width 283 height 60
click at [109, 123] on link "Wrap Up" at bounding box center [100, 128] width 201 height 47
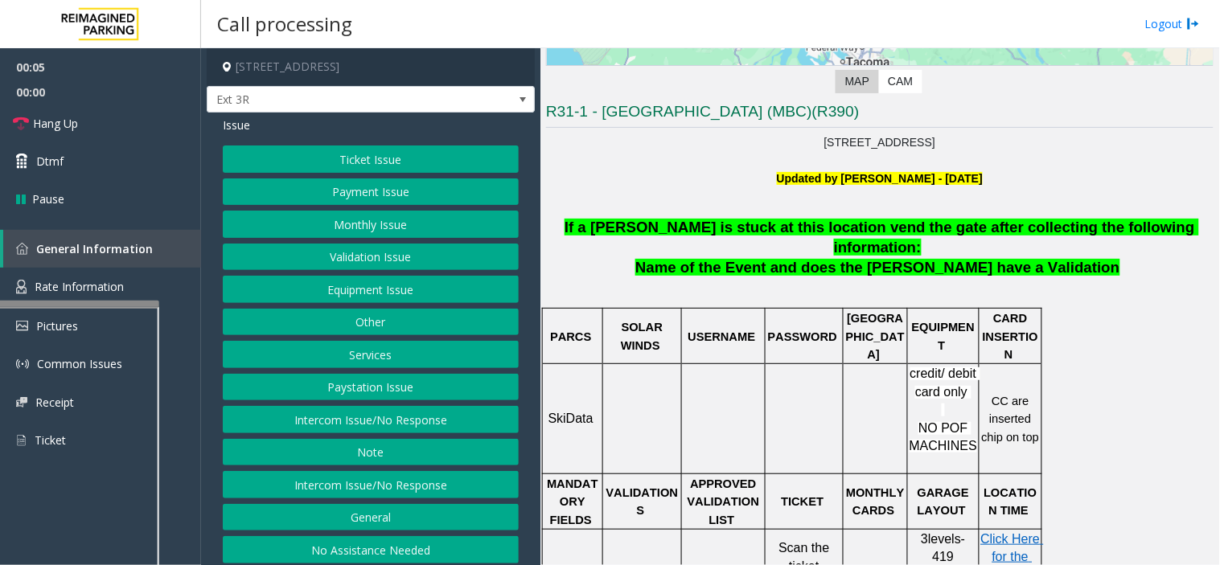
scroll to position [357, 0]
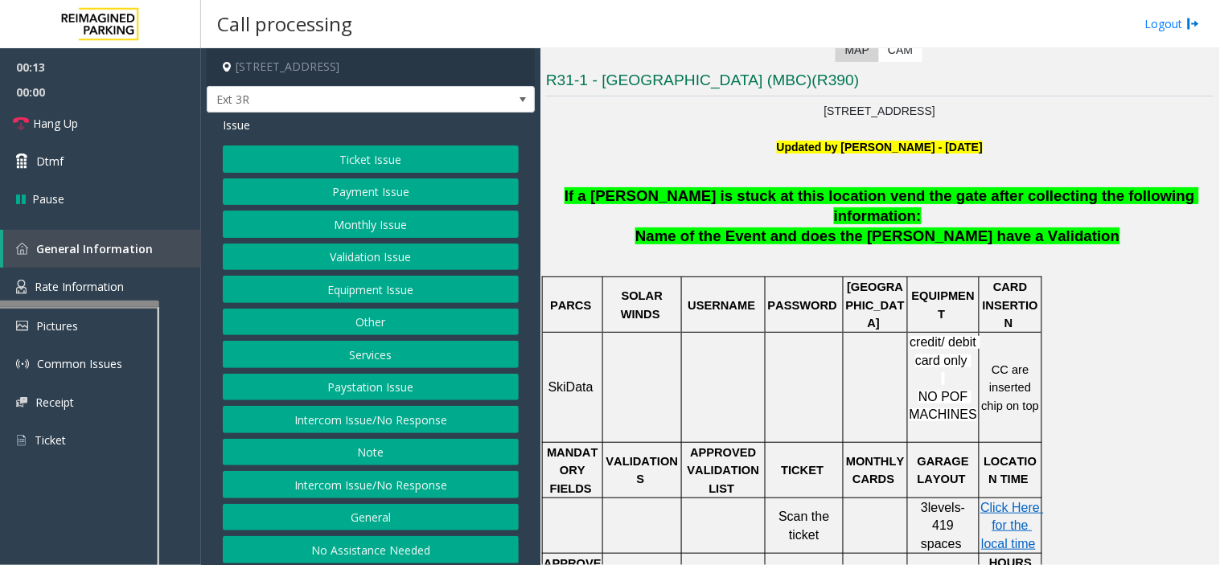
click at [368, 222] on button "Monthly Issue" at bounding box center [371, 224] width 296 height 27
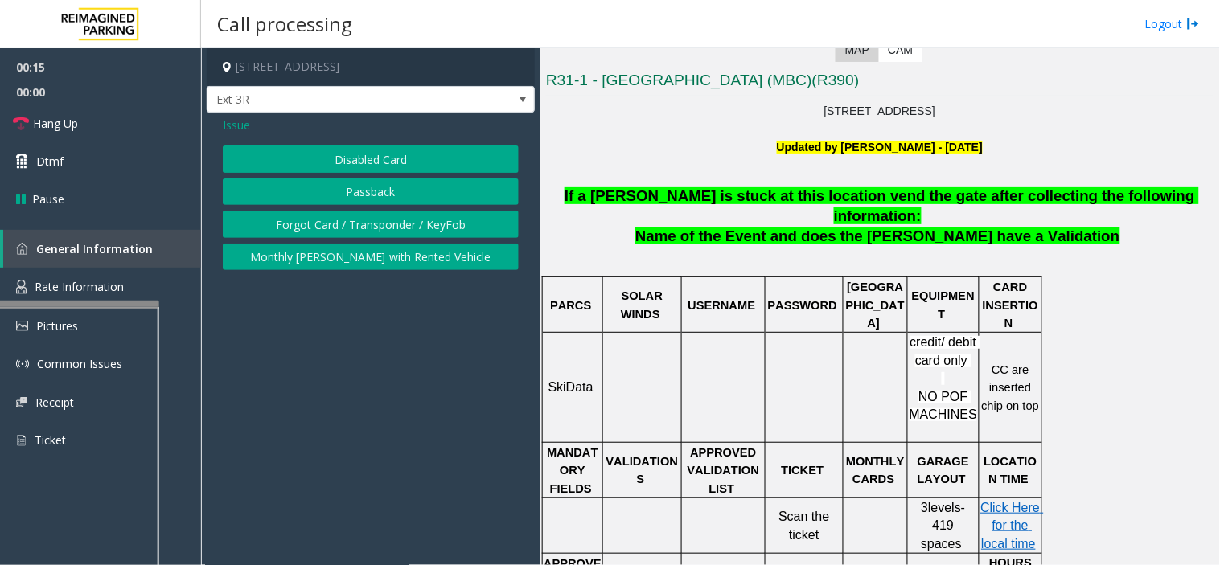
click at [374, 224] on button "Forgot Card / Transponder / KeyFob" at bounding box center [371, 224] width 296 height 27
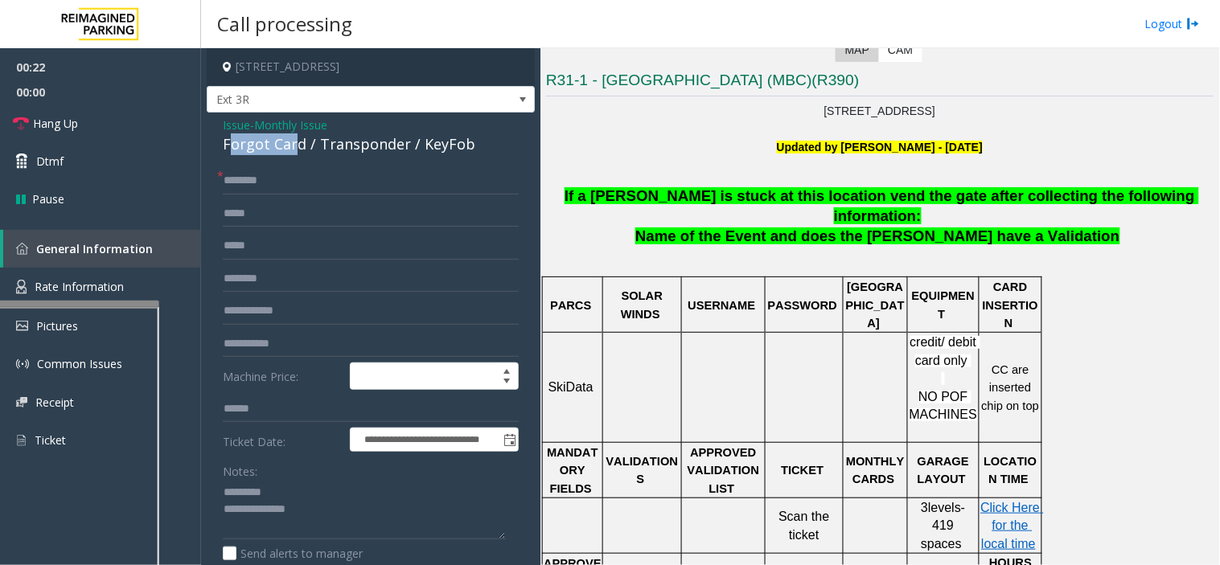
drag, startPoint x: 228, startPoint y: 145, endPoint x: 295, endPoint y: 147, distance: 67.6
click at [295, 147] on div "Forgot Card / Transponder / KeyFob" at bounding box center [371, 145] width 296 height 22
drag, startPoint x: 302, startPoint y: 146, endPoint x: 220, endPoint y: 143, distance: 82.1
click at [220, 143] on div "**********" at bounding box center [371, 411] width 328 height 597
type textarea "**********"
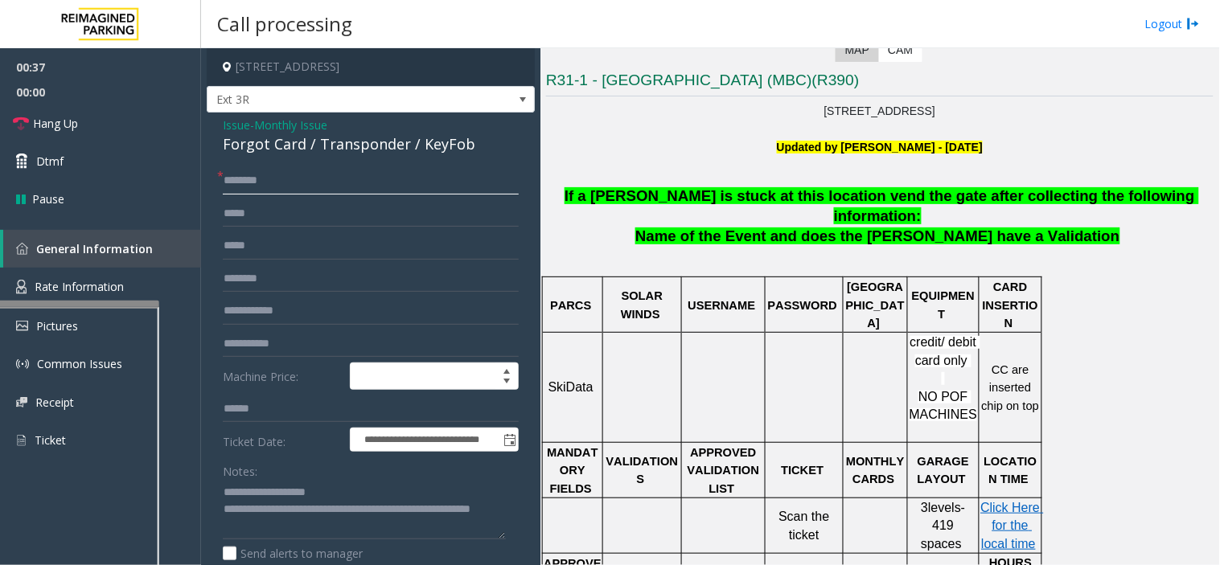
click at [370, 188] on input "text" at bounding box center [371, 180] width 296 height 27
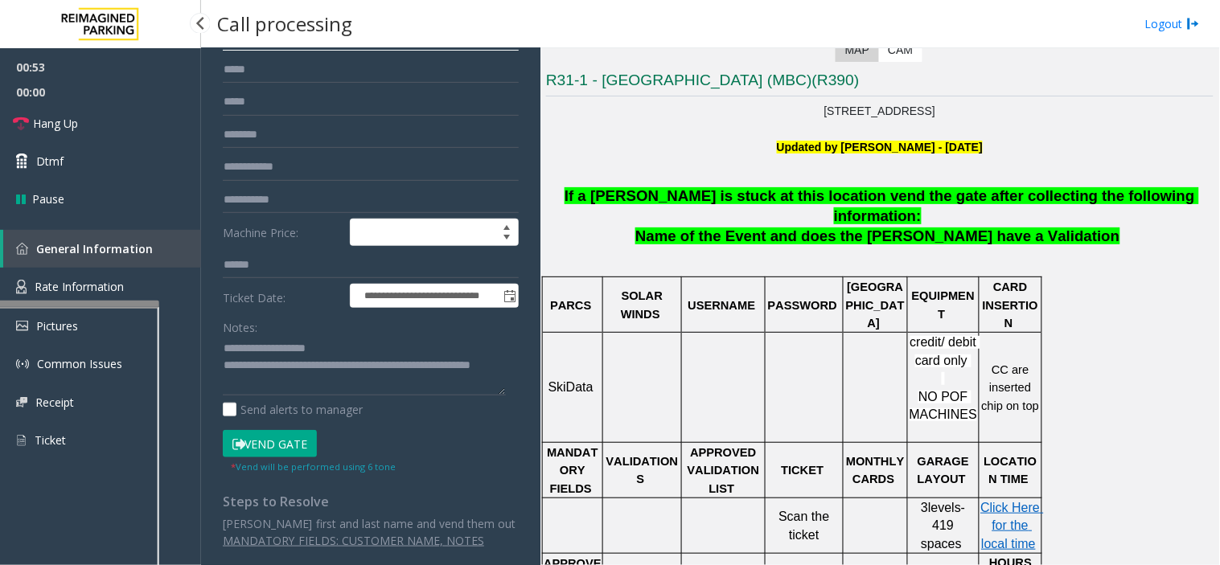
type input "******"
click at [276, 452] on button "Vend Gate" at bounding box center [270, 443] width 94 height 27
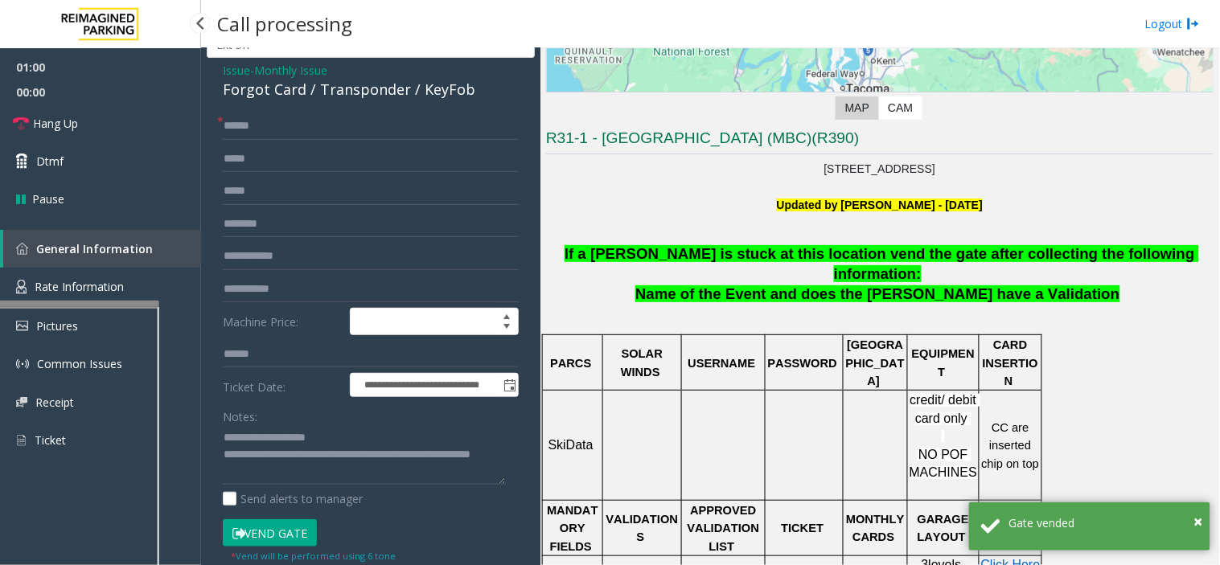
scroll to position [268, 0]
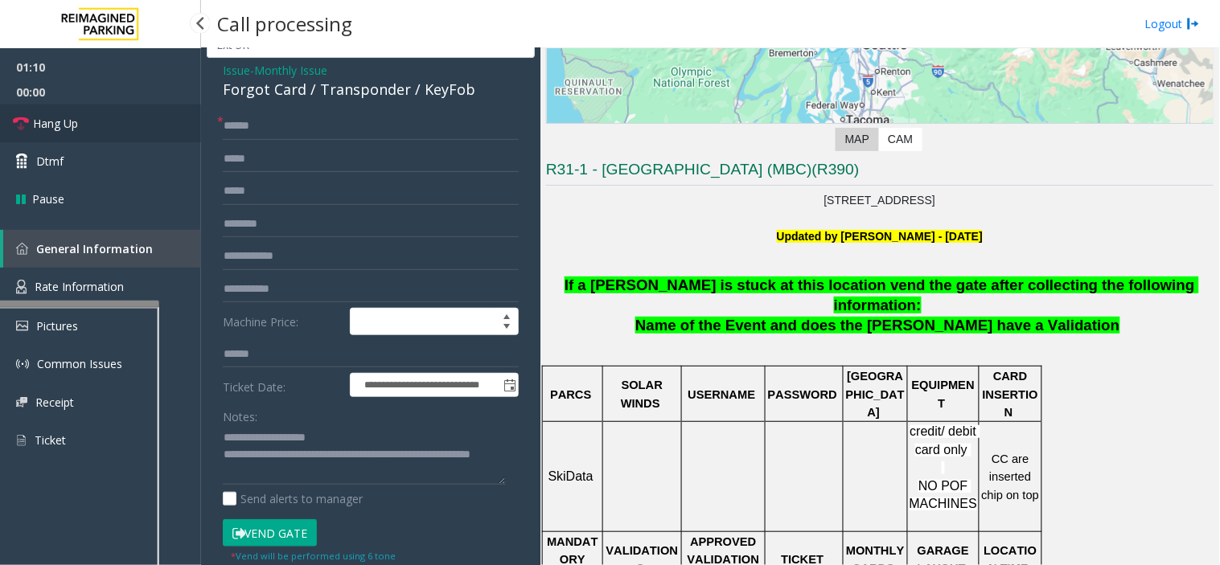
click at [100, 132] on link "Hang Up" at bounding box center [100, 124] width 201 height 38
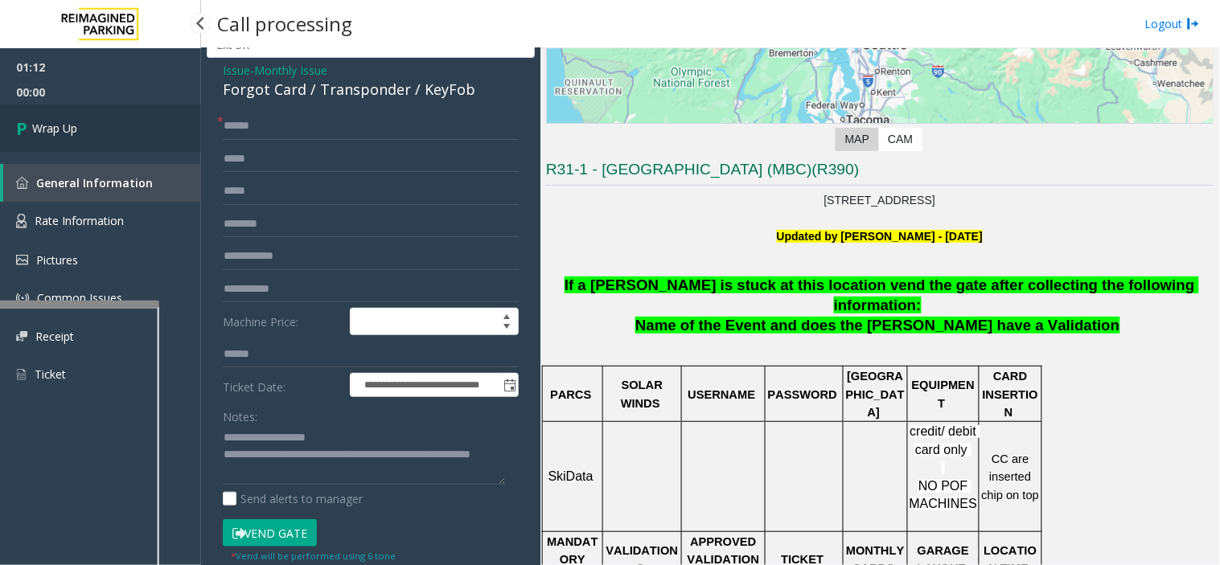
click at [100, 132] on link "Wrap Up" at bounding box center [100, 128] width 201 height 47
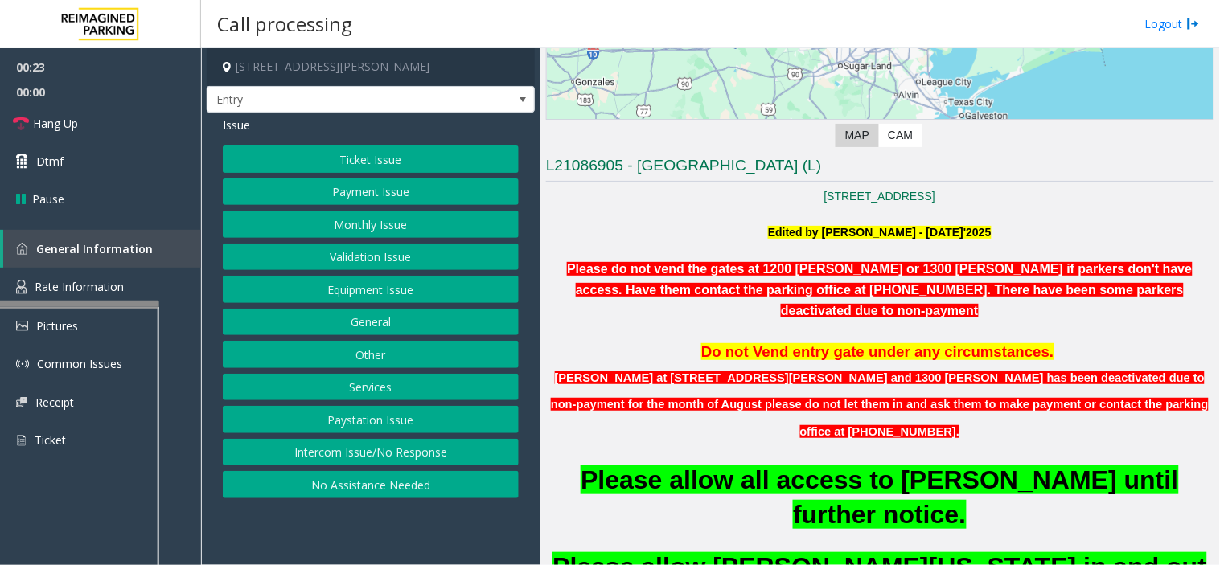
scroll to position [268, 0]
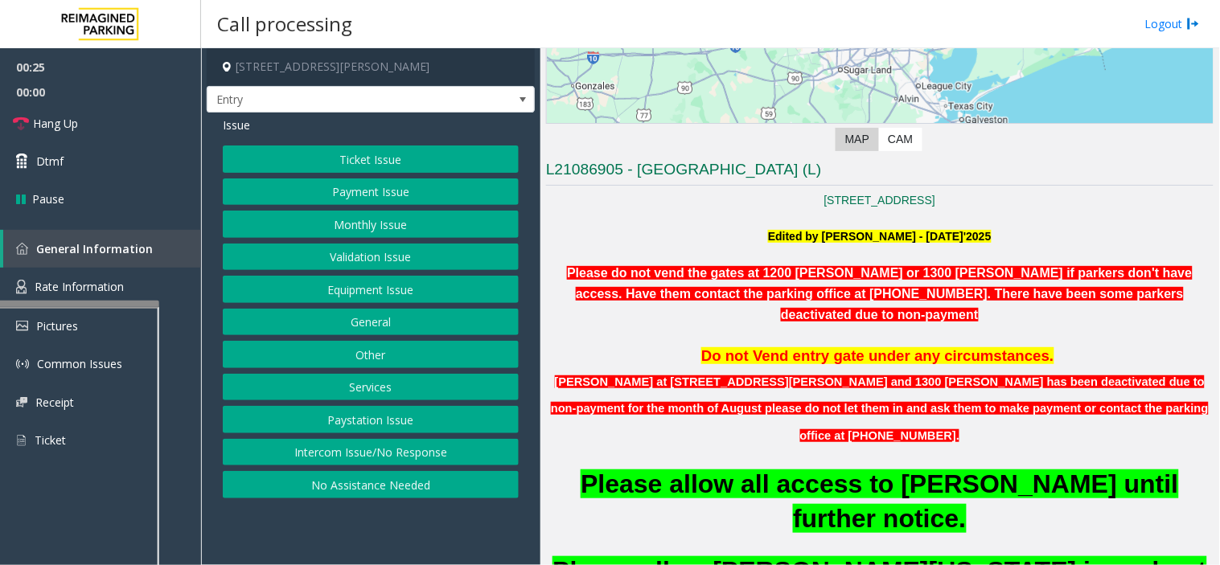
drag, startPoint x: 394, startPoint y: 373, endPoint x: 396, endPoint y: 365, distance: 8.2
click at [396, 365] on div "Ticket Issue Payment Issue Monthly Issue Validation Issue Equipment Issue Gener…" at bounding box center [371, 322] width 296 height 353
click at [396, 365] on button "Other" at bounding box center [371, 354] width 296 height 27
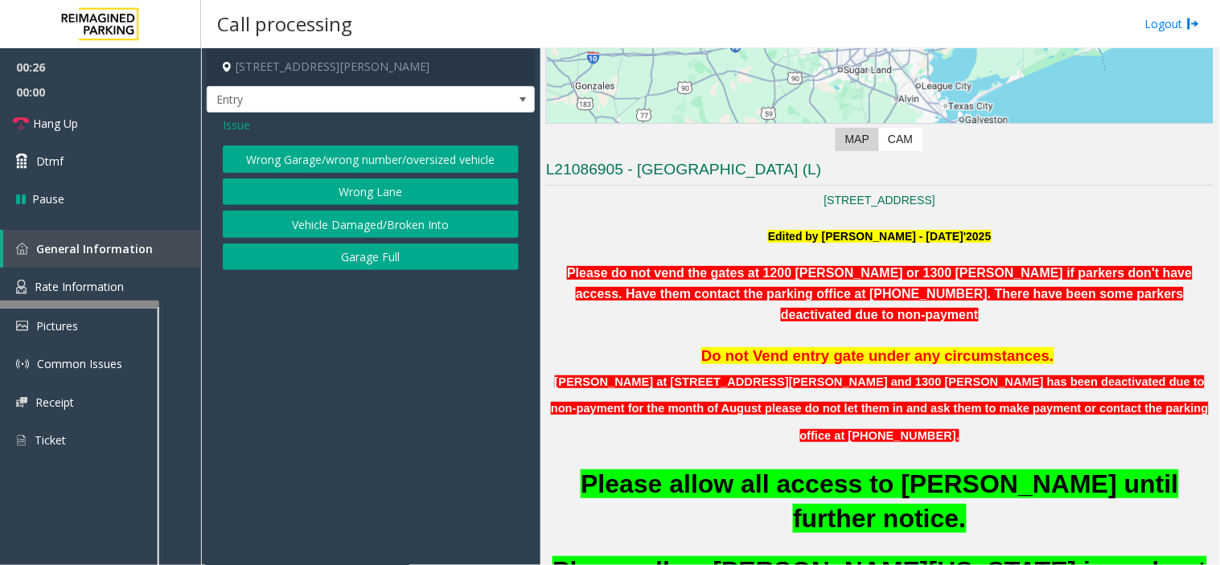
click at [382, 158] on button "Wrong Garage/wrong number/oversized vehicle" at bounding box center [371, 159] width 296 height 27
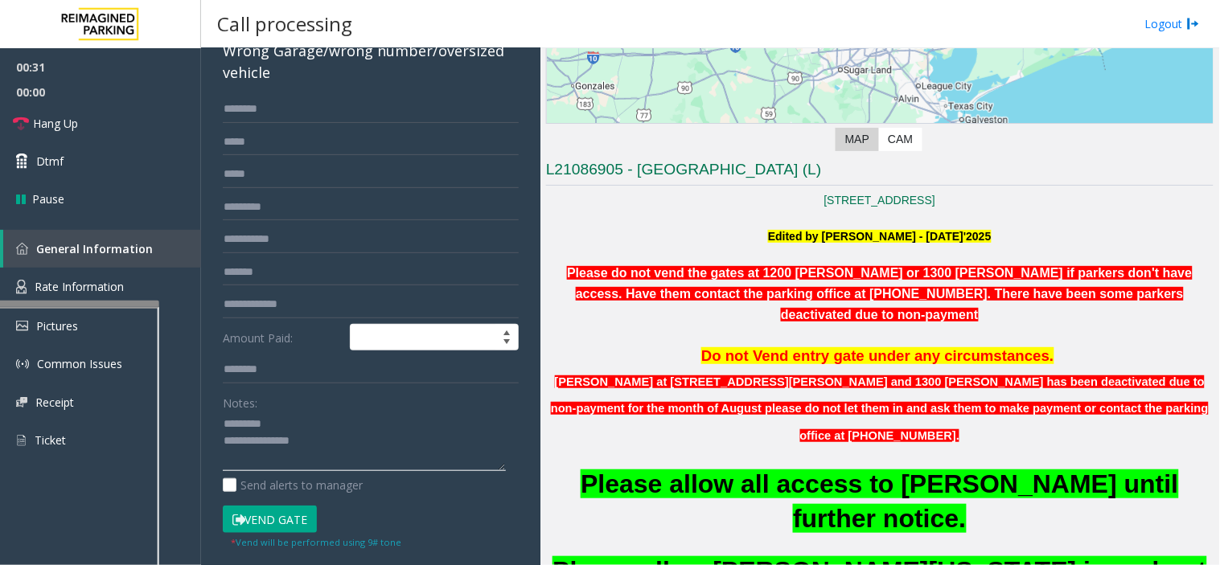
scroll to position [4, 0]
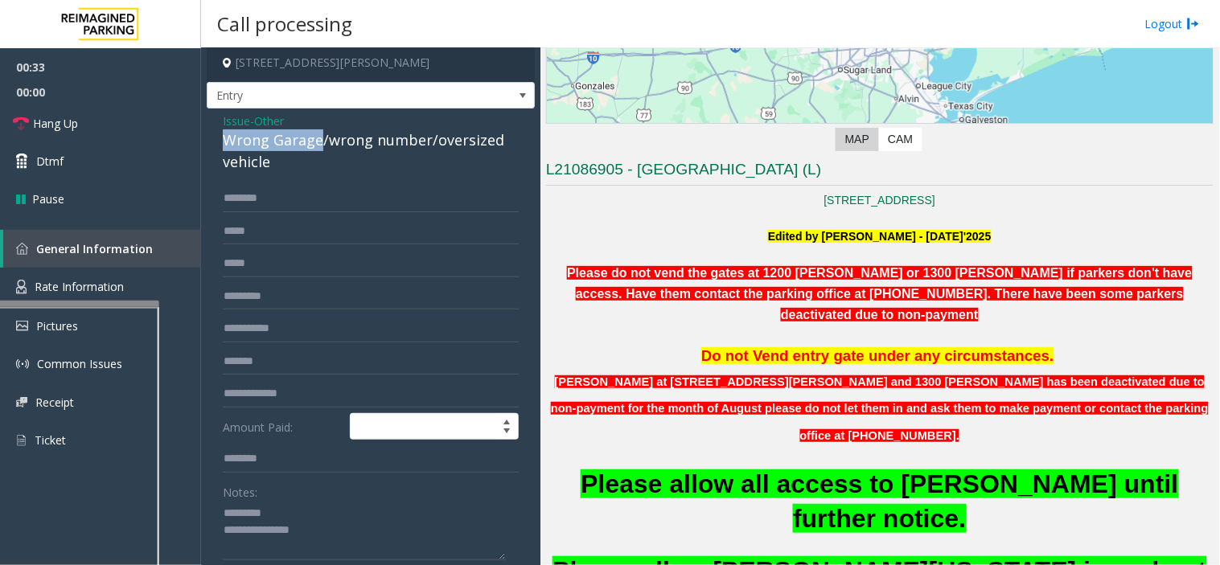
drag, startPoint x: 220, startPoint y: 130, endPoint x: 318, endPoint y: 140, distance: 98.6
click at [318, 140] on div "Issue - Other Wrong Garage/wrong number/oversized vehicle Amount Paid: Notes: S…" at bounding box center [371, 428] width 328 height 639
click at [350, 537] on textarea at bounding box center [364, 531] width 283 height 60
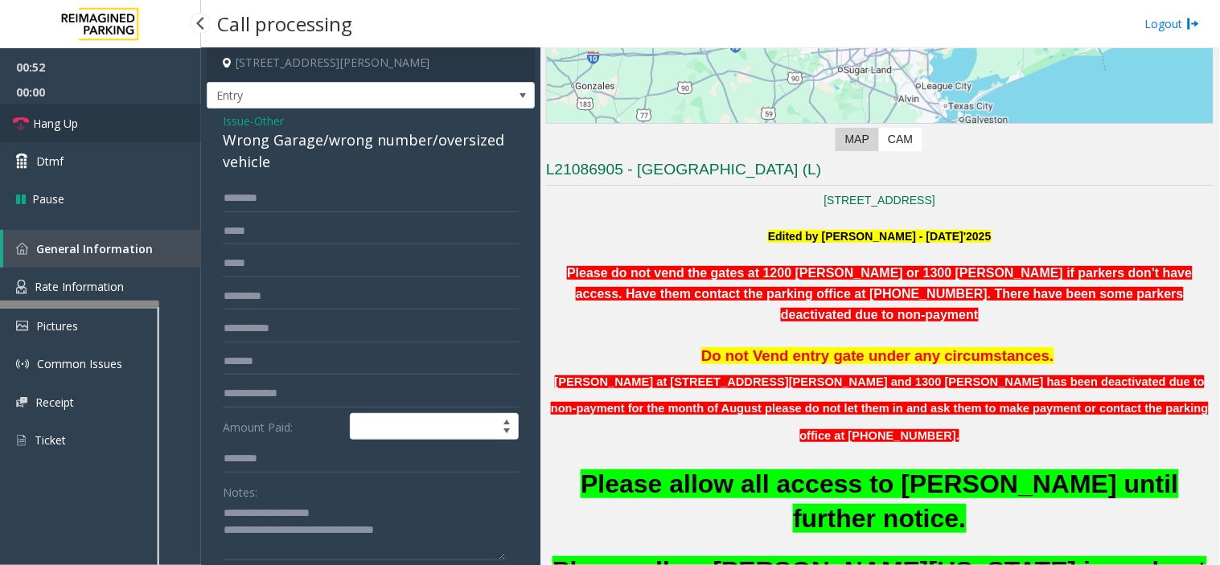
click at [103, 107] on link "Hang Up" at bounding box center [100, 124] width 201 height 38
click at [433, 524] on textarea at bounding box center [364, 531] width 283 height 60
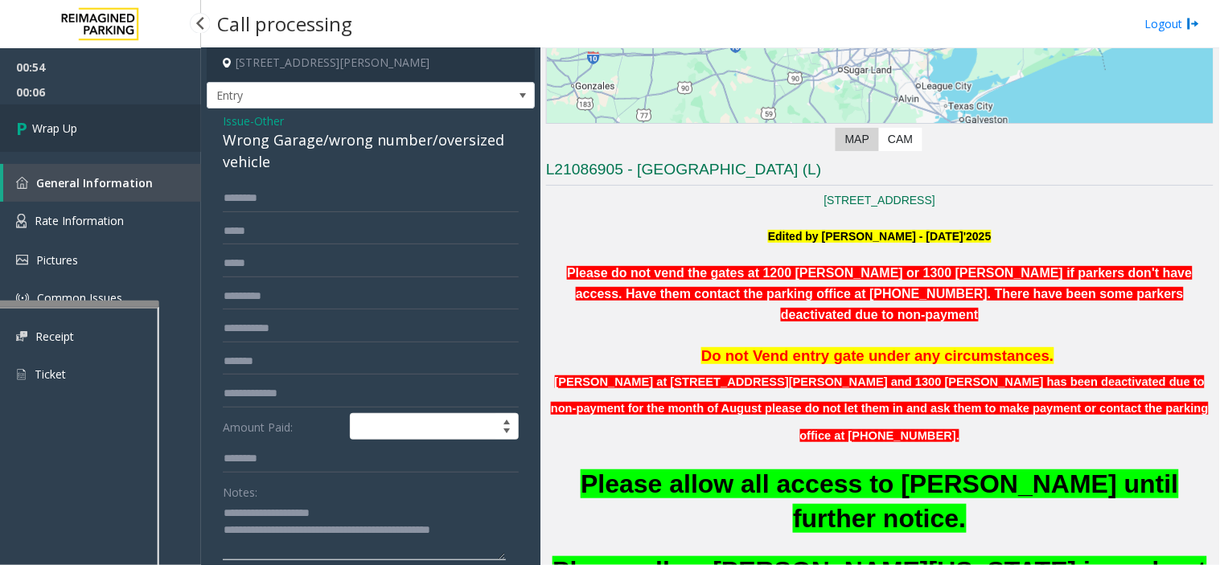
type textarea "**********"
click at [134, 132] on link "Wrap Up" at bounding box center [100, 128] width 201 height 47
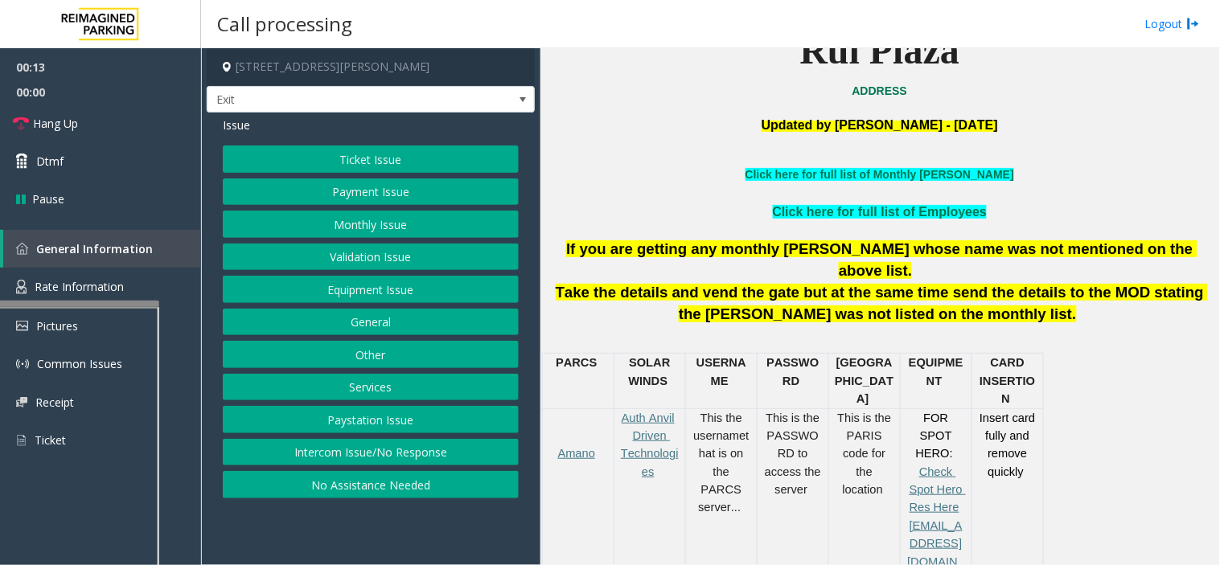
scroll to position [536, 0]
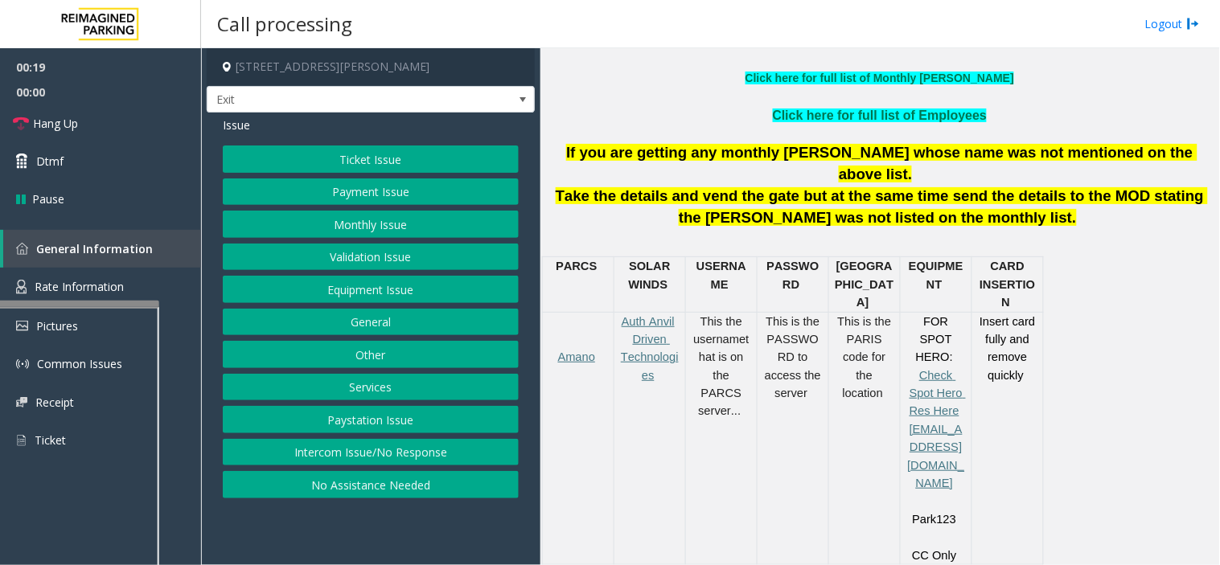
click at [355, 195] on button "Payment Issue" at bounding box center [371, 192] width 296 height 27
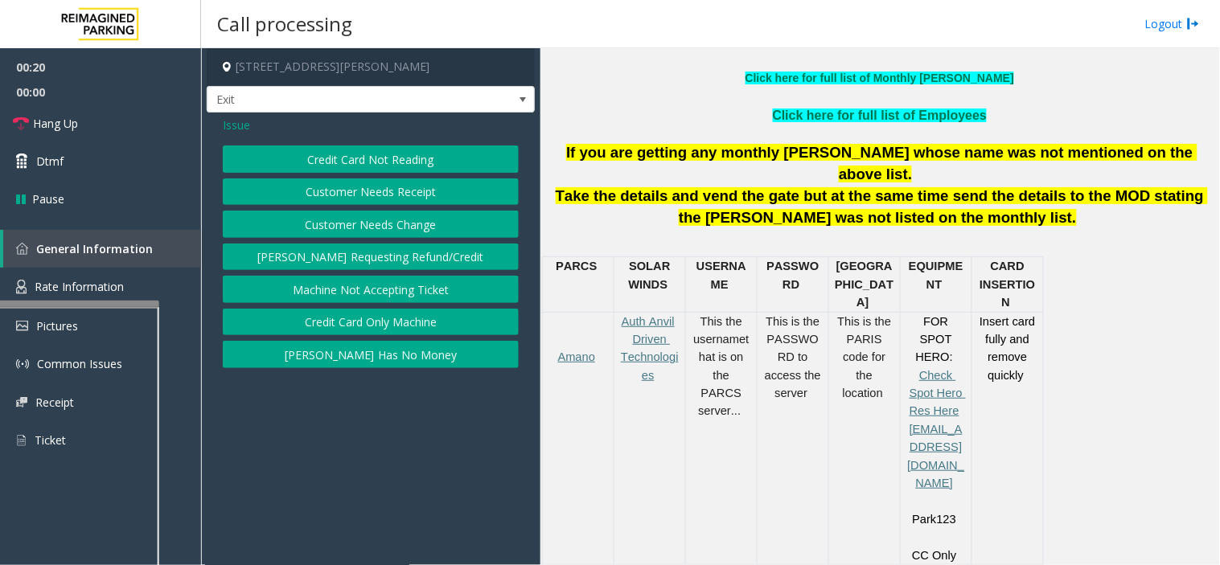
click at [376, 163] on button "Credit Card Not Reading" at bounding box center [371, 159] width 296 height 27
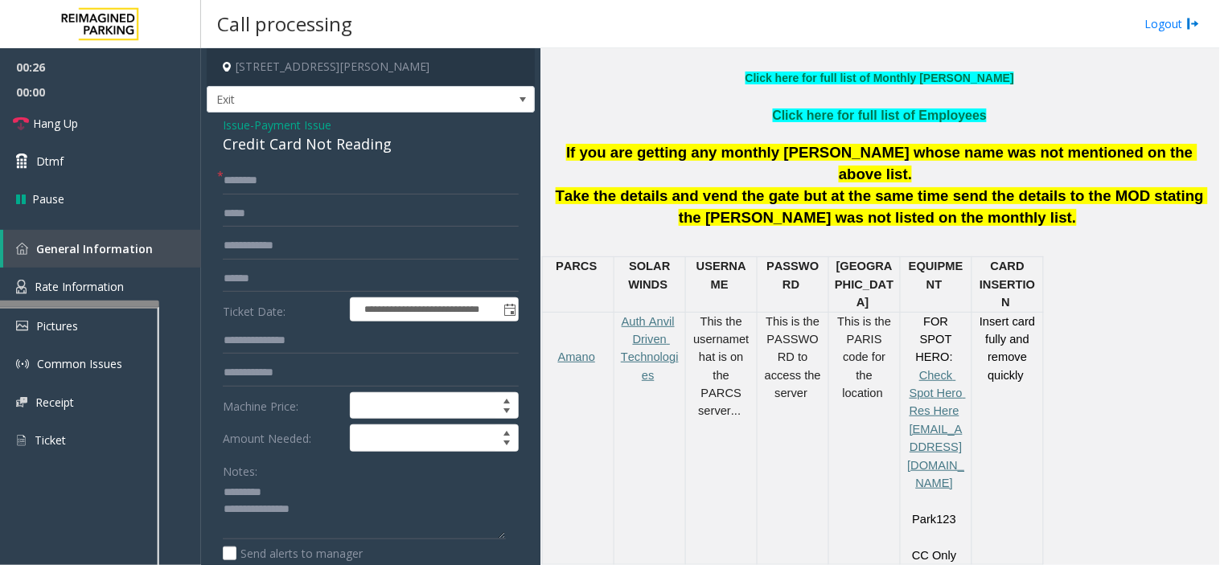
click at [269, 154] on div "Credit Card Not Reading" at bounding box center [371, 145] width 296 height 22
type textarea "**********"
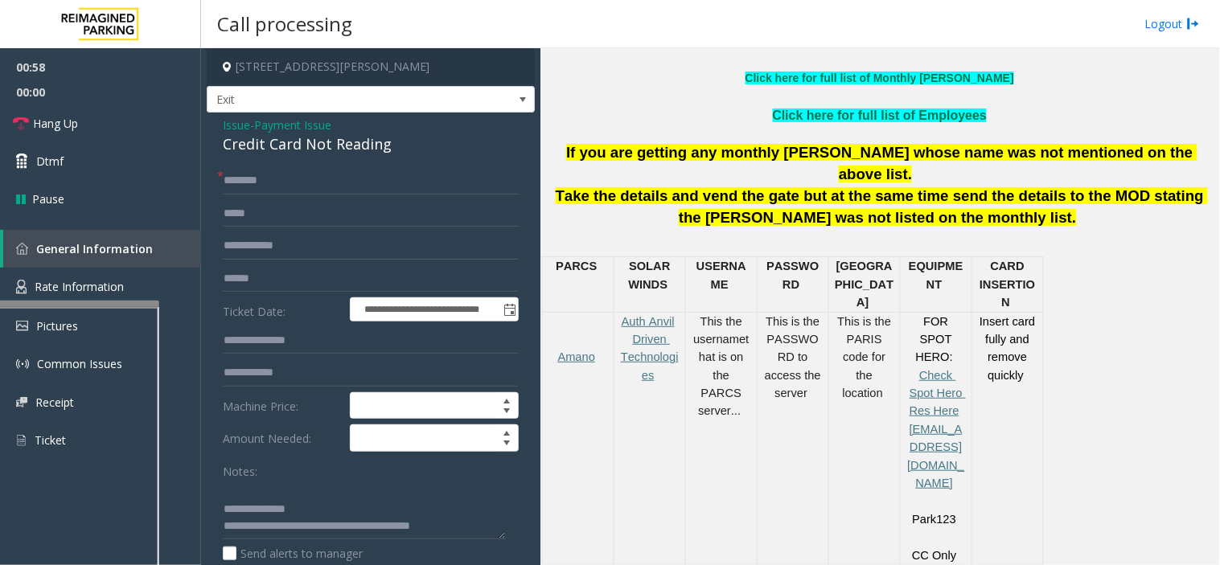
click at [286, 164] on div "**********" at bounding box center [371, 521] width 328 height 816
click at [291, 183] on input "text" at bounding box center [371, 180] width 296 height 27
type input "*"
type input "*****"
click at [277, 265] on input "text" at bounding box center [371, 278] width 296 height 27
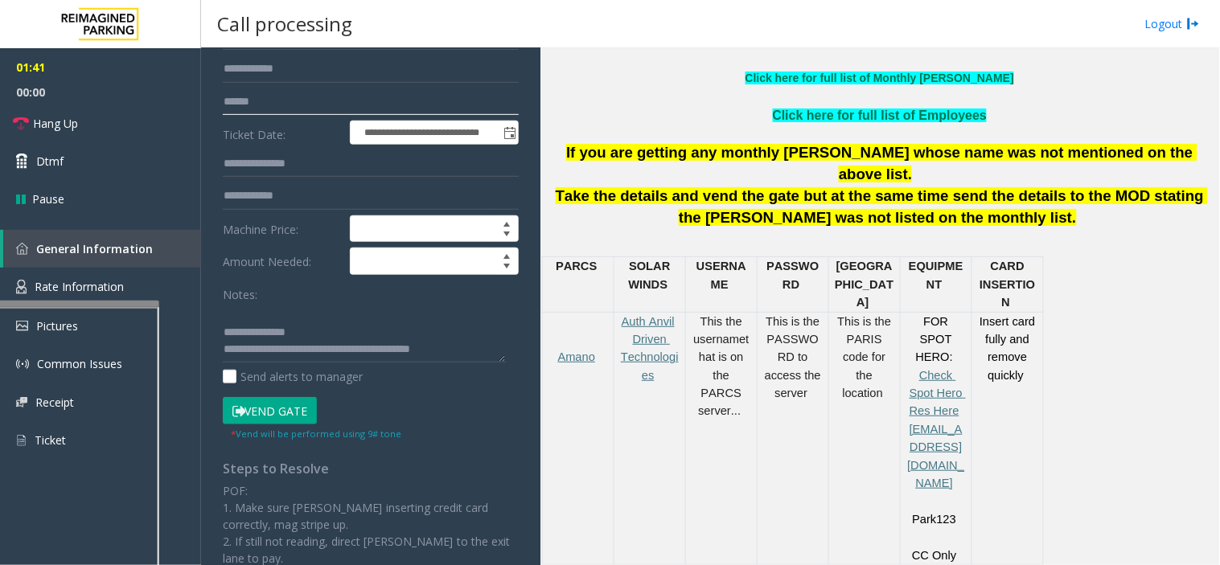
scroll to position [179, 0]
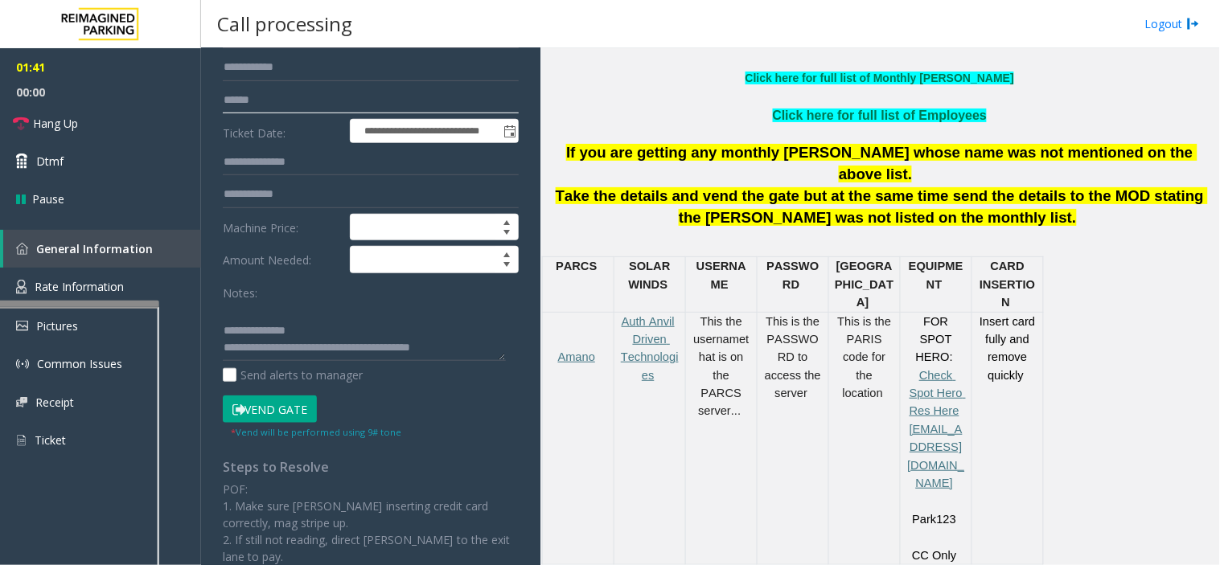
type input "******"
click at [272, 415] on button "Vend Gate" at bounding box center [270, 409] width 94 height 27
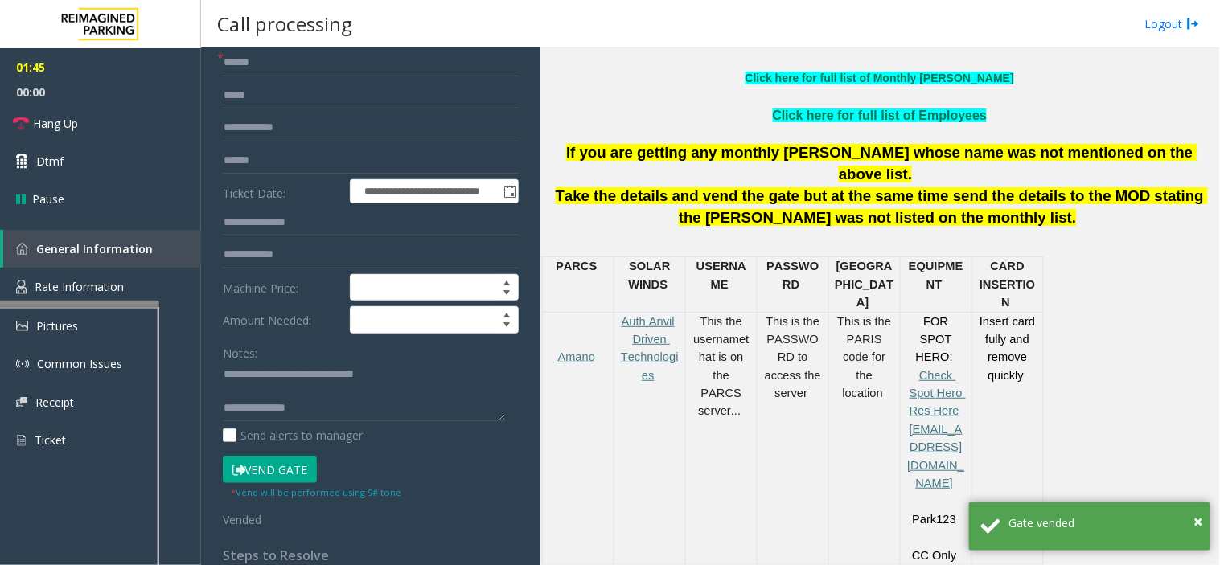
scroll to position [0, 0]
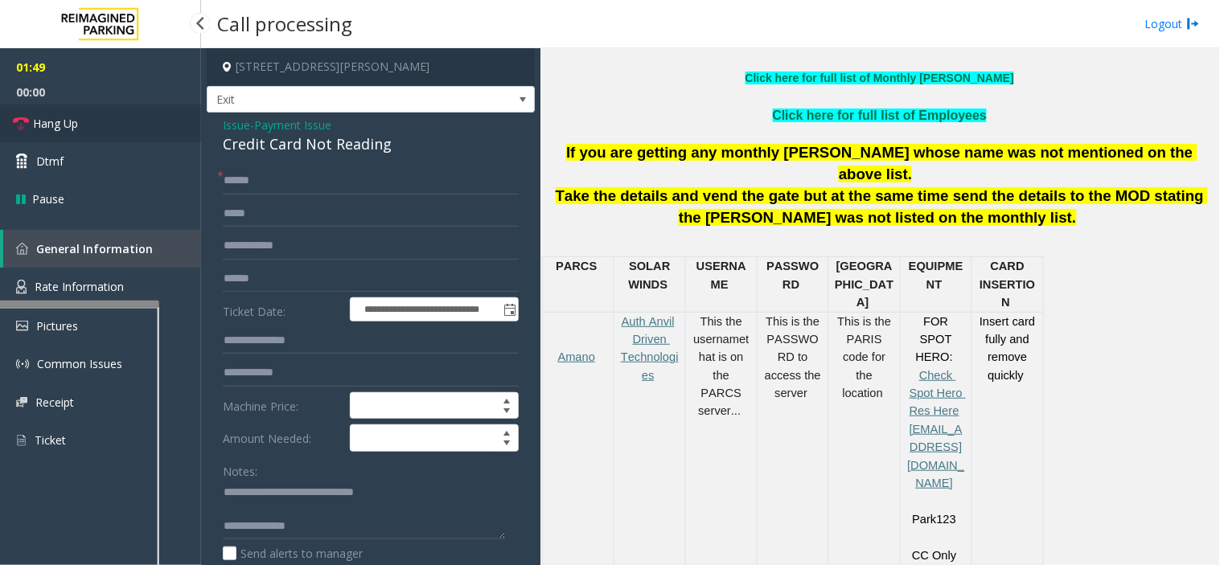
click at [66, 119] on span "Hang Up" at bounding box center [55, 123] width 45 height 17
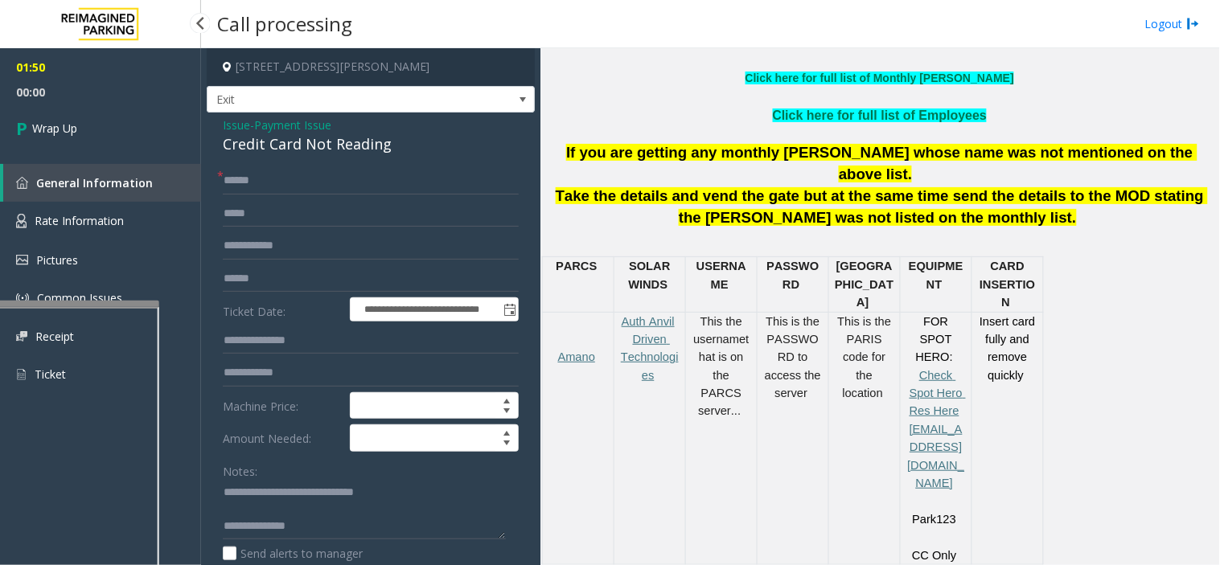
click at [66, 120] on span "Wrap Up" at bounding box center [54, 128] width 45 height 17
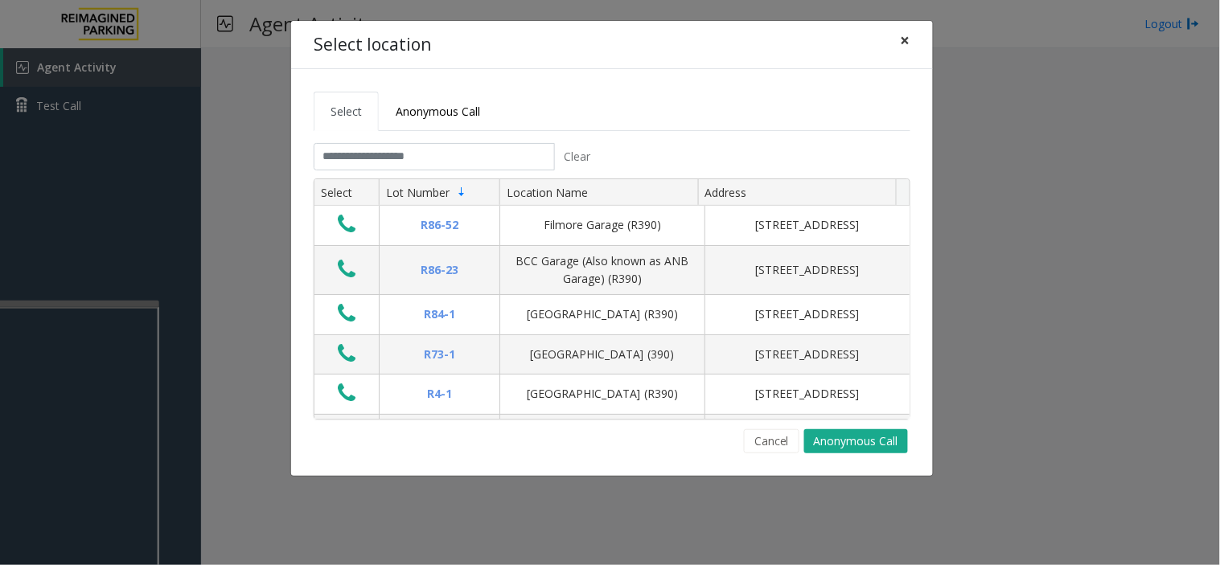
click at [898, 35] on button "×" at bounding box center [905, 40] width 32 height 39
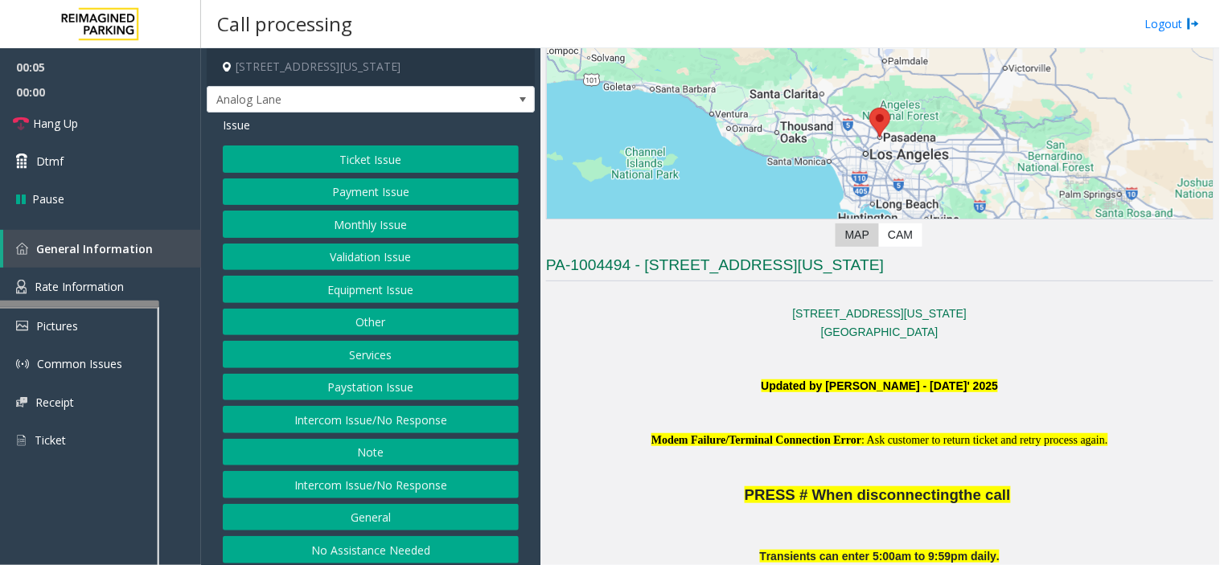
scroll to position [179, 0]
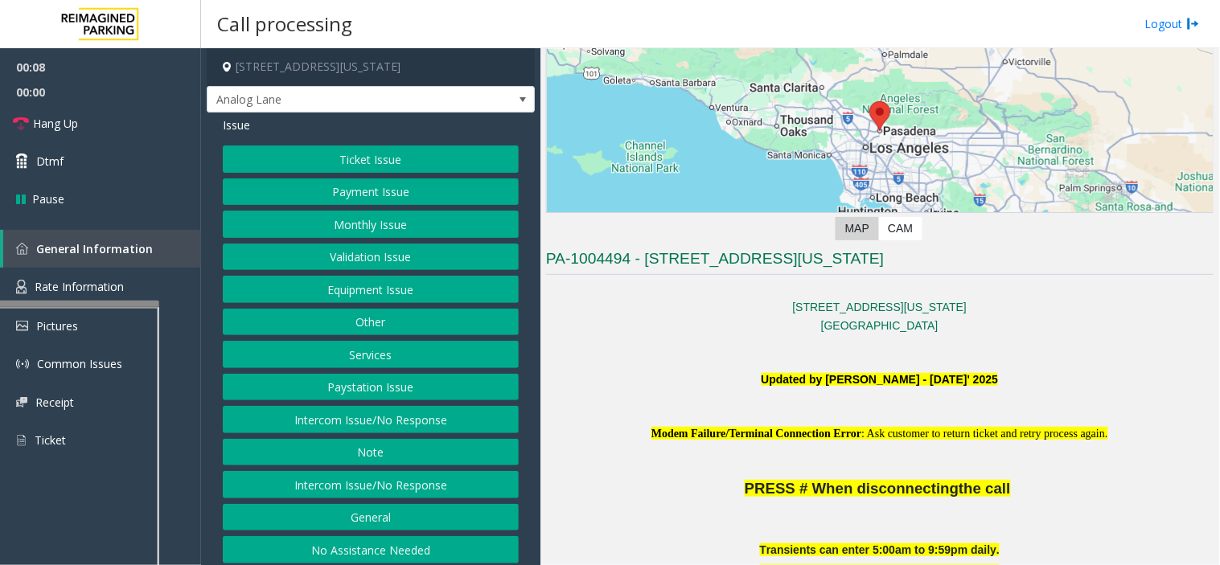
click at [410, 495] on button "Intercom Issue/No Response" at bounding box center [371, 484] width 296 height 27
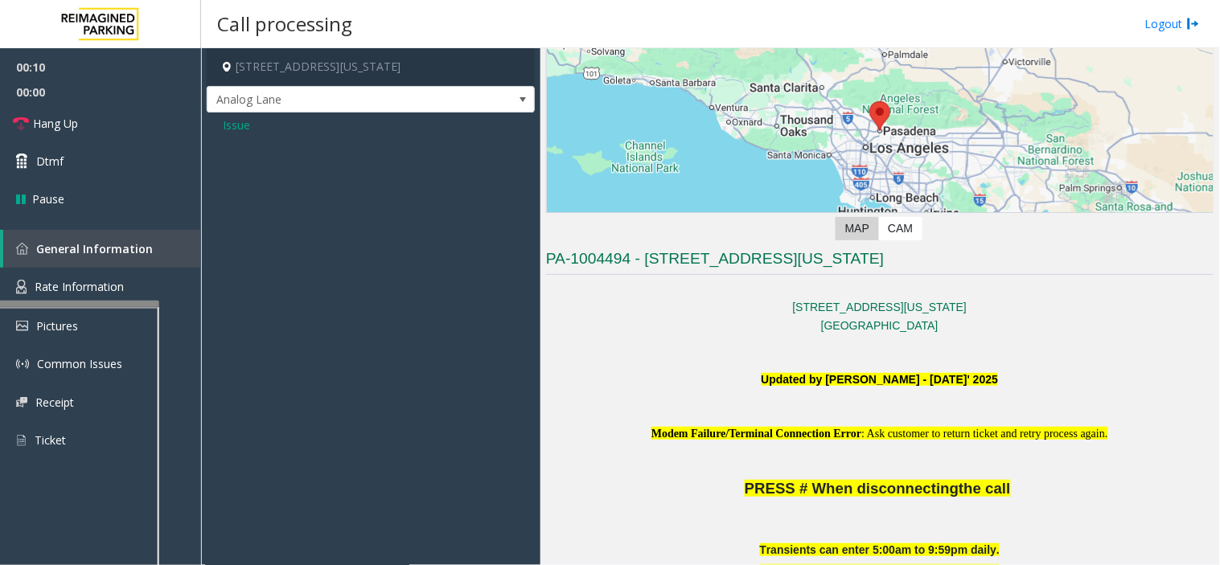
click at [237, 127] on span "Issue" at bounding box center [236, 125] width 27 height 17
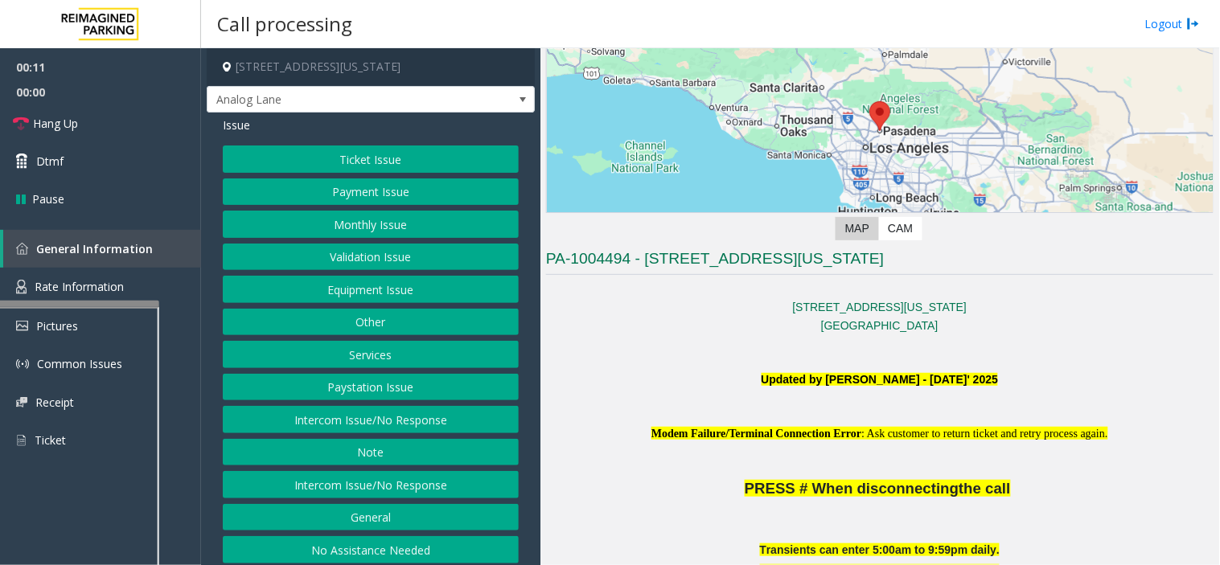
scroll to position [8, 0]
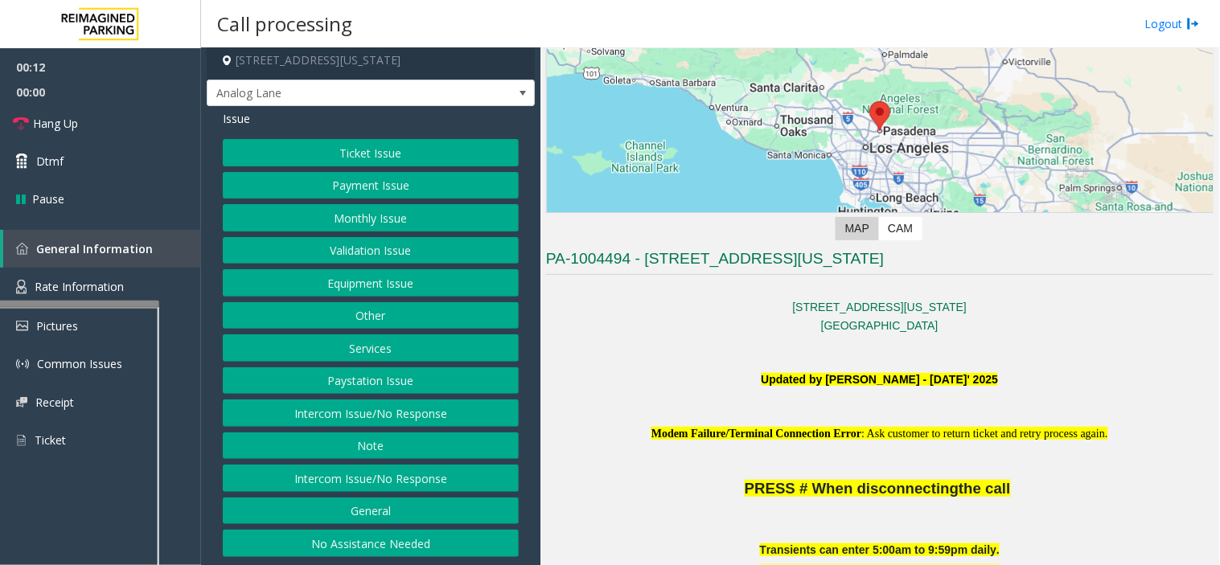
click at [384, 555] on button "No Assistance Needed" at bounding box center [371, 543] width 296 height 27
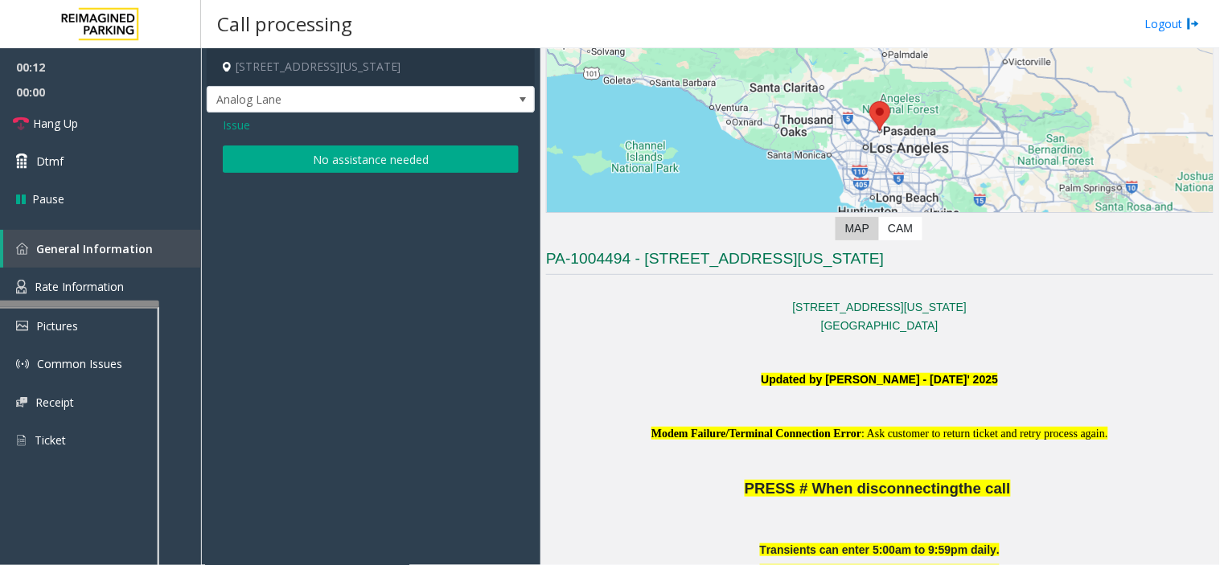
click at [336, 157] on button "No assistance needed" at bounding box center [371, 159] width 296 height 27
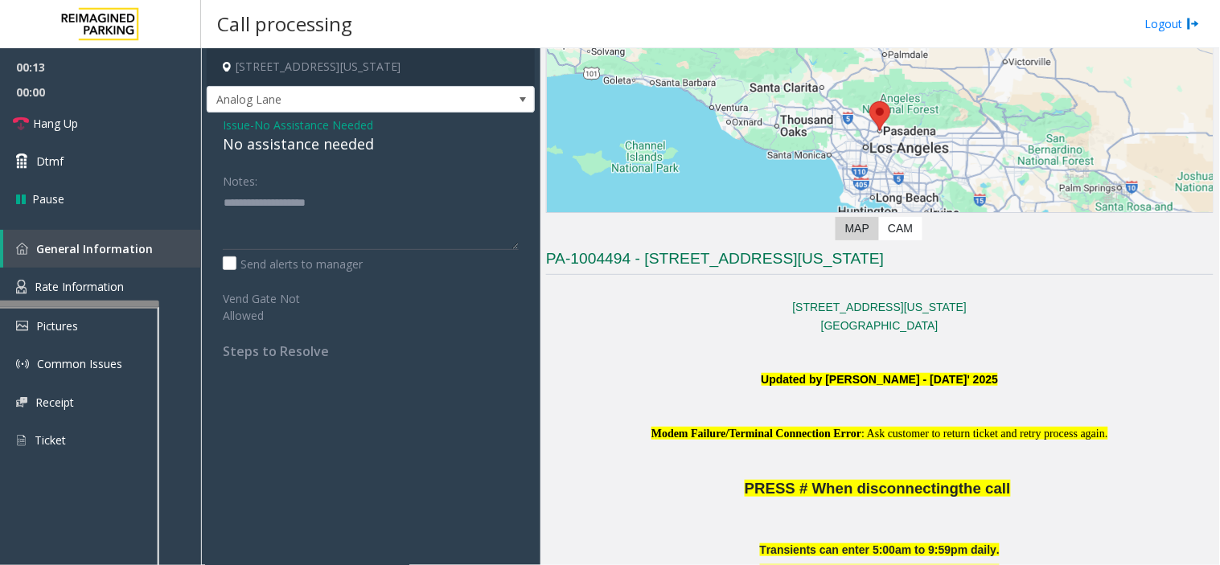
click at [311, 150] on div "No assistance needed" at bounding box center [371, 145] width 296 height 22
type textarea "**********"
click at [51, 125] on span "Hang Up" at bounding box center [55, 123] width 45 height 17
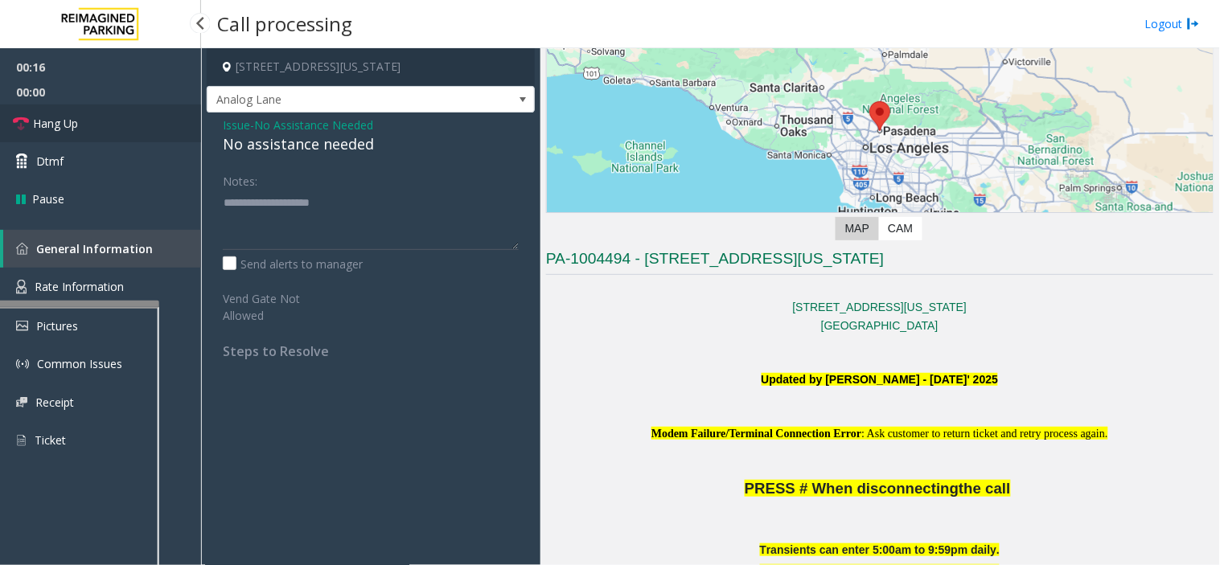
click at [51, 125] on span "Hang Up" at bounding box center [55, 123] width 45 height 17
click at [52, 132] on link "Hang Up" at bounding box center [100, 124] width 201 height 38
click at [52, 133] on link "Hang Up" at bounding box center [100, 124] width 201 height 38
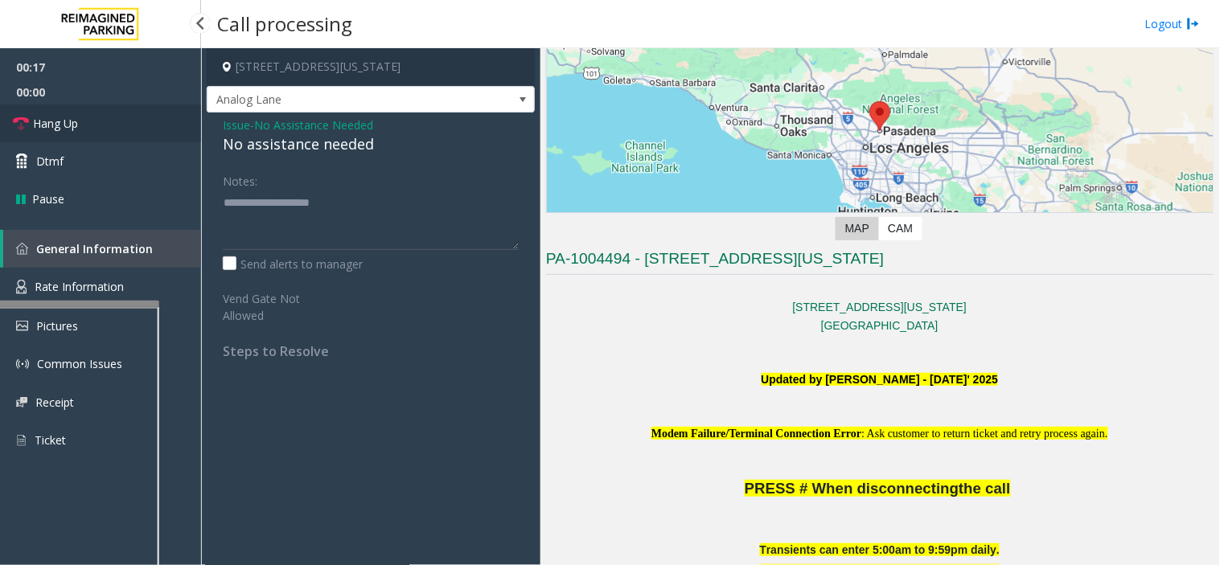
click at [52, 133] on link "Hang Up" at bounding box center [100, 124] width 201 height 38
drag, startPoint x: 52, startPoint y: 133, endPoint x: 52, endPoint y: 146, distance: 13.7
click at [52, 146] on ul "00:18 00:00 Hang Up Dtmf Pause" at bounding box center [100, 133] width 201 height 170
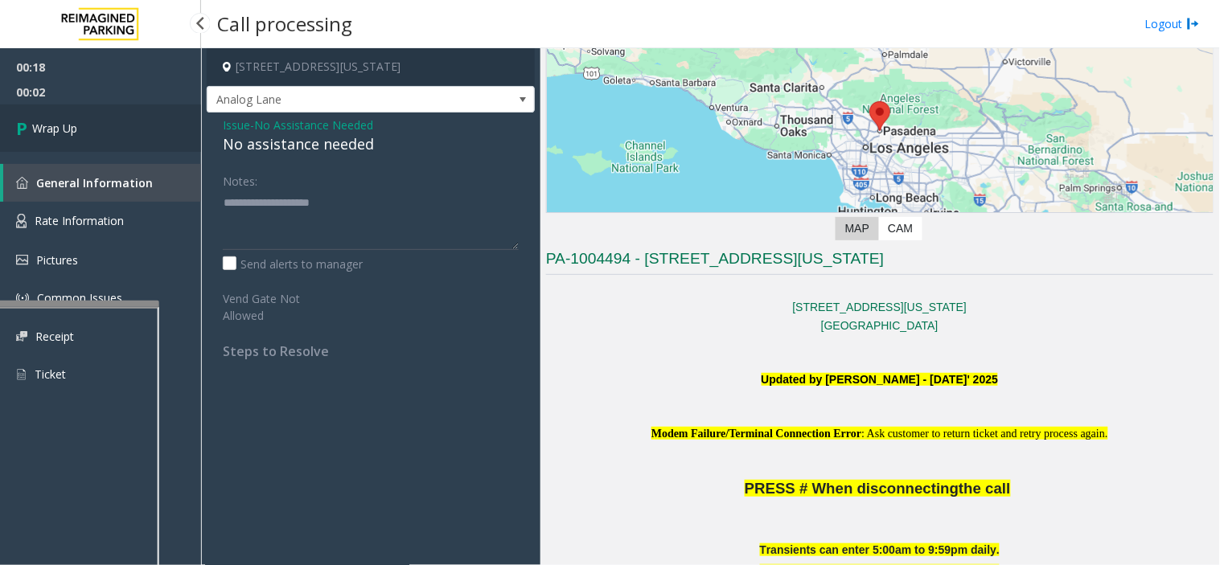
click at [37, 125] on span "Wrap Up" at bounding box center [54, 128] width 45 height 17
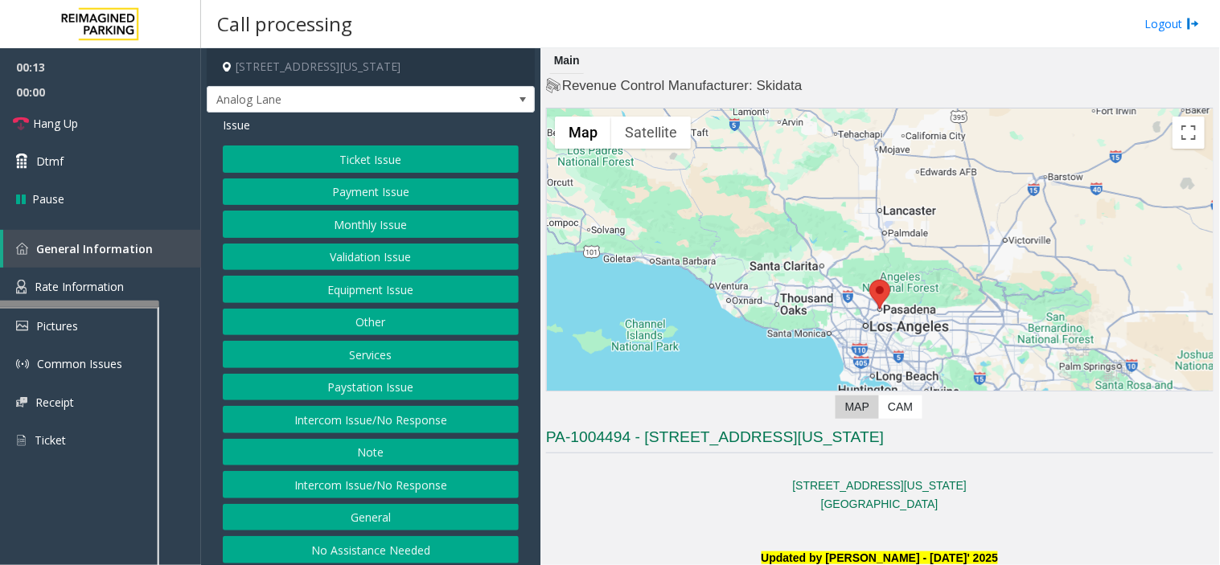
click at [433, 288] on button "Equipment Issue" at bounding box center [371, 289] width 296 height 27
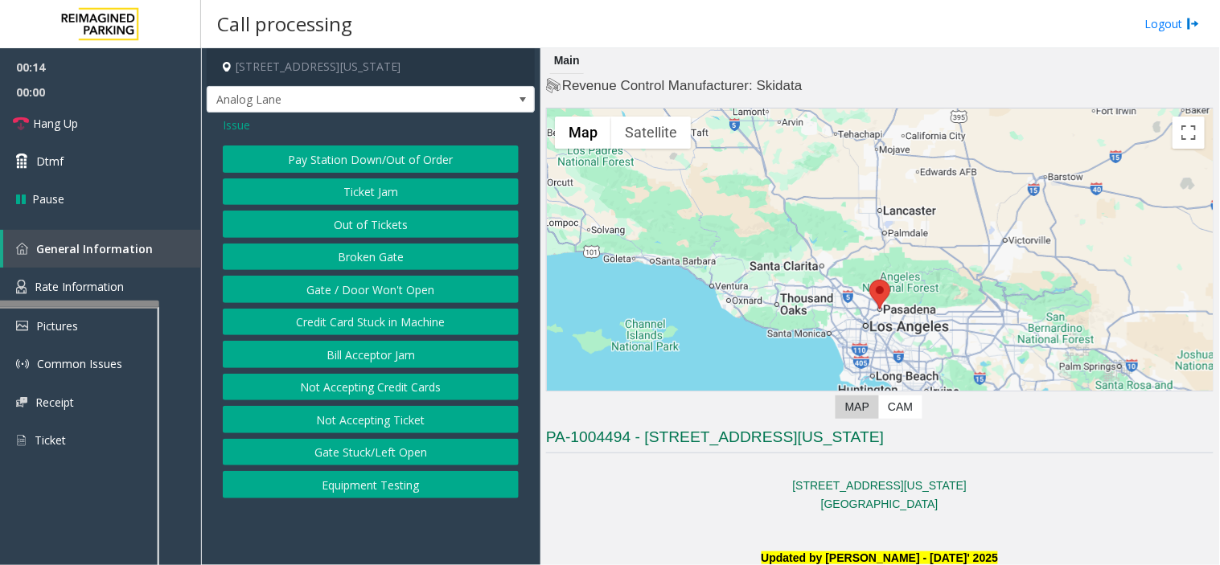
click at [430, 287] on button "Gate / Door Won't Open" at bounding box center [371, 289] width 296 height 27
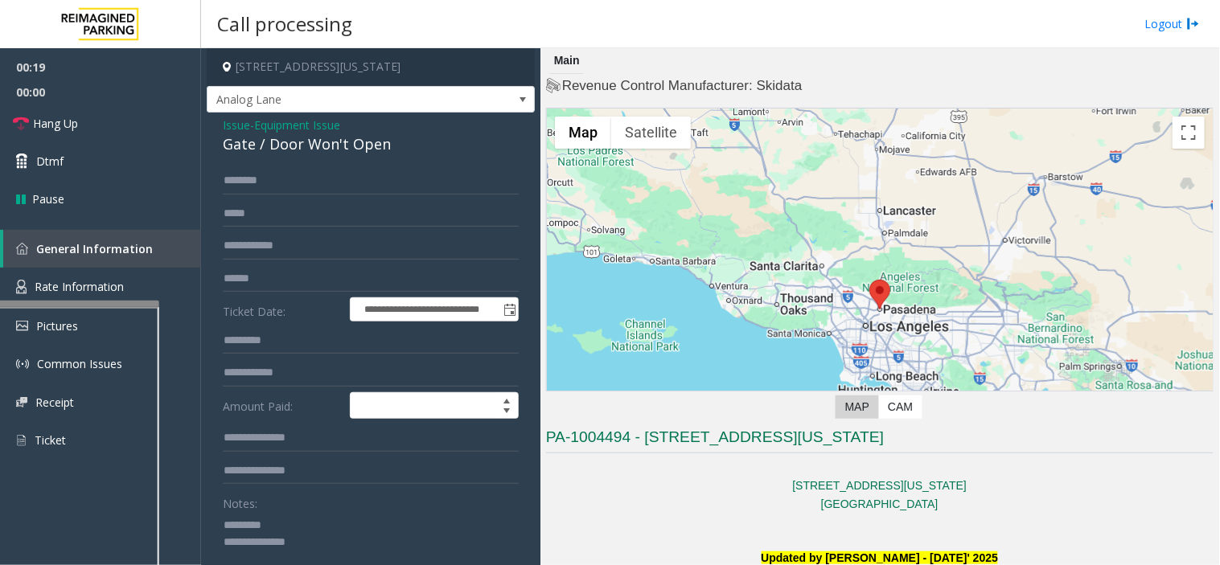
click at [314, 143] on div "Gate / Door Won't Open" at bounding box center [371, 145] width 296 height 22
copy div "Gate / Door Won't Open"
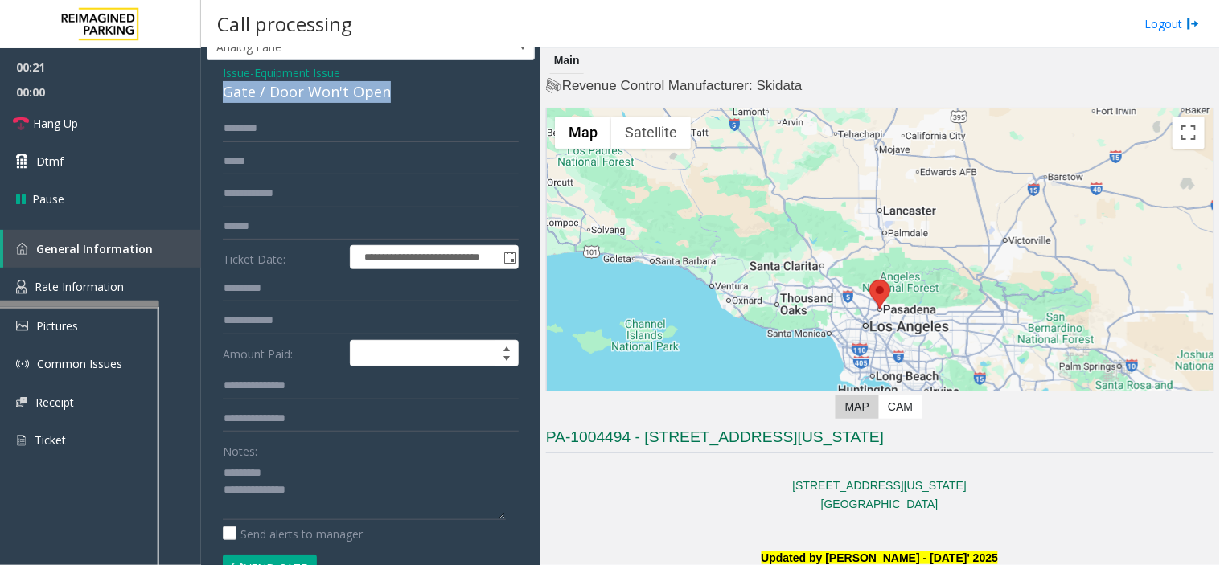
scroll to position [268, 0]
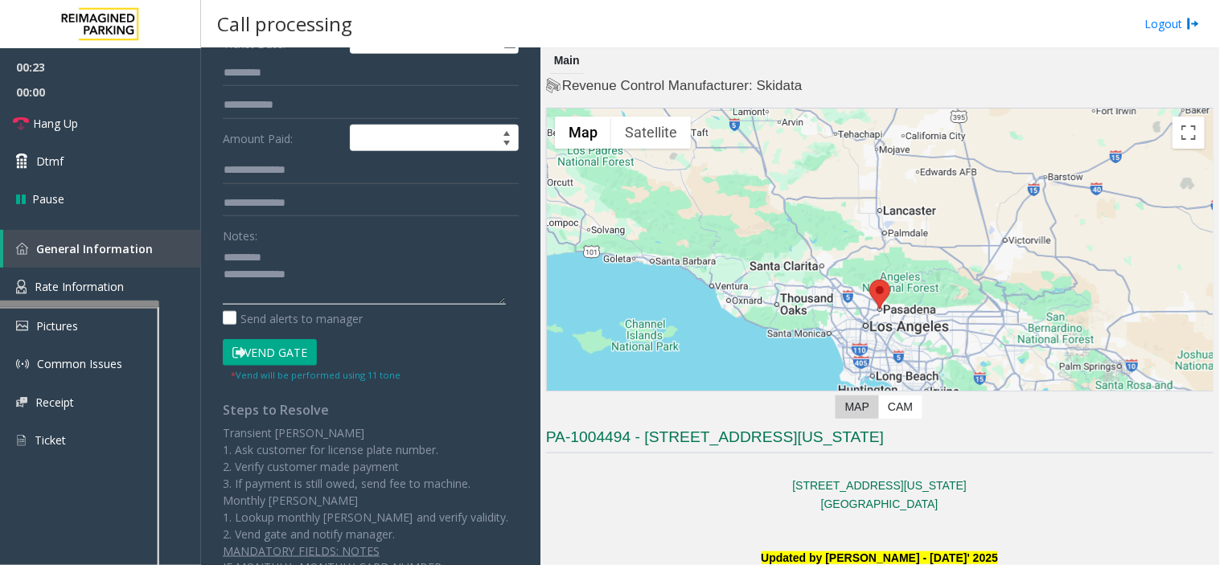
paste textarea "**********"
click at [97, 129] on link "Hang Up" at bounding box center [100, 124] width 201 height 38
paste textarea "**********"
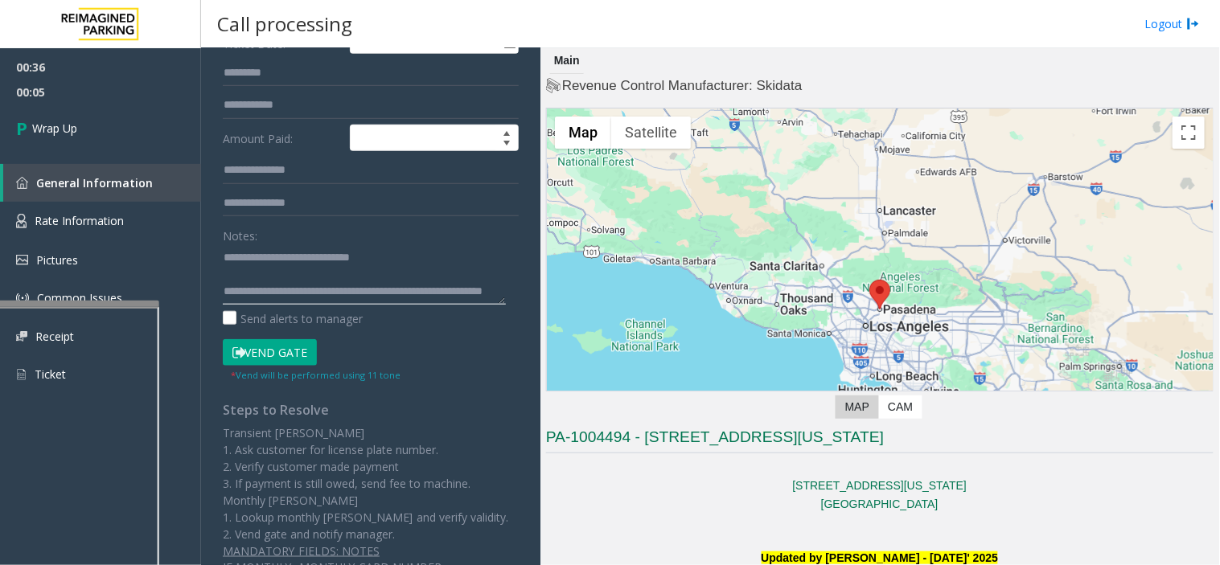
click at [341, 299] on textarea at bounding box center [364, 274] width 283 height 60
paste textarea "**********"
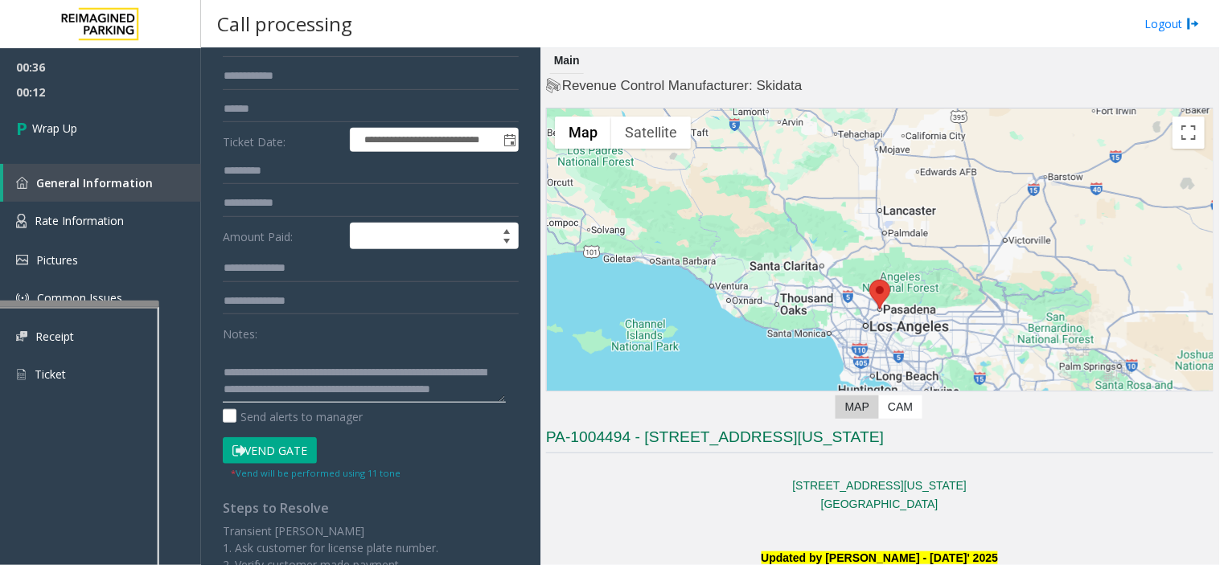
scroll to position [0, 0]
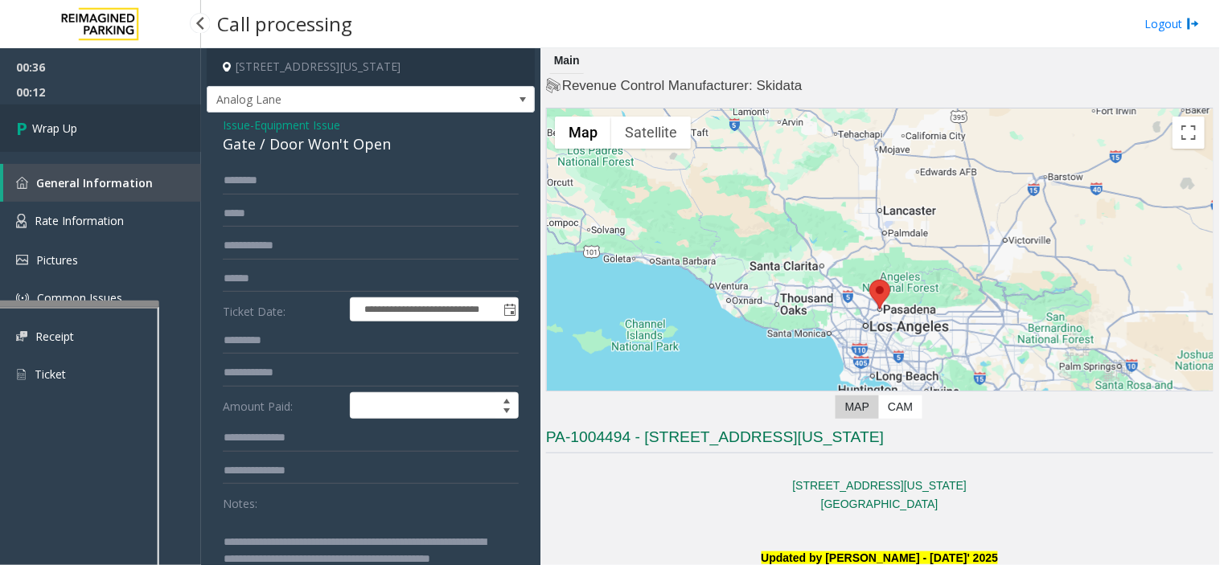
type textarea "**********"
click at [103, 146] on link "Wrap Up" at bounding box center [100, 128] width 201 height 47
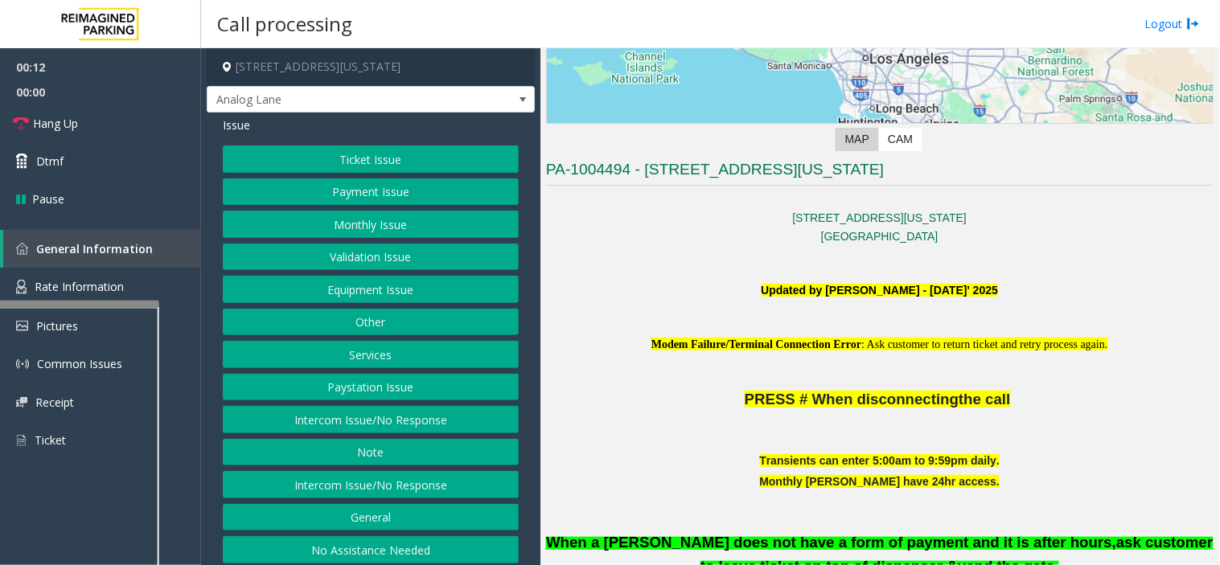
scroll to position [536, 0]
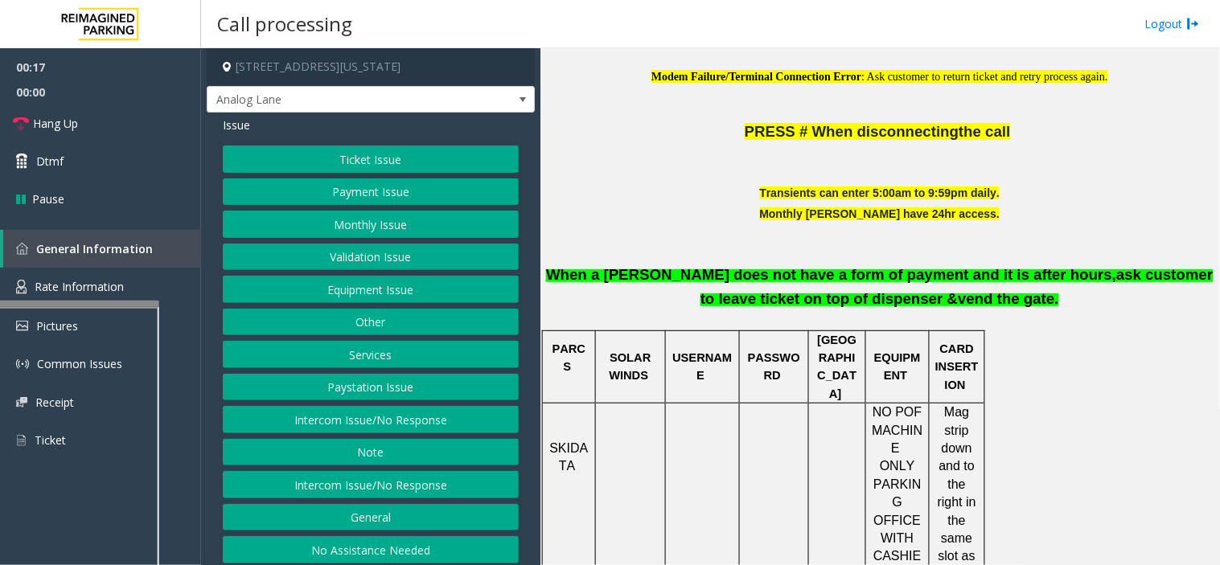
click at [382, 247] on button "Validation Issue" at bounding box center [371, 257] width 296 height 27
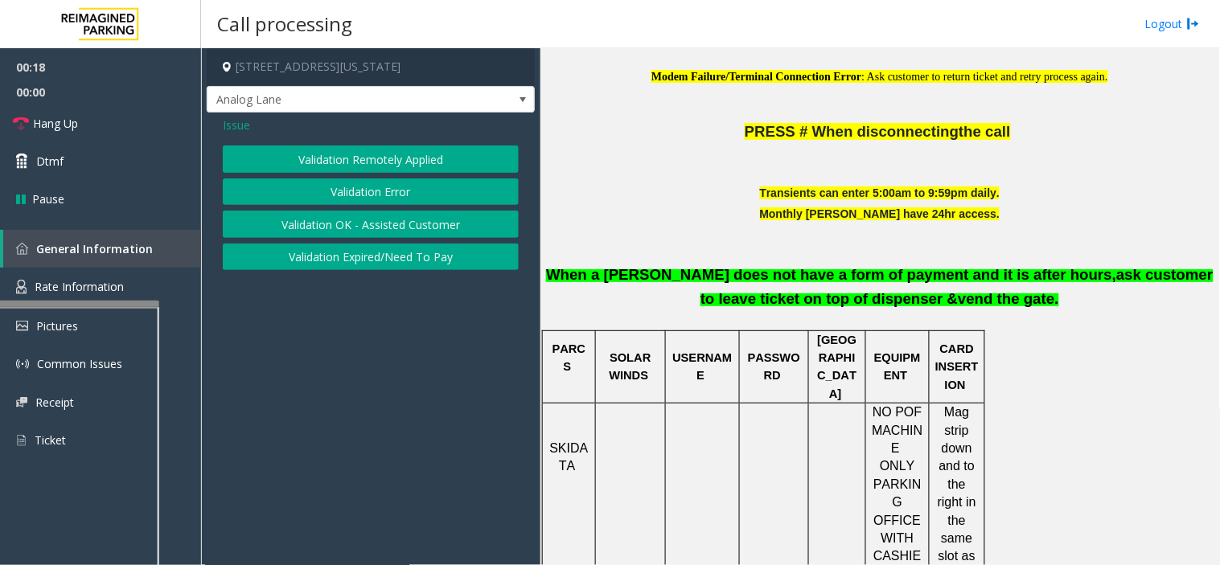
click at [392, 191] on button "Validation Error" at bounding box center [371, 192] width 296 height 27
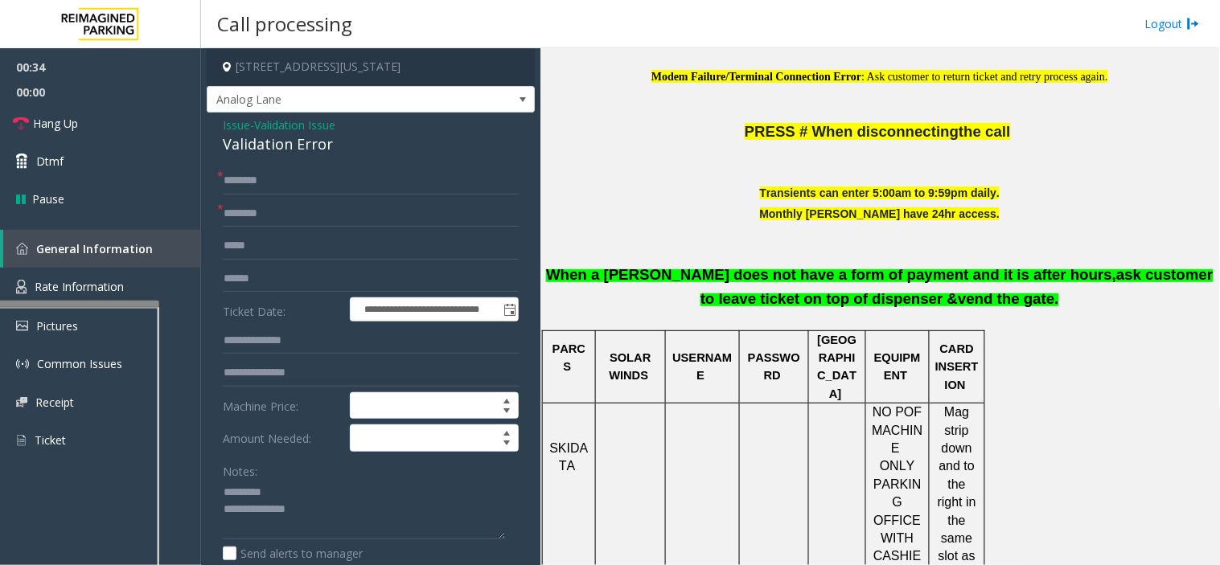
click at [239, 147] on div "Validation Error" at bounding box center [371, 145] width 296 height 22
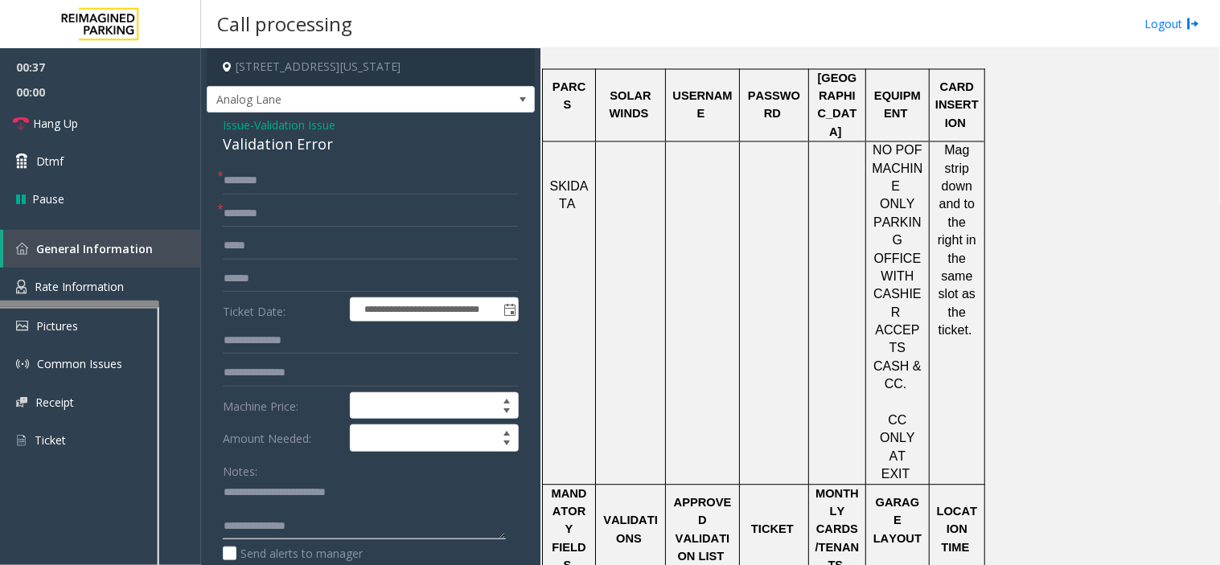
scroll to position [804, 0]
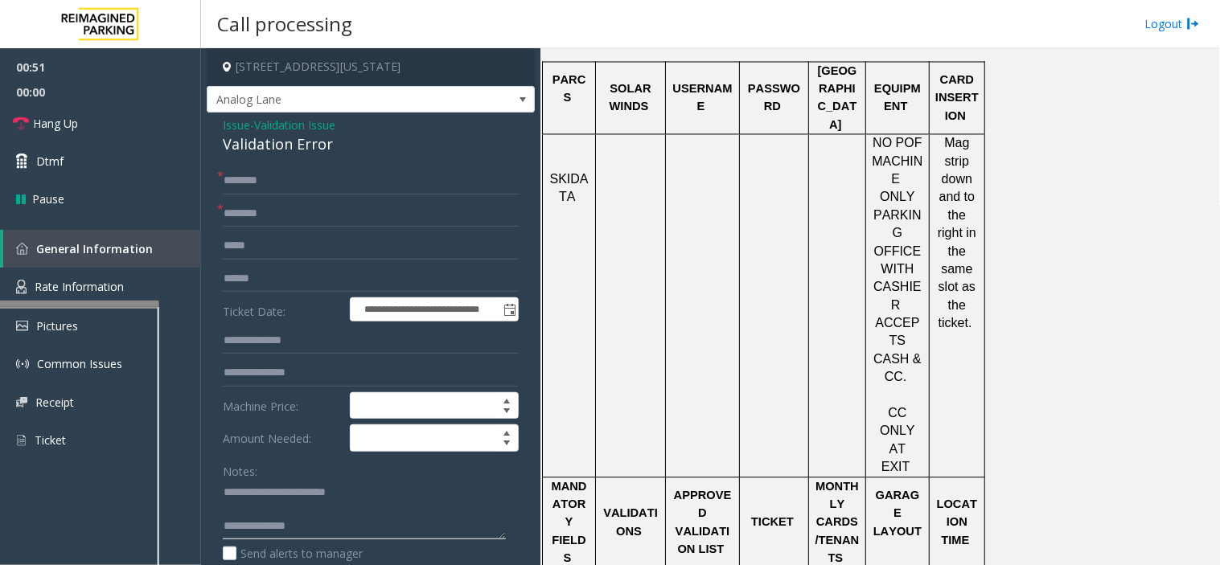
paste textarea "**********"
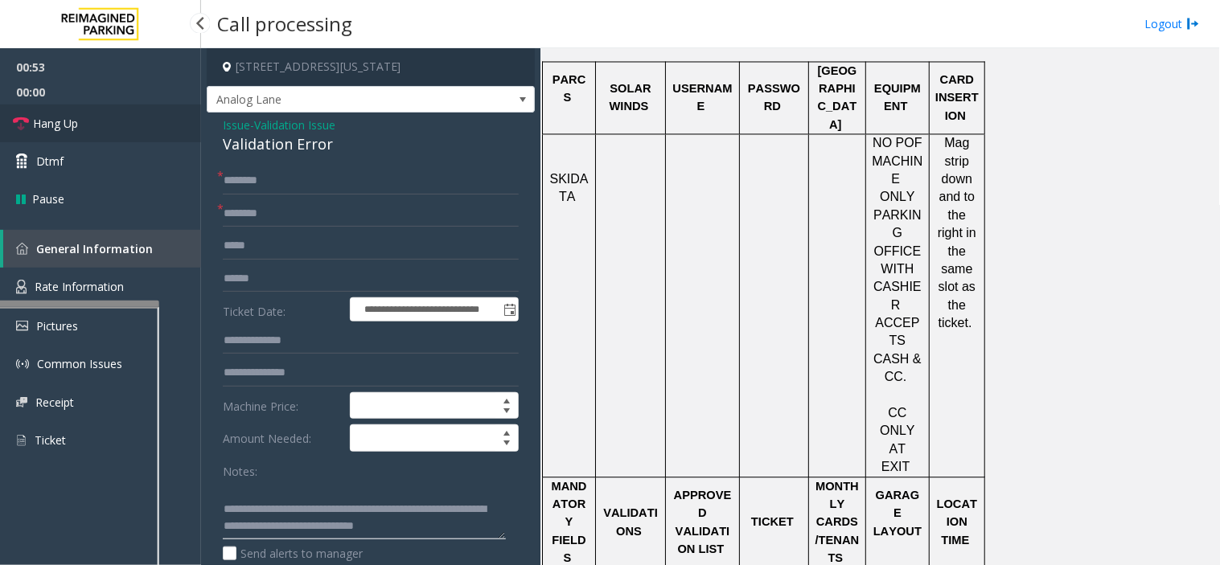
type textarea "**********"
click at [100, 134] on link "Hang Up" at bounding box center [100, 124] width 201 height 38
click at [322, 187] on input "text" at bounding box center [371, 180] width 296 height 27
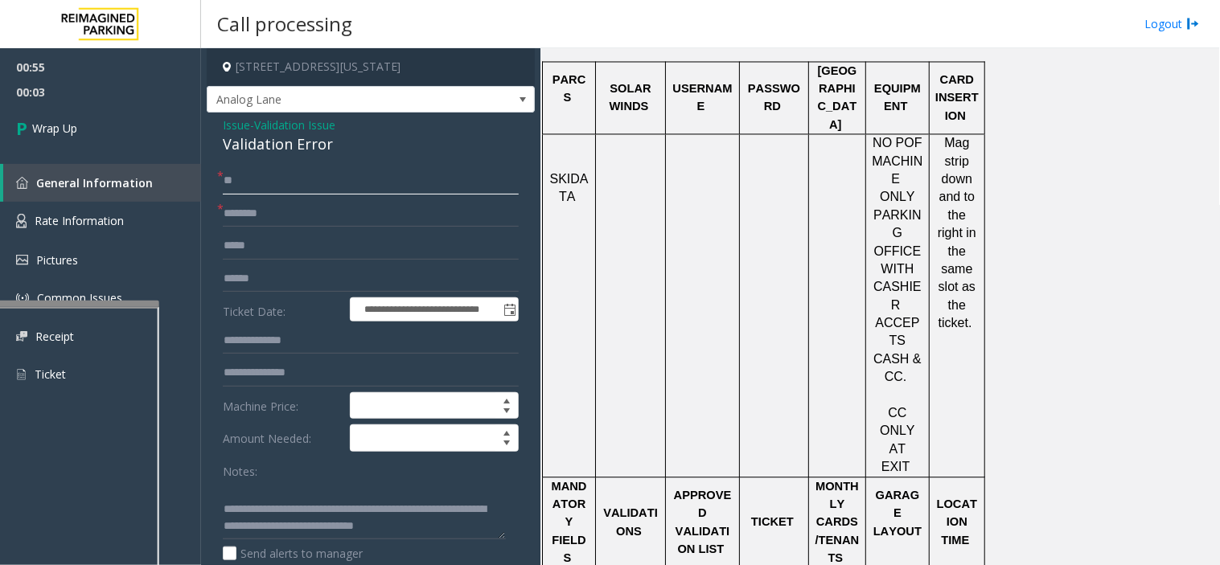
type input "**"
click at [265, 220] on input "text" at bounding box center [371, 213] width 296 height 27
type input "*"
type input "**"
click at [155, 124] on link "Wrap Up" at bounding box center [100, 128] width 201 height 47
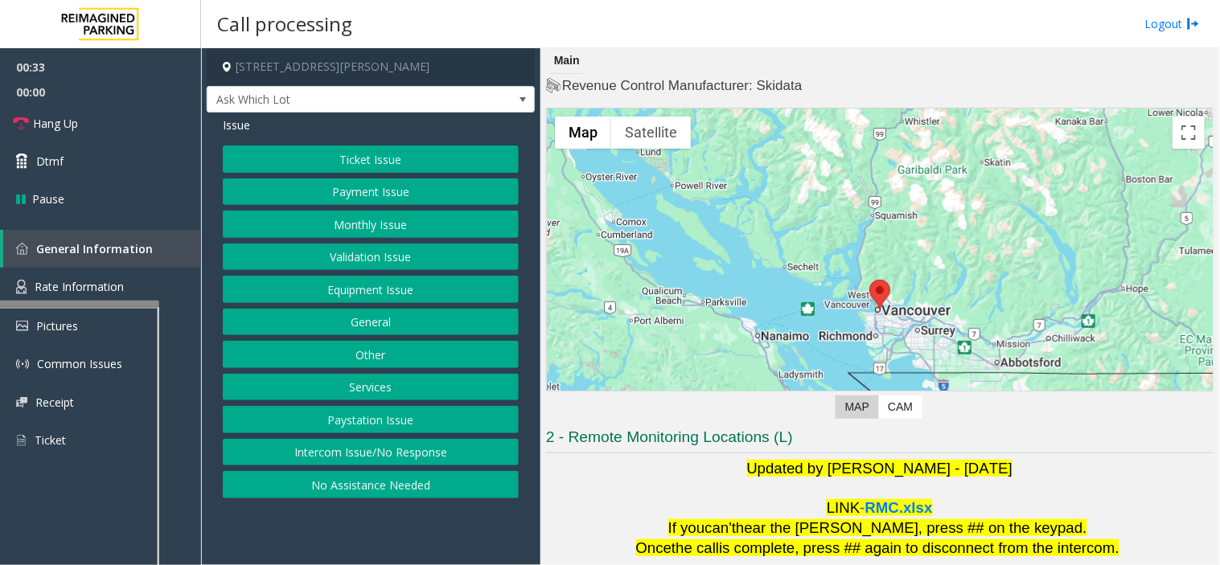
click at [407, 247] on button "Validation Issue" at bounding box center [371, 257] width 296 height 27
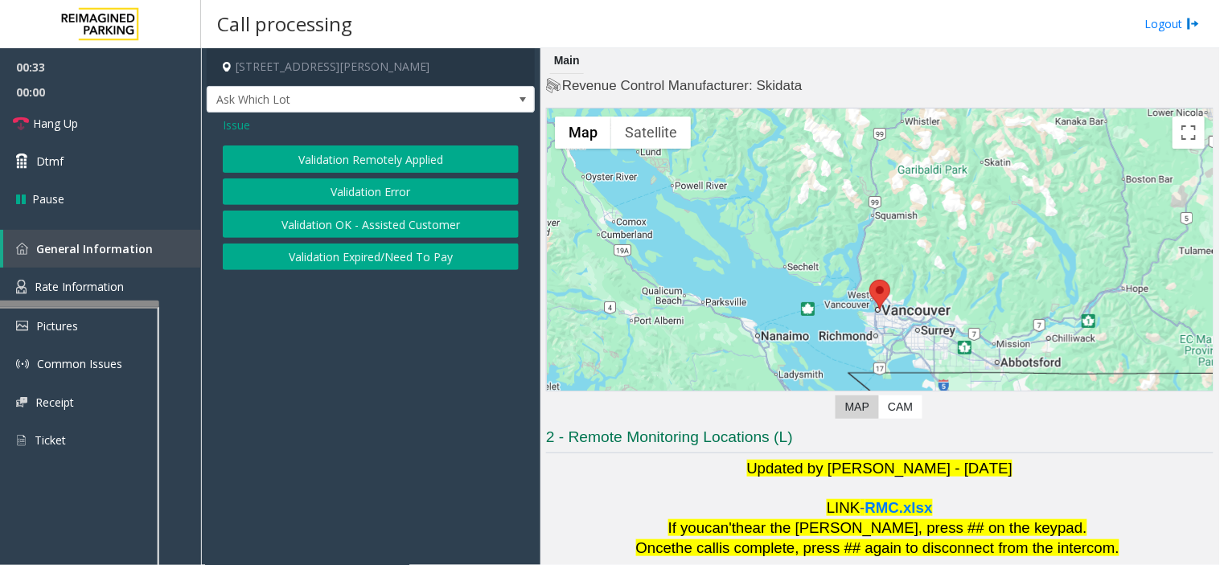
click at [397, 193] on button "Validation Error" at bounding box center [371, 192] width 296 height 27
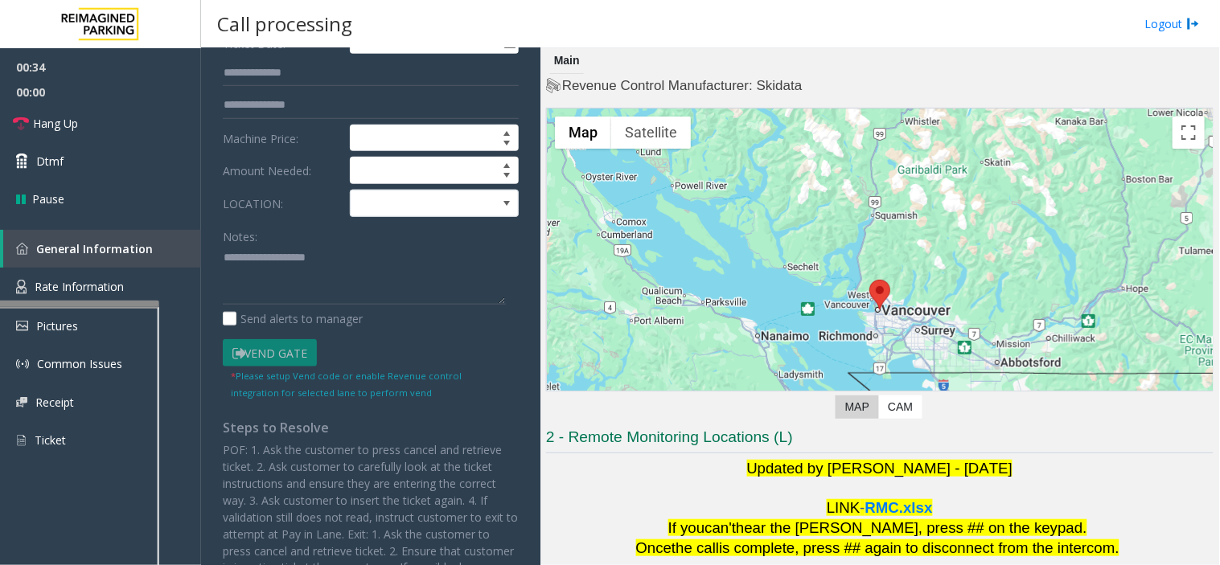
scroll to position [169, 0]
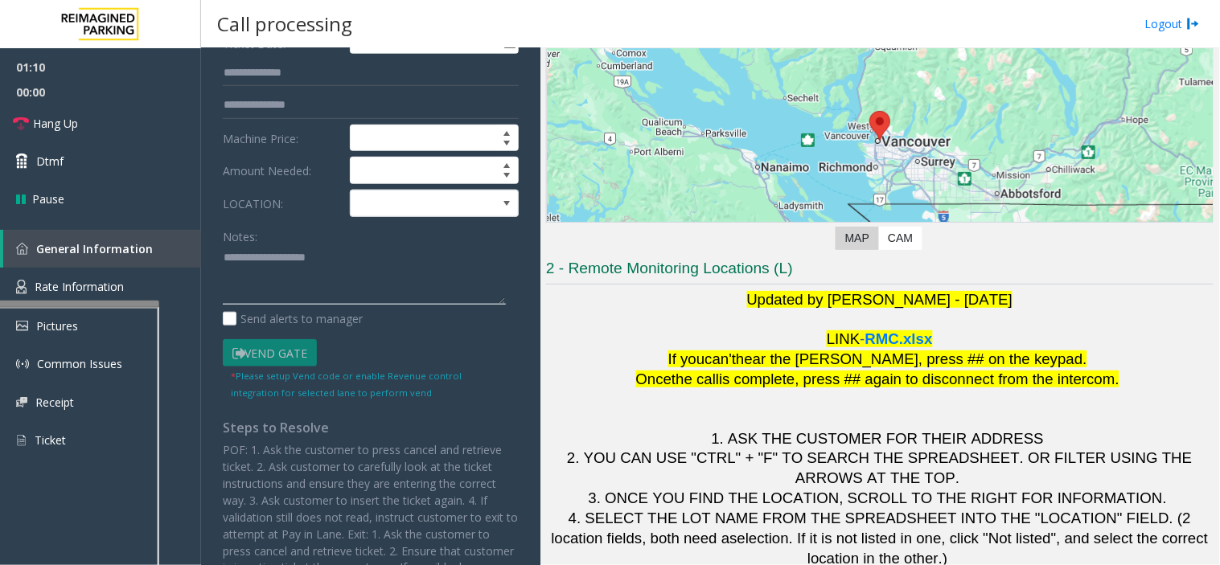
click at [331, 276] on textarea at bounding box center [364, 275] width 283 height 60
drag, startPoint x: 268, startPoint y: 291, endPoint x: 287, endPoint y: 282, distance: 21.2
click at [268, 291] on textarea at bounding box center [364, 275] width 283 height 60
drag, startPoint x: 291, startPoint y: 290, endPoint x: 303, endPoint y: 287, distance: 12.3
click at [294, 287] on textarea at bounding box center [364, 275] width 283 height 60
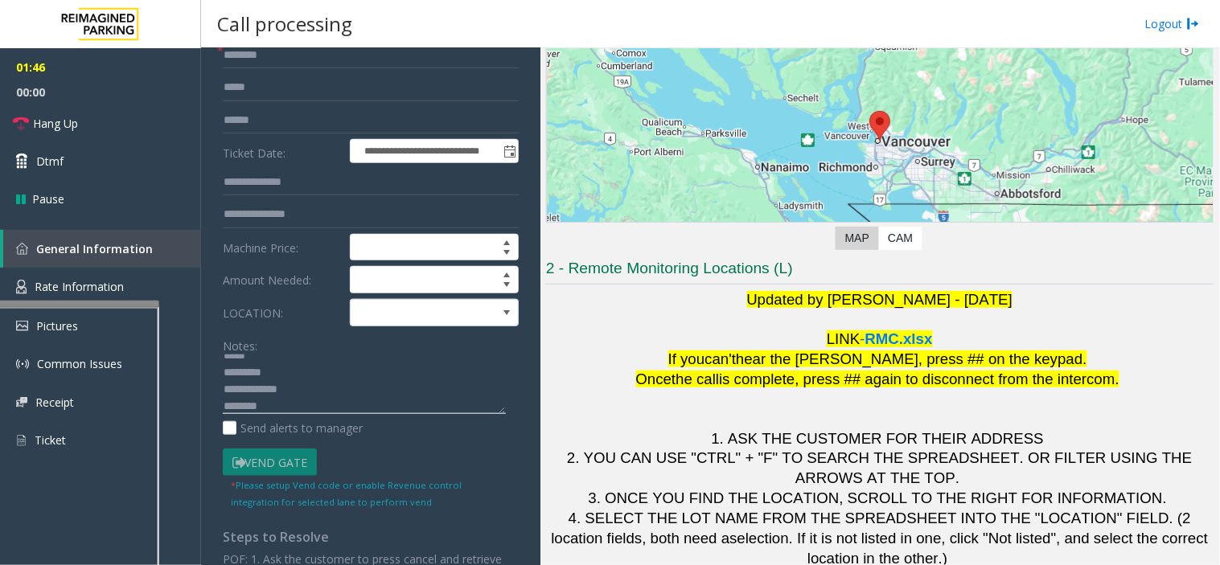
scroll to position [0, 0]
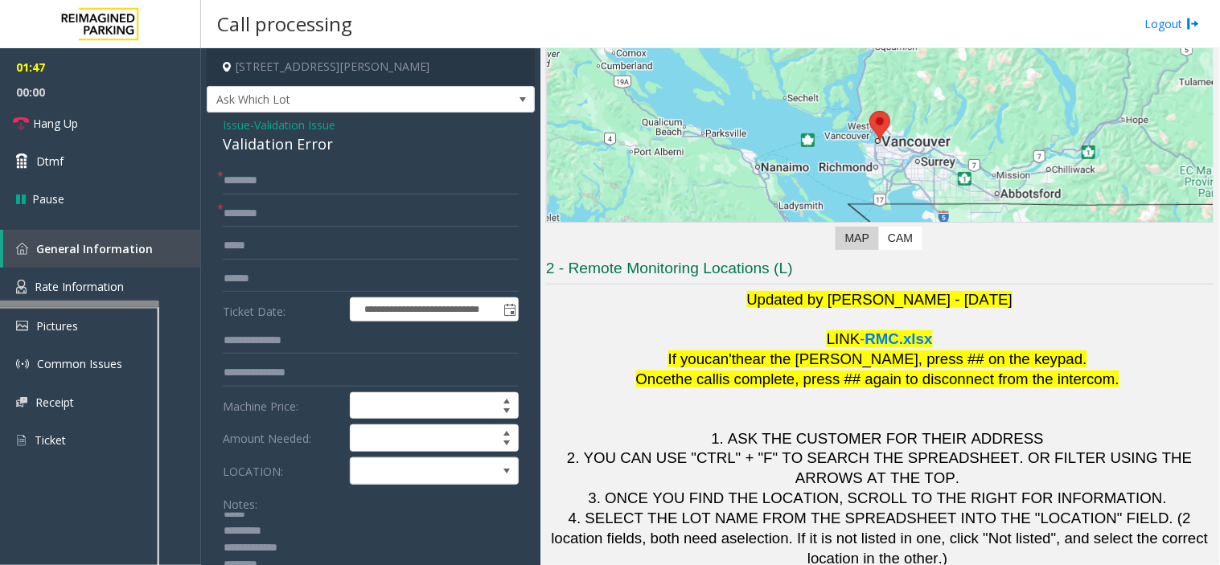
type textarea "**********"
click at [290, 121] on span "Validation Issue" at bounding box center [294, 125] width 81 height 17
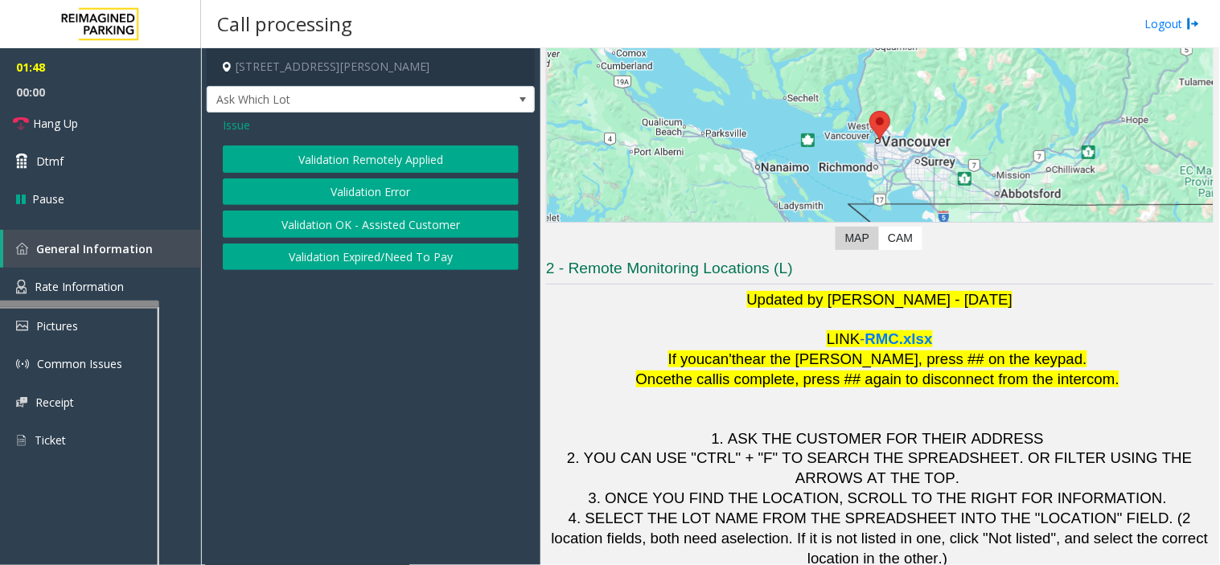
click at [248, 131] on span "Issue" at bounding box center [236, 125] width 27 height 17
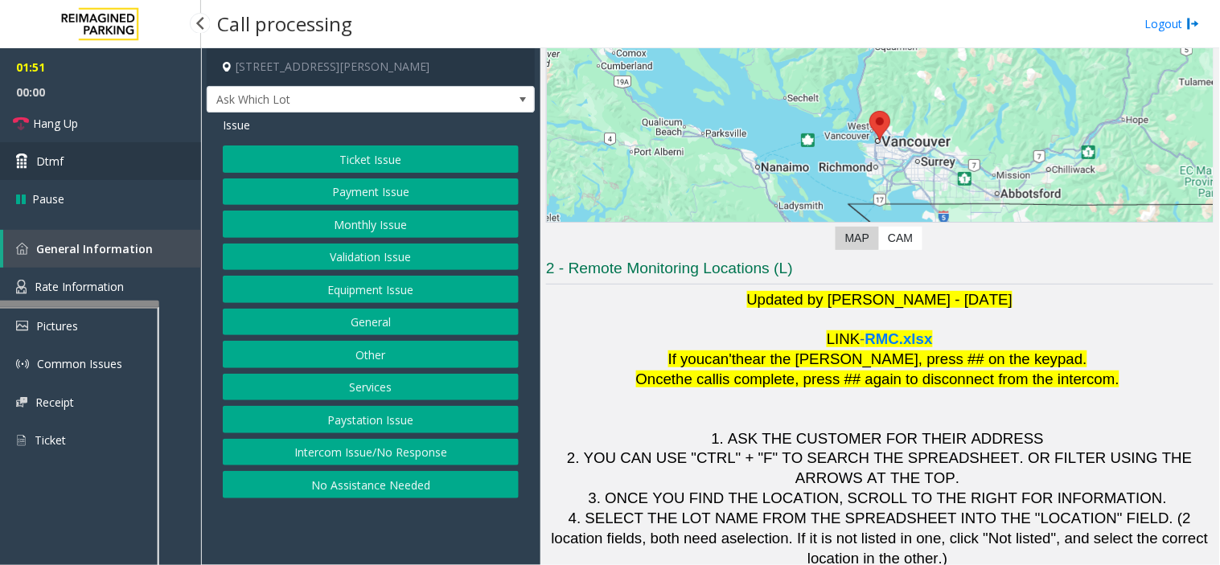
click at [82, 174] on link "Dtmf" at bounding box center [100, 161] width 201 height 38
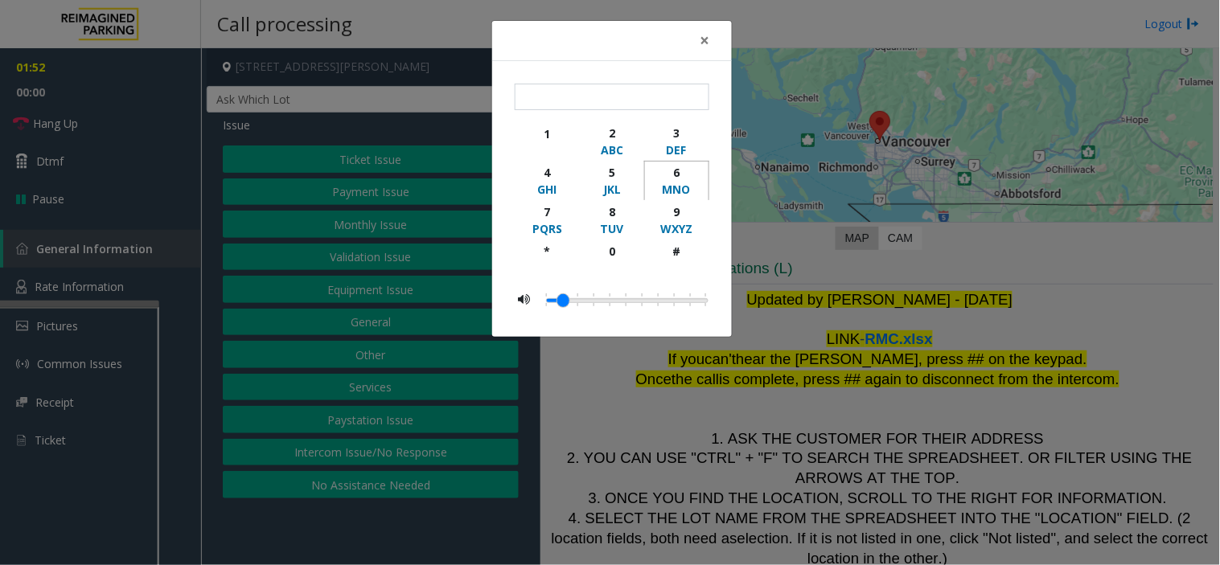
click at [696, 187] on div "MNO" at bounding box center [677, 189] width 44 height 17
type input "*"
click at [786, 249] on div "× * 1 2 ABC 3 DEF 4 GHI 5 JKL 6 MNO 7 PQRS 8 TUV 9 WXYZ * 0 #" at bounding box center [610, 282] width 1220 height 565
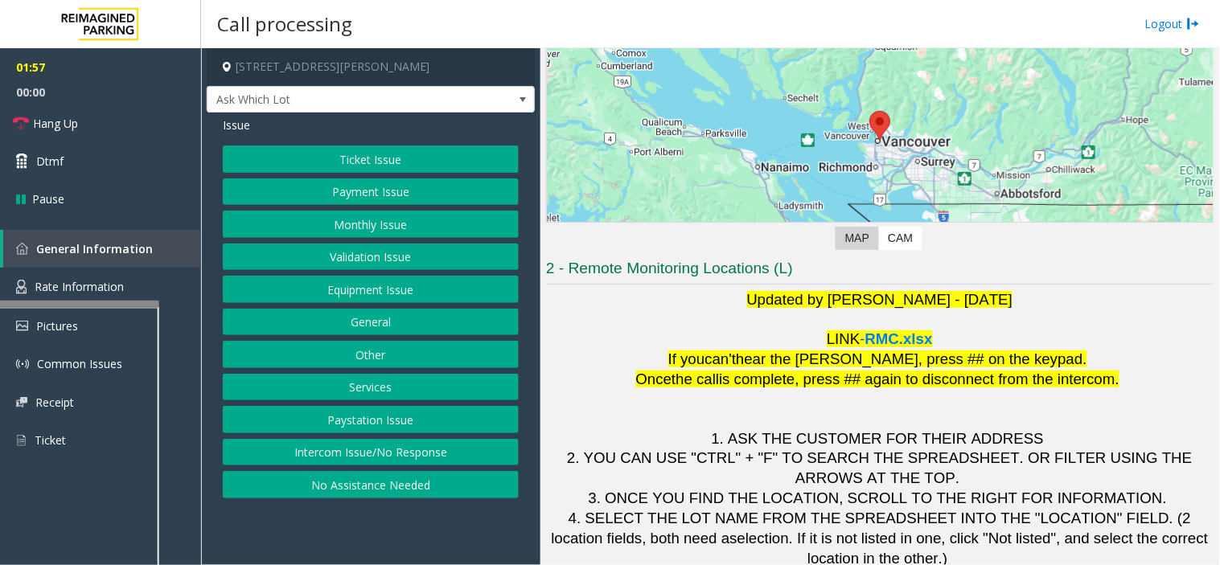
click at [366, 158] on button "Ticket Issue" at bounding box center [371, 159] width 296 height 27
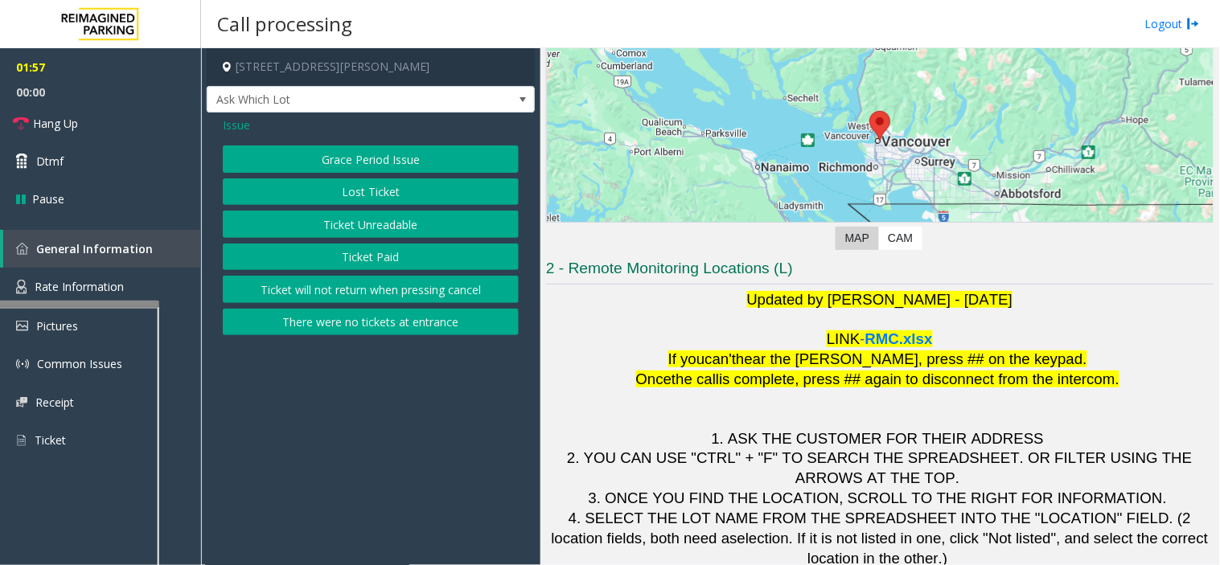
click at [418, 306] on div "Grace Period Issue Lost Ticket Ticket Unreadable Ticket Paid Ticket will not re…" at bounding box center [371, 241] width 296 height 190
click at [418, 316] on button "There were no tickets at entrance" at bounding box center [371, 322] width 296 height 27
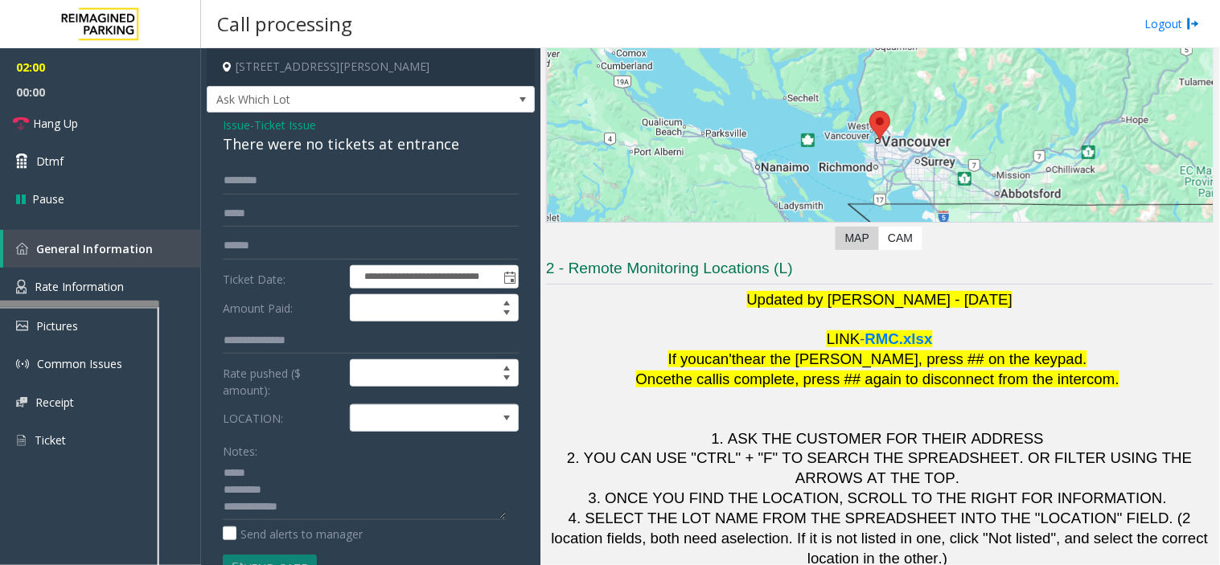
click at [239, 158] on div "**********" at bounding box center [371, 494] width 328 height 762
click at [239, 145] on div "There were no tickets at entrance" at bounding box center [371, 145] width 296 height 22
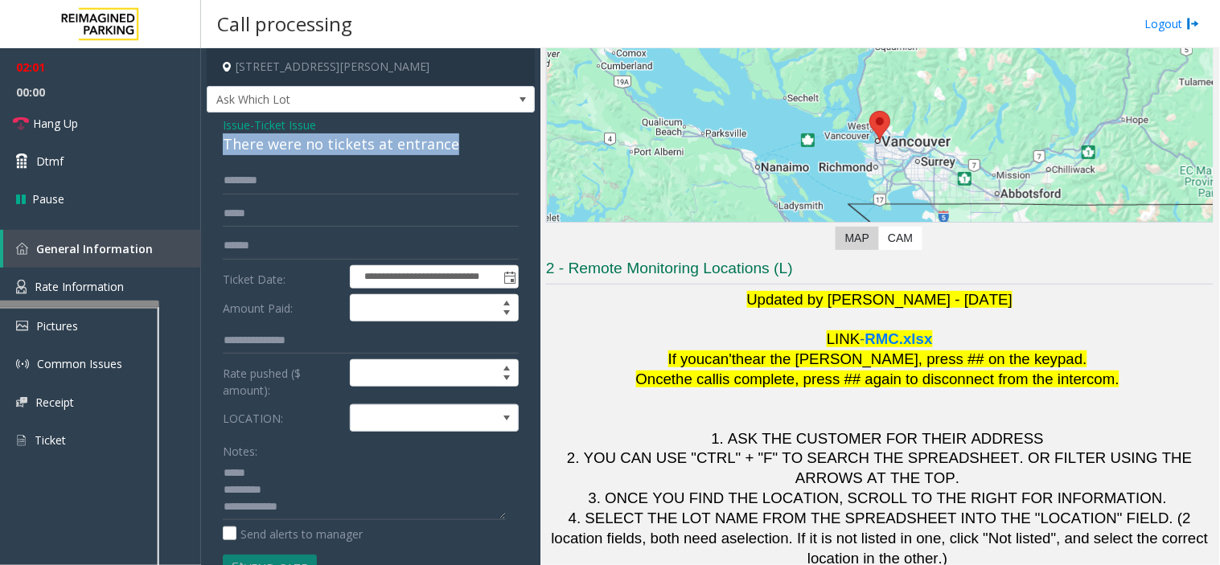
click at [239, 145] on div "There were no tickets at entrance" at bounding box center [371, 145] width 296 height 22
copy div "There were no tickets at entrance"
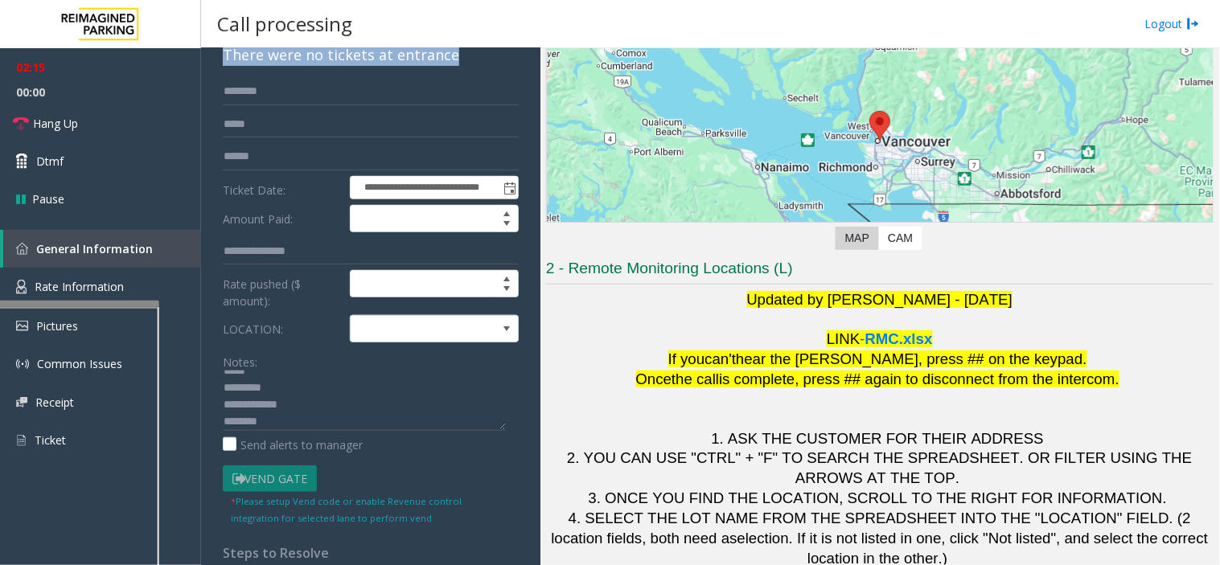
scroll to position [17, 0]
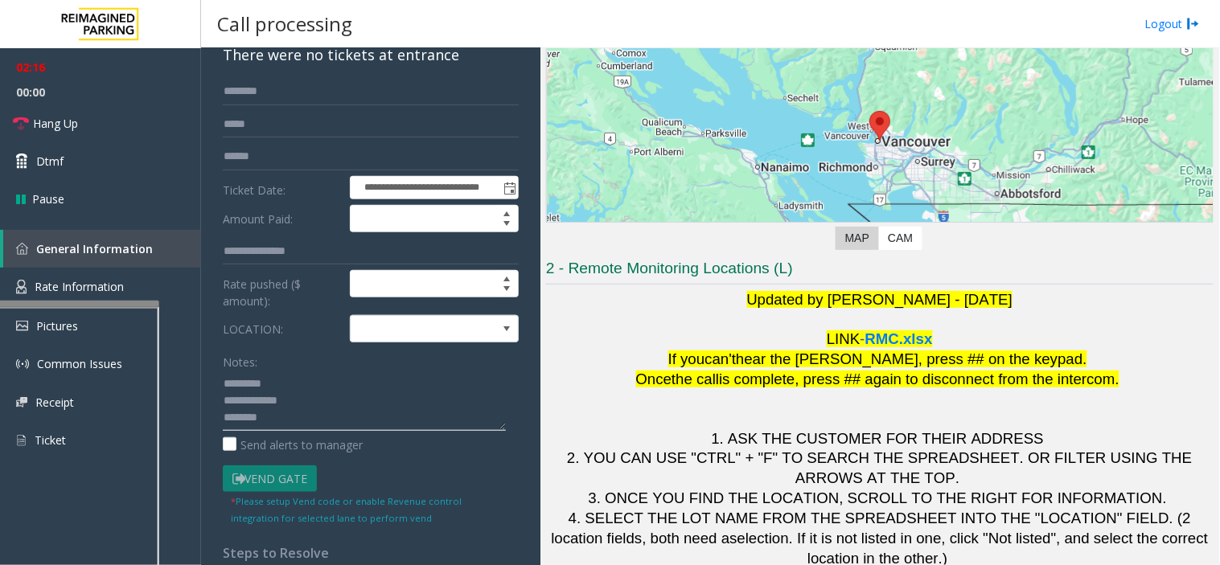
paste textarea "**********"
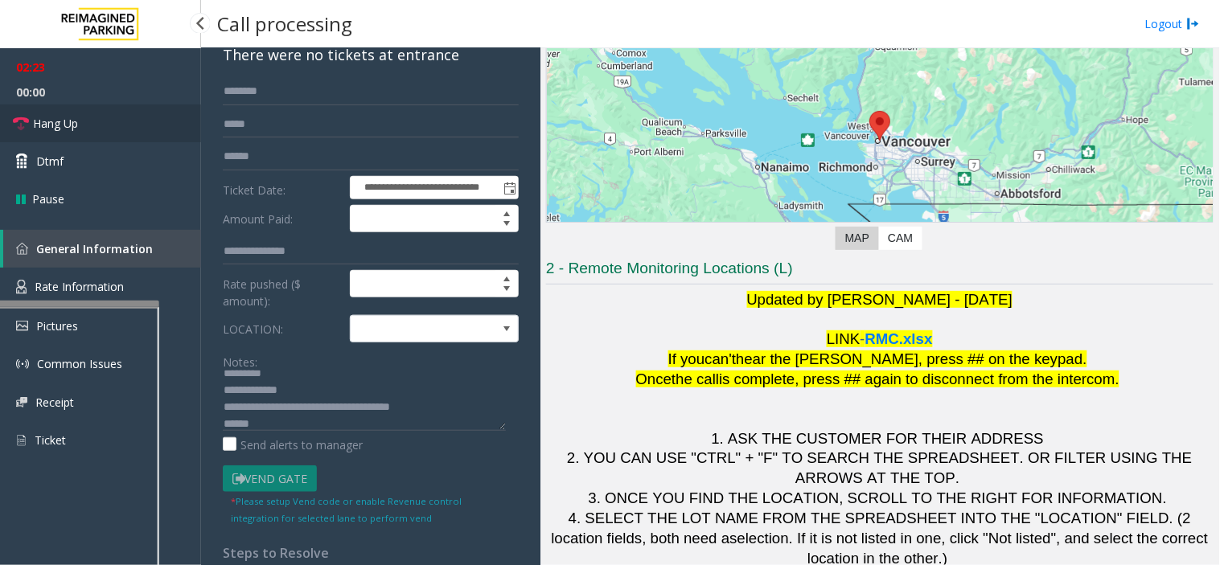
click at [100, 132] on link "Hang Up" at bounding box center [100, 124] width 201 height 38
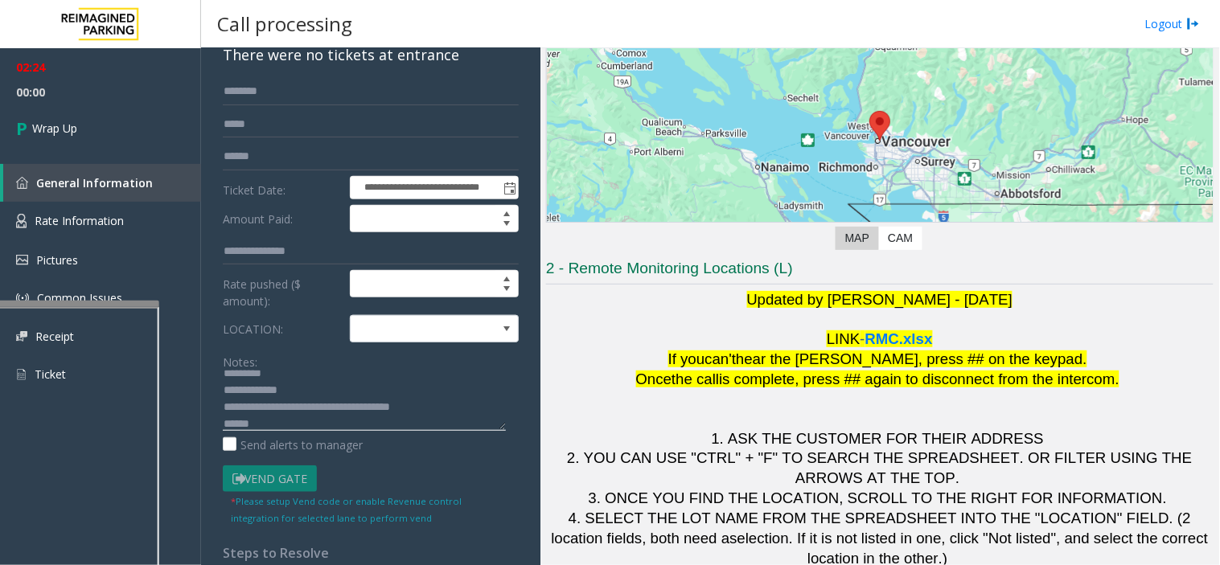
click at [450, 406] on textarea at bounding box center [364, 401] width 283 height 60
paste textarea "**********"
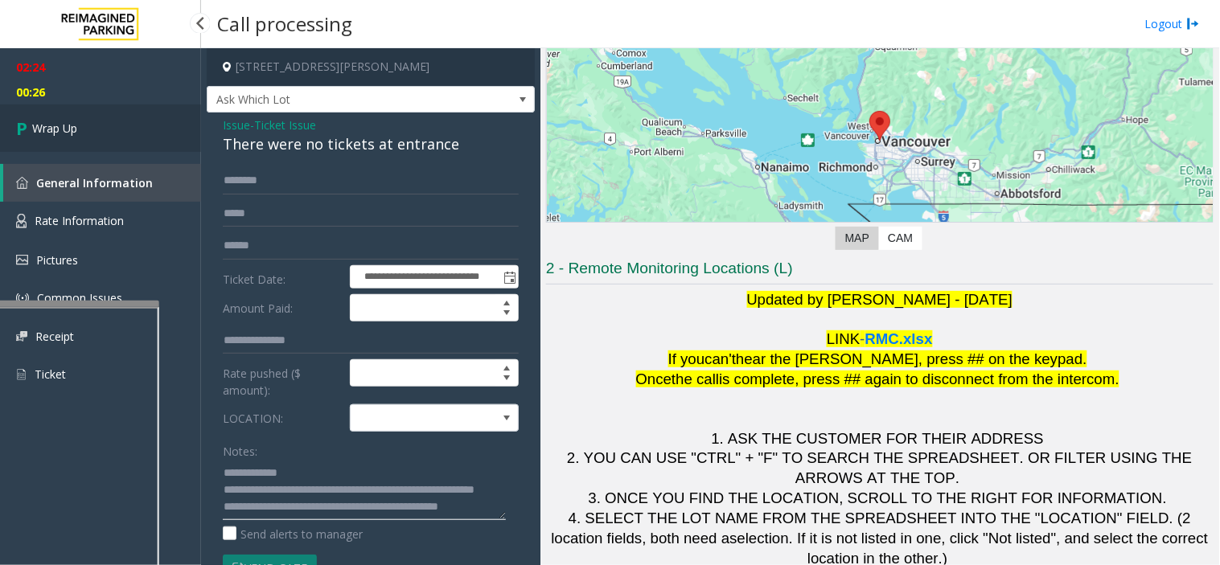
type textarea "**********"
click at [117, 119] on link "Wrap Up" at bounding box center [100, 128] width 201 height 47
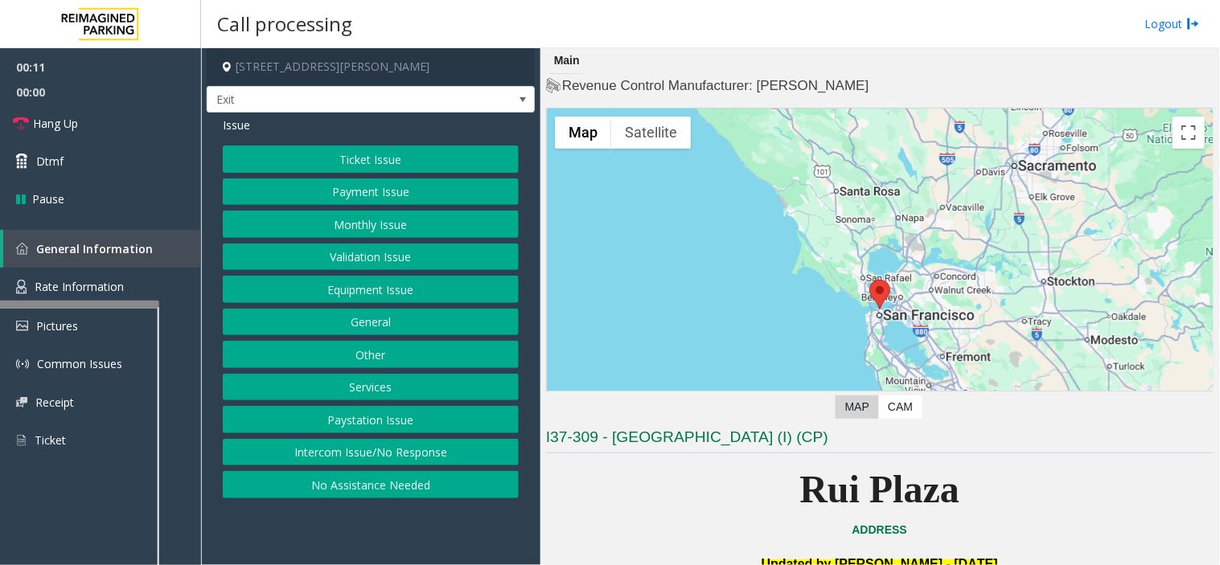
click at [413, 463] on button "Intercom Issue/No Response" at bounding box center [371, 452] width 296 height 27
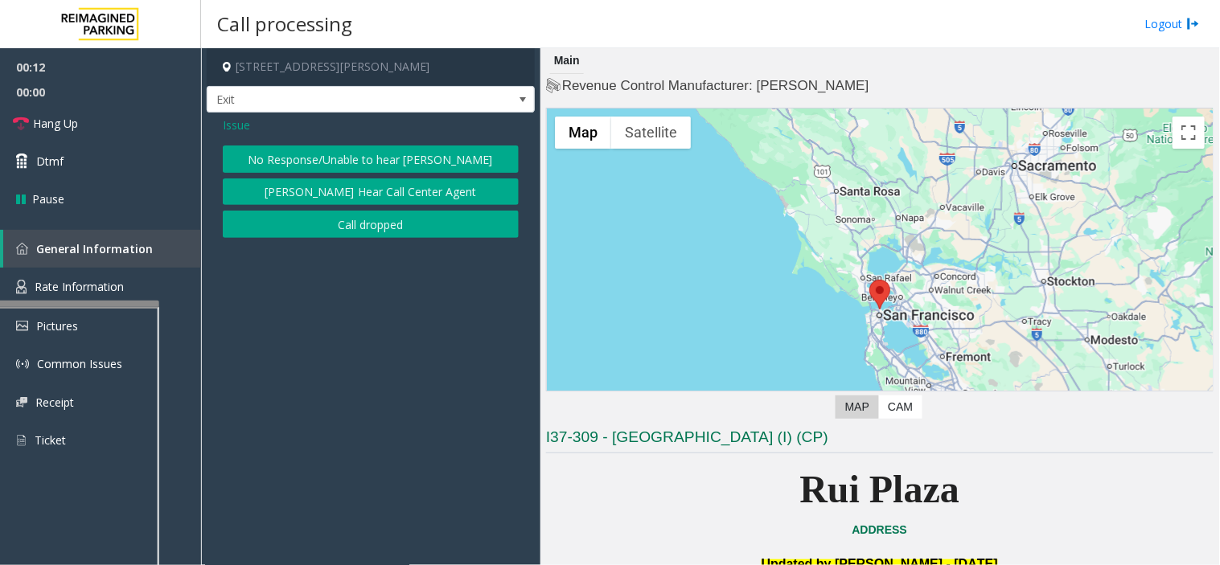
click at [292, 142] on div "Issue No Response/Unable to hear [PERSON_NAME] Cannot Hear Call Center Agent Ca…" at bounding box center [371, 180] width 328 height 134
click at [292, 154] on button "No Response/Unable to hear [PERSON_NAME]" at bounding box center [371, 159] width 296 height 27
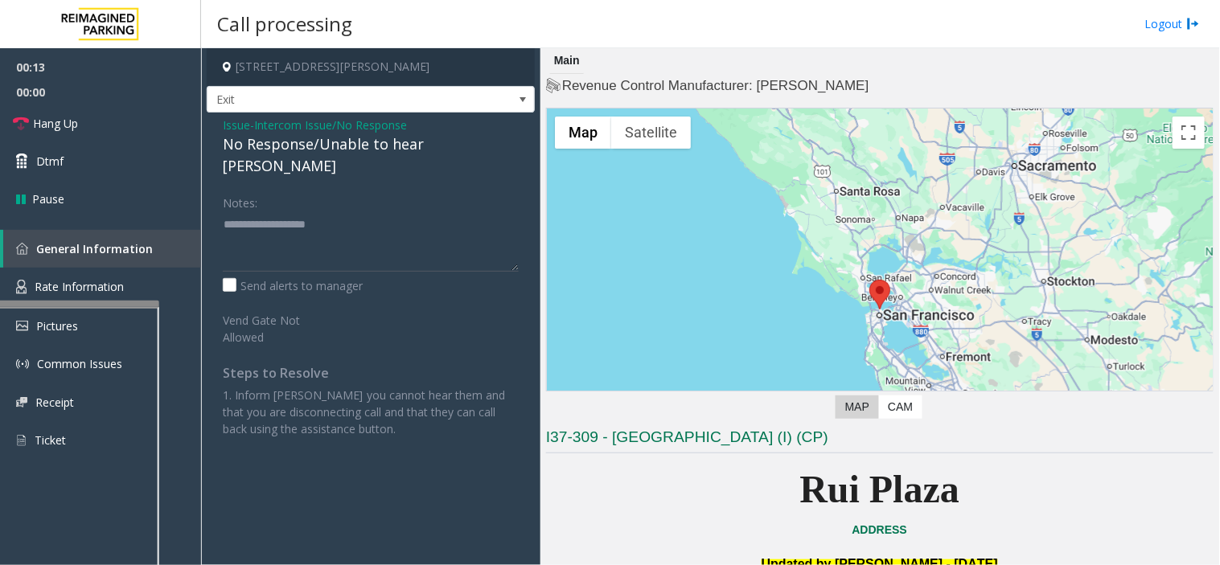
click at [277, 146] on div "No Response/Unable to hear [PERSON_NAME]" at bounding box center [371, 155] width 296 height 43
type textarea "**********"
click at [118, 137] on link "Hang Up" at bounding box center [100, 124] width 201 height 38
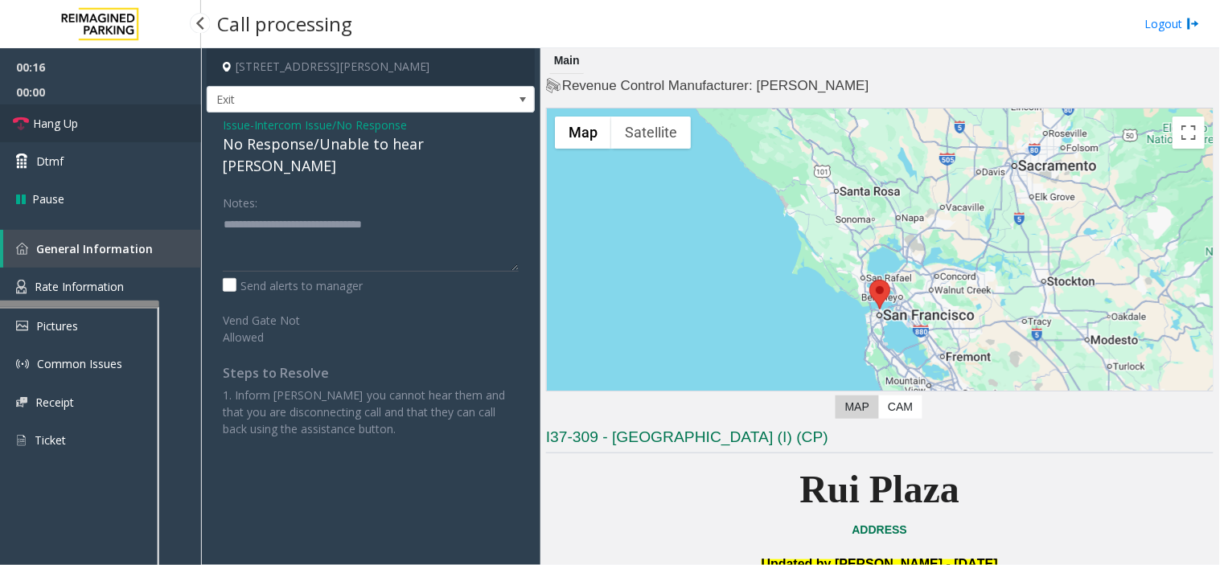
click at [118, 137] on link "Hang Up" at bounding box center [100, 124] width 201 height 38
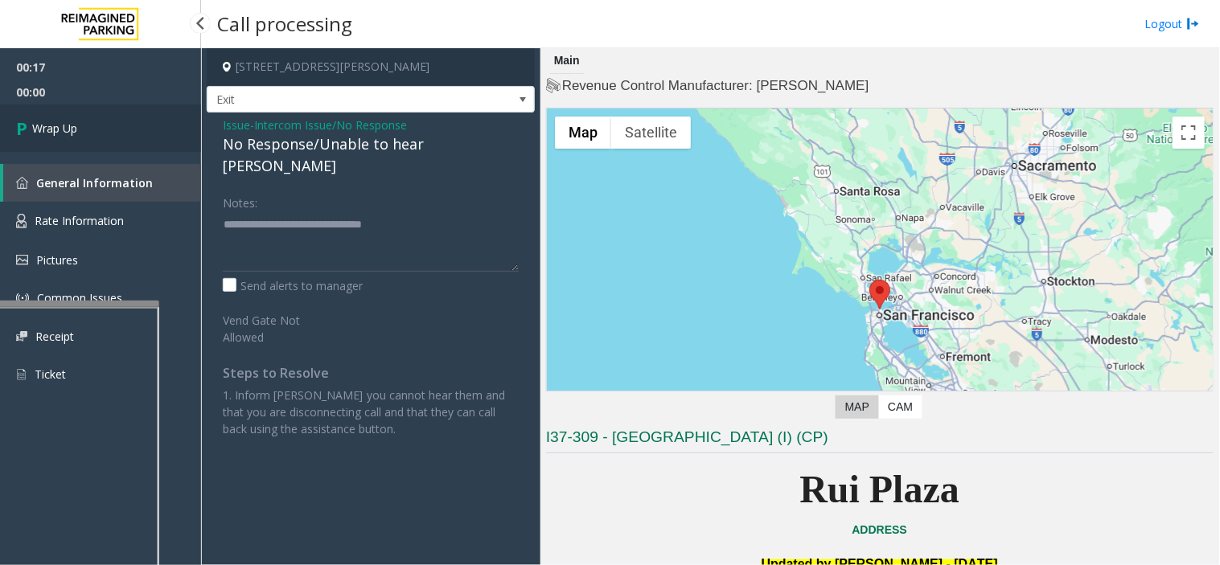
click at [118, 137] on link "Wrap Up" at bounding box center [100, 128] width 201 height 47
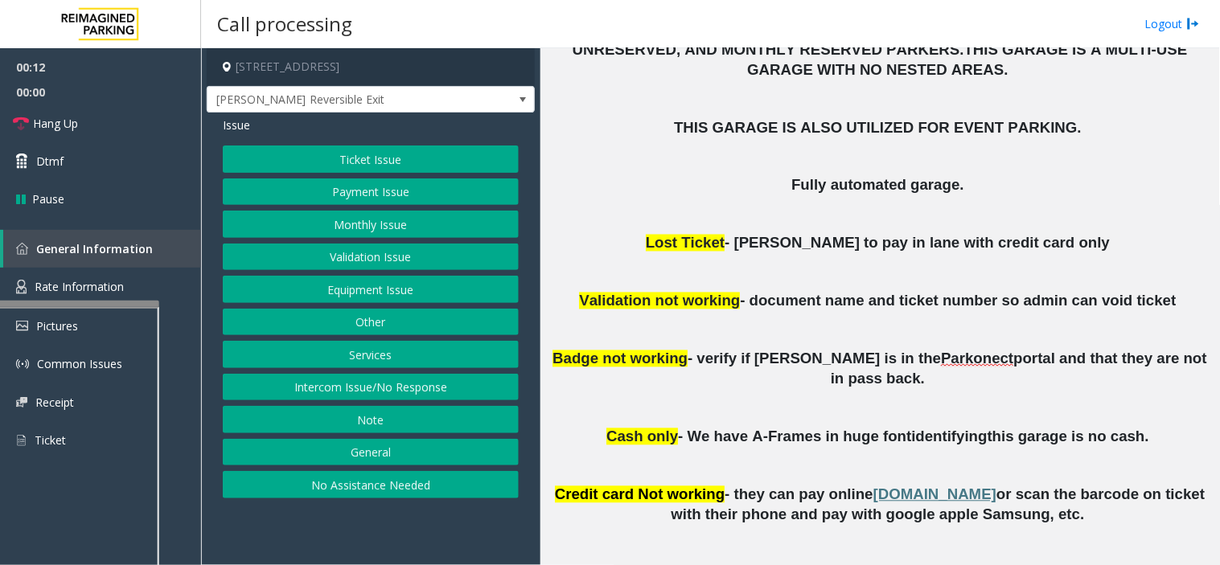
scroll to position [536, 0]
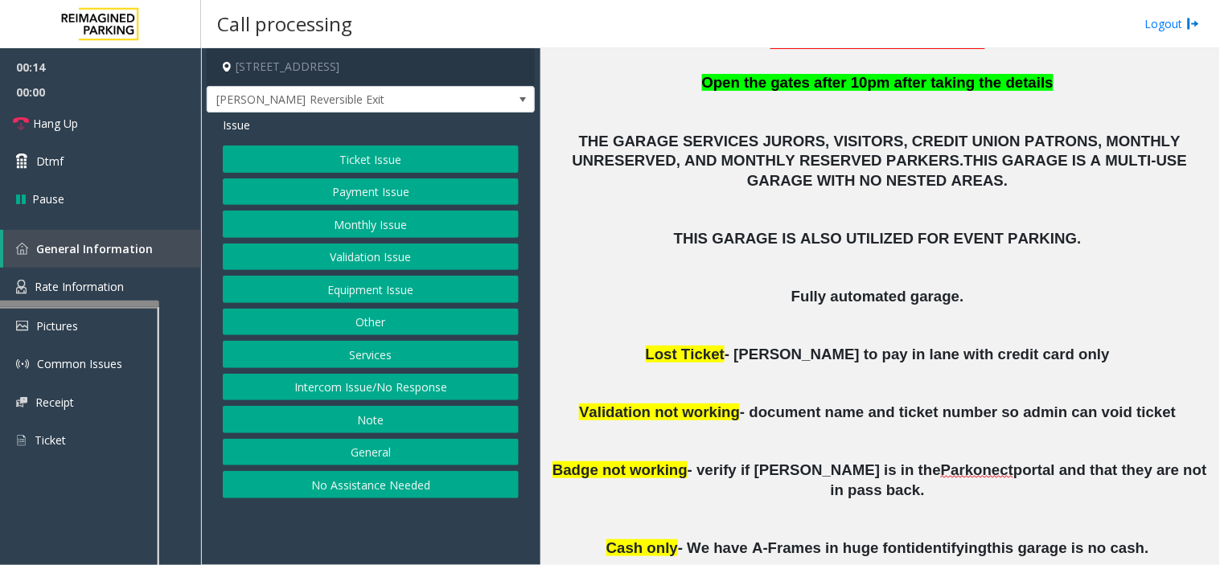
click at [388, 157] on button "Ticket Issue" at bounding box center [371, 159] width 296 height 27
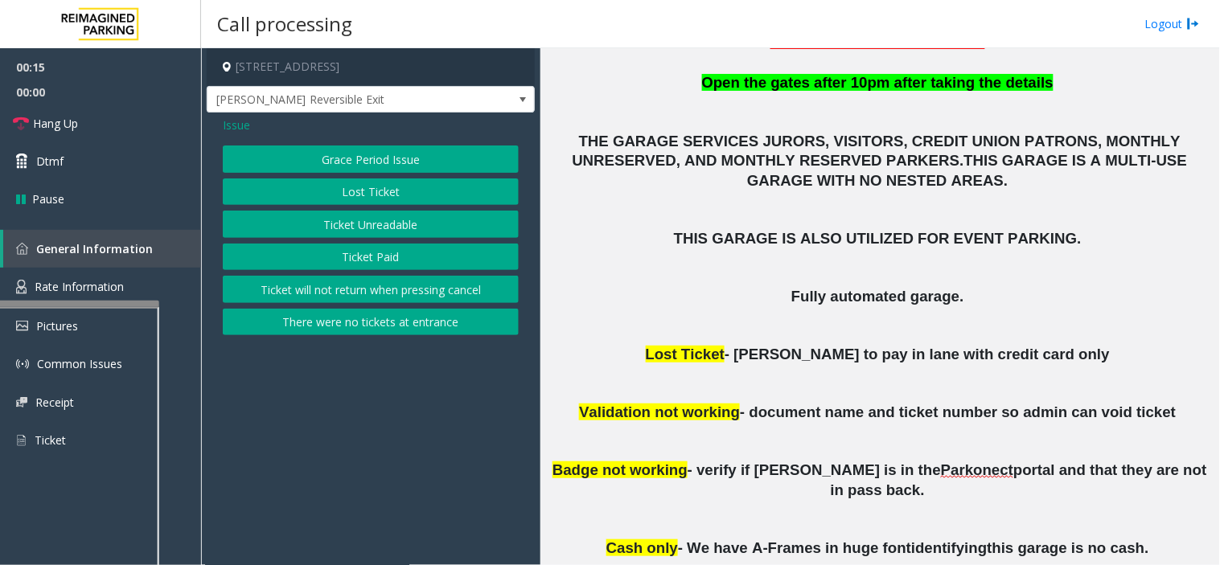
click at [420, 226] on button "Ticket Unreadable" at bounding box center [371, 224] width 296 height 27
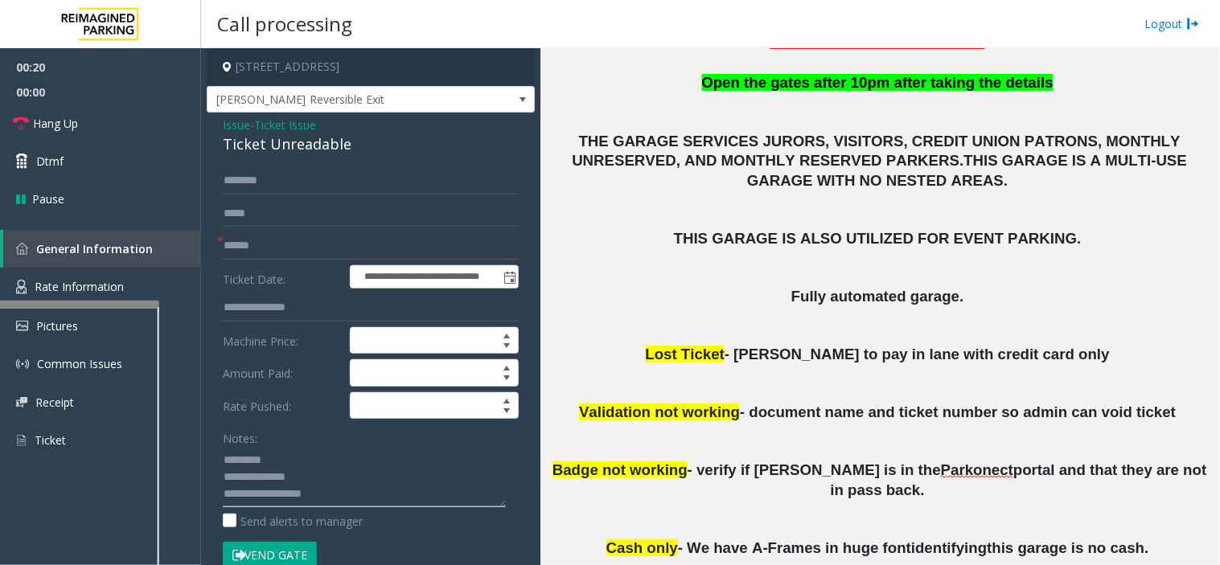
click at [343, 489] on textarea at bounding box center [364, 477] width 283 height 60
drag, startPoint x: 325, startPoint y: 496, endPoint x: 191, endPoint y: 494, distance: 133.5
click at [177, 491] on app-root "**********" at bounding box center [610, 282] width 1220 height 565
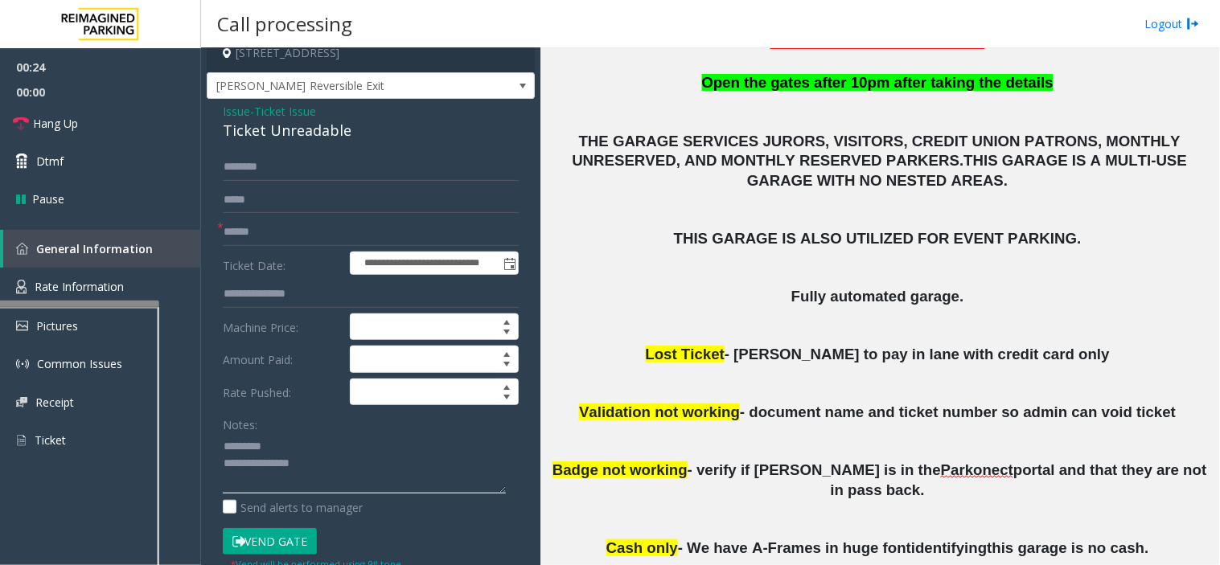
scroll to position [0, 0]
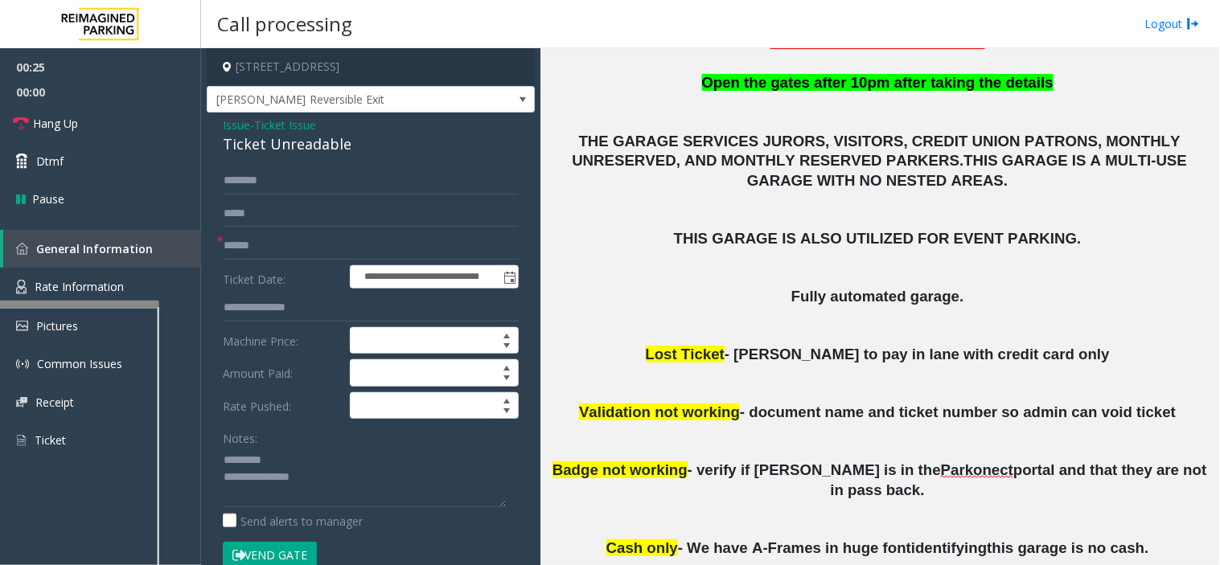
click at [292, 140] on div "Ticket Unreadable" at bounding box center [371, 145] width 296 height 22
type textarea "**********"
click at [259, 243] on input "text" at bounding box center [371, 245] width 296 height 27
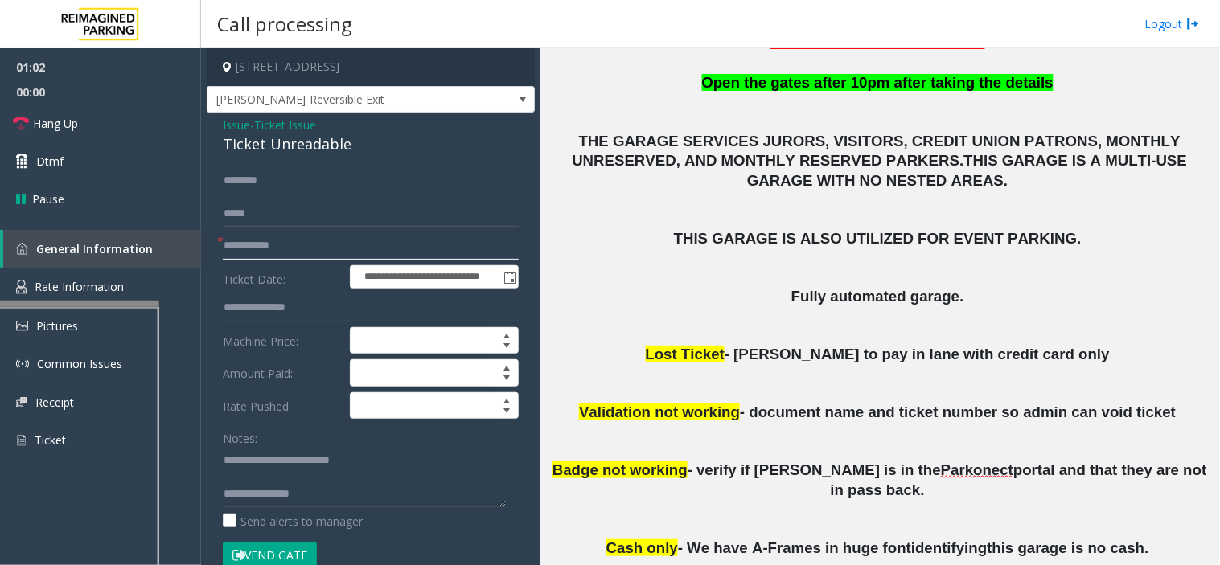
drag, startPoint x: 246, startPoint y: 241, endPoint x: 294, endPoint y: 234, distance: 48.8
click at [247, 241] on input "**********" at bounding box center [371, 245] width 296 height 27
click at [300, 555] on button "Vend Gate" at bounding box center [270, 555] width 94 height 27
drag, startPoint x: 300, startPoint y: 239, endPoint x: 495, endPoint y: 240, distance: 194.6
click at [486, 242] on input "**********" at bounding box center [371, 245] width 296 height 27
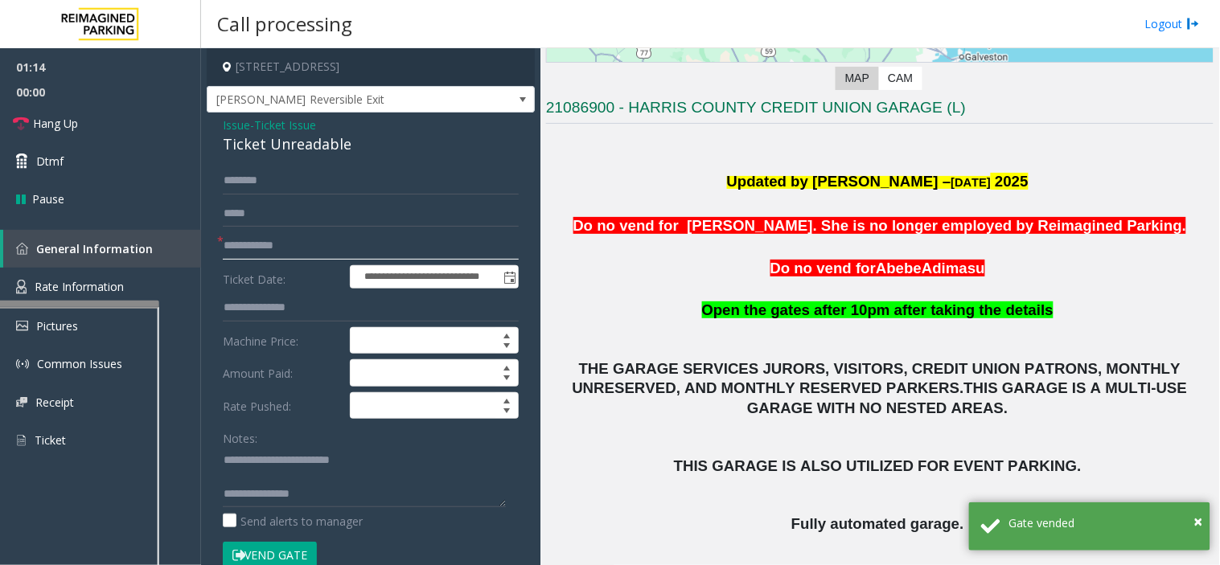
scroll to position [268, 0]
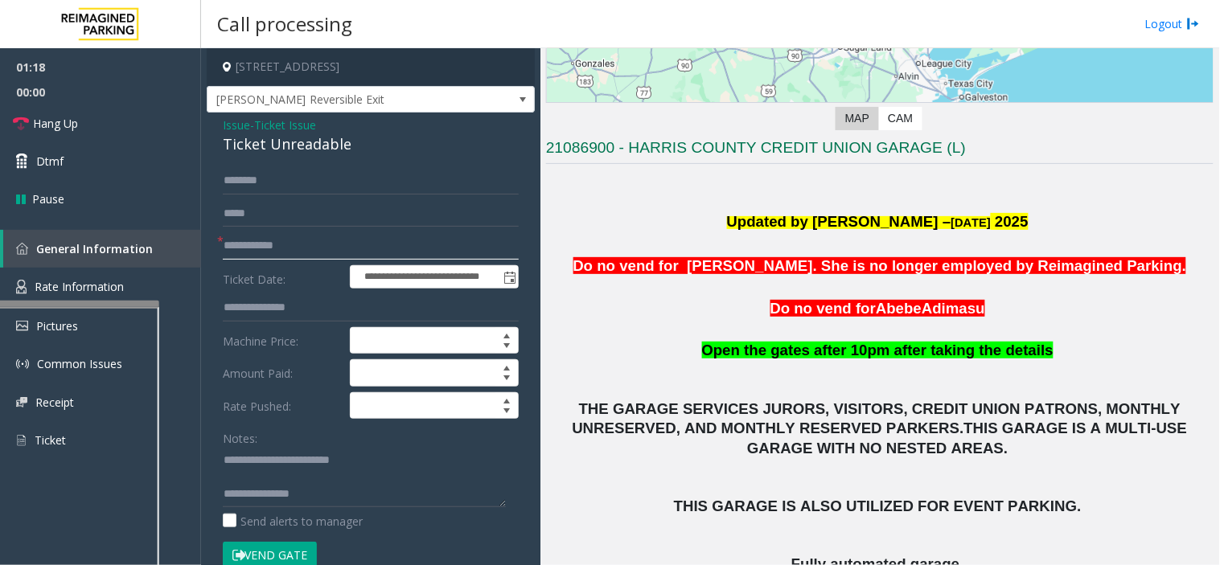
type input "**********"
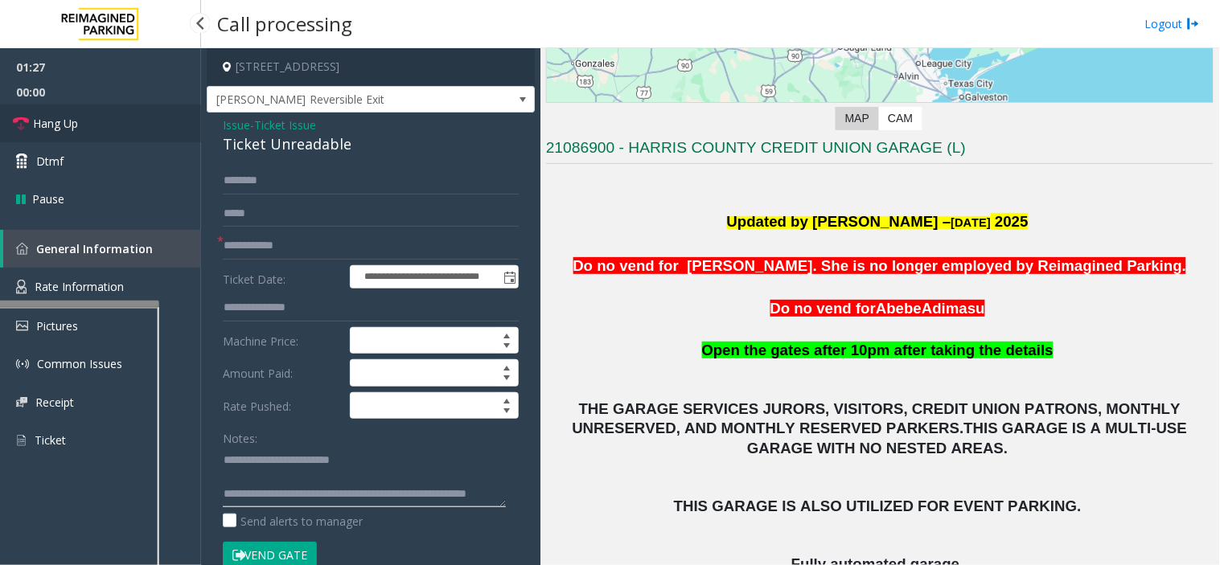
type textarea "**********"
click at [123, 134] on link "Hang Up" at bounding box center [100, 124] width 201 height 38
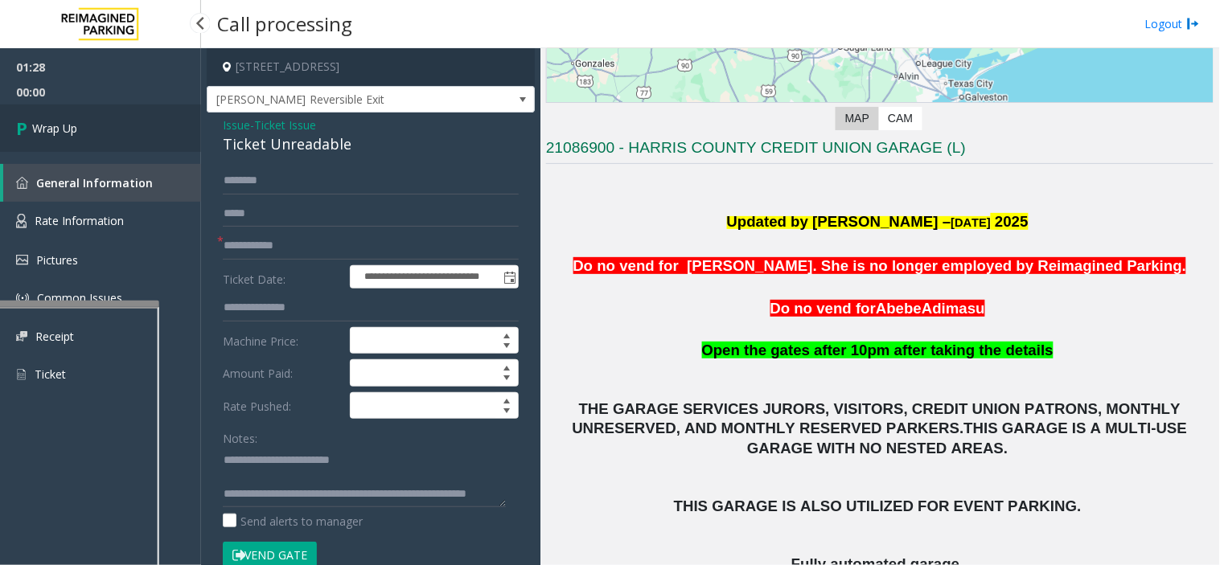
drag, startPoint x: 123, startPoint y: 134, endPoint x: 123, endPoint y: 150, distance: 15.3
click at [123, 150] on link "Wrap Up" at bounding box center [100, 128] width 201 height 47
